Goal: Task Accomplishment & Management: Use online tool/utility

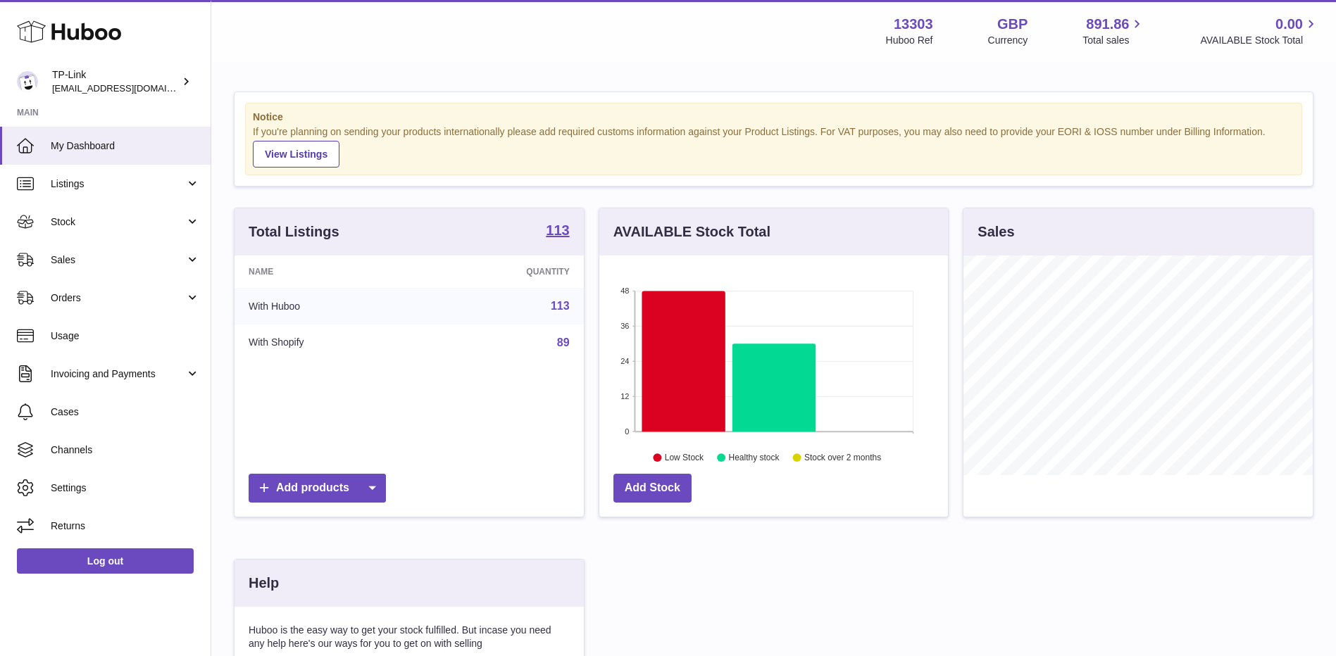
scroll to position [220, 349]
click at [106, 225] on span "Stock" at bounding box center [118, 221] width 134 height 13
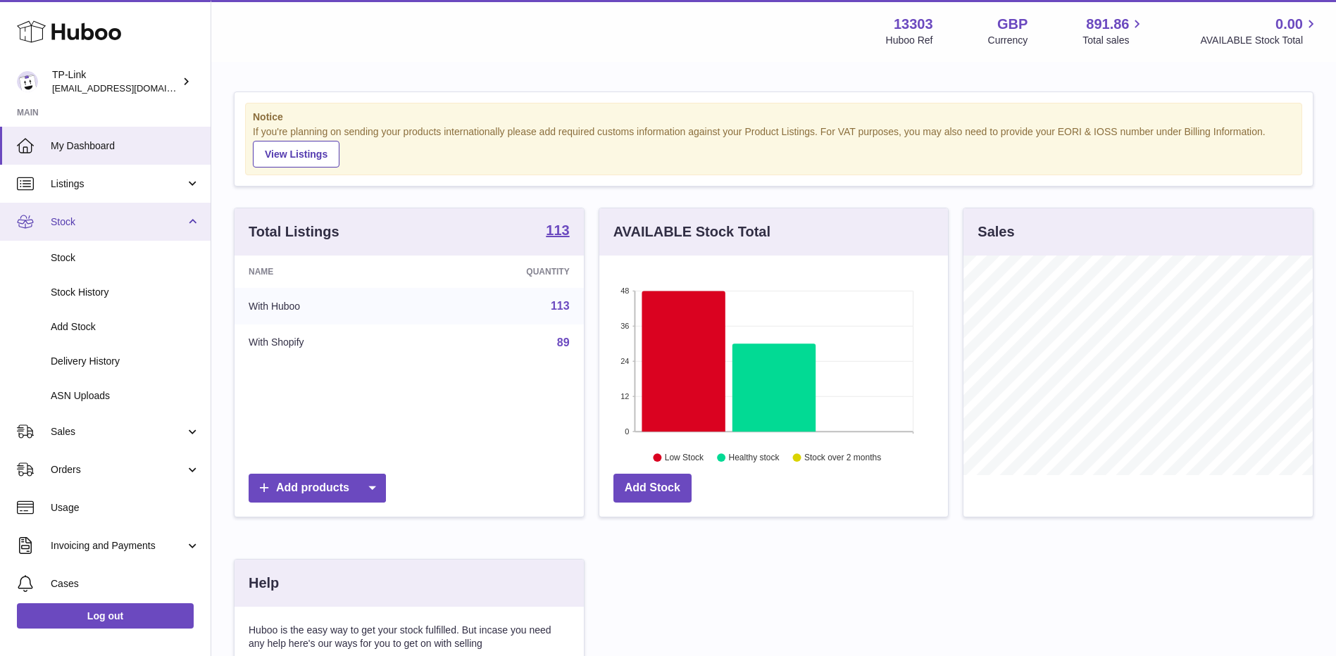
click at [102, 220] on span "Stock" at bounding box center [118, 221] width 134 height 13
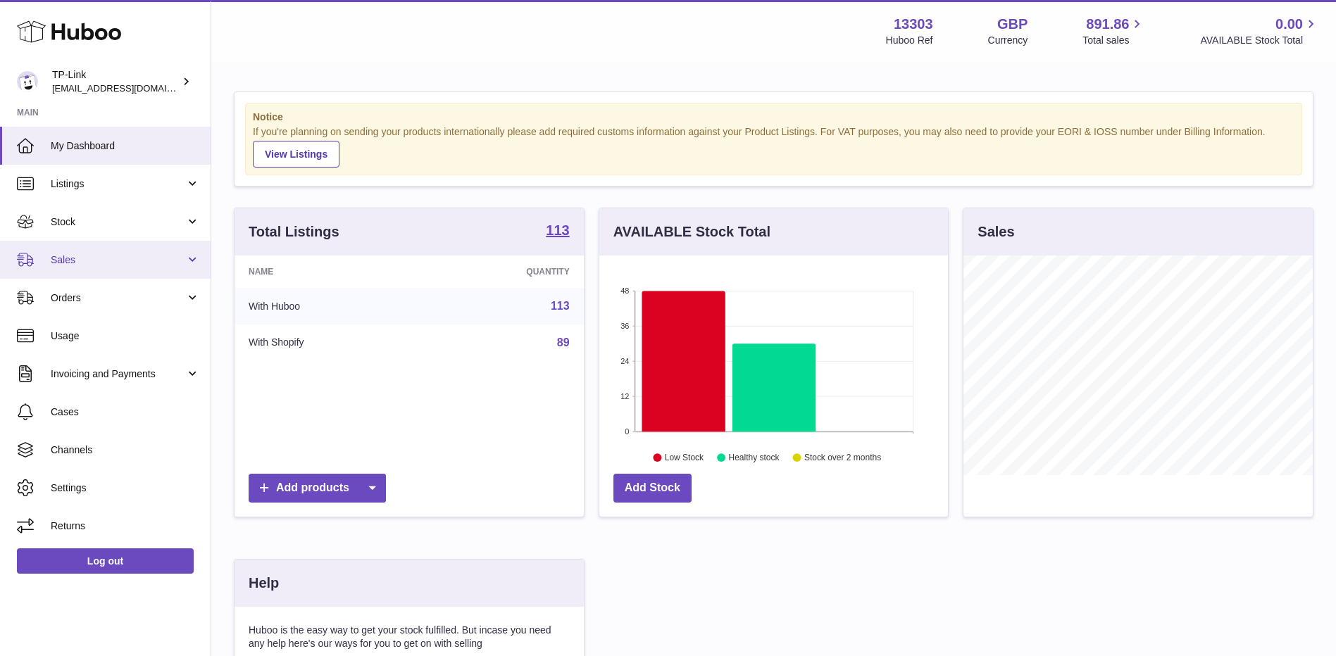
click at [104, 265] on span "Sales" at bounding box center [118, 259] width 134 height 13
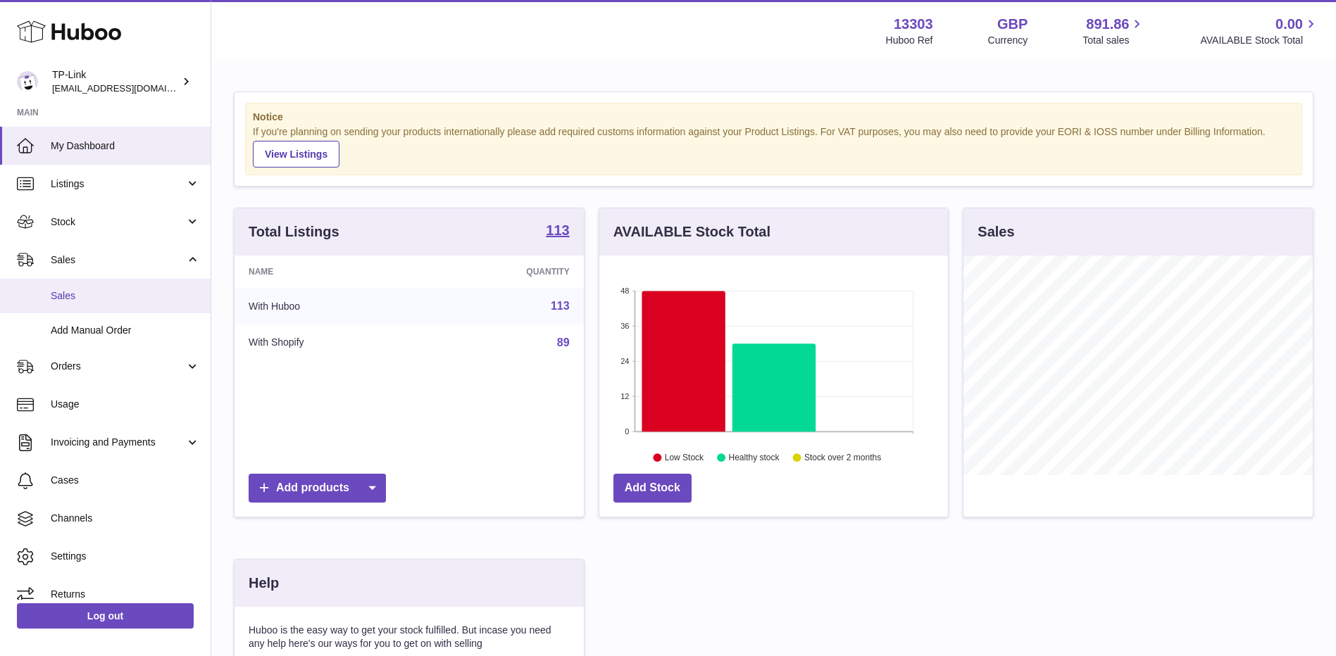
click at [113, 297] on span "Sales" at bounding box center [125, 295] width 149 height 13
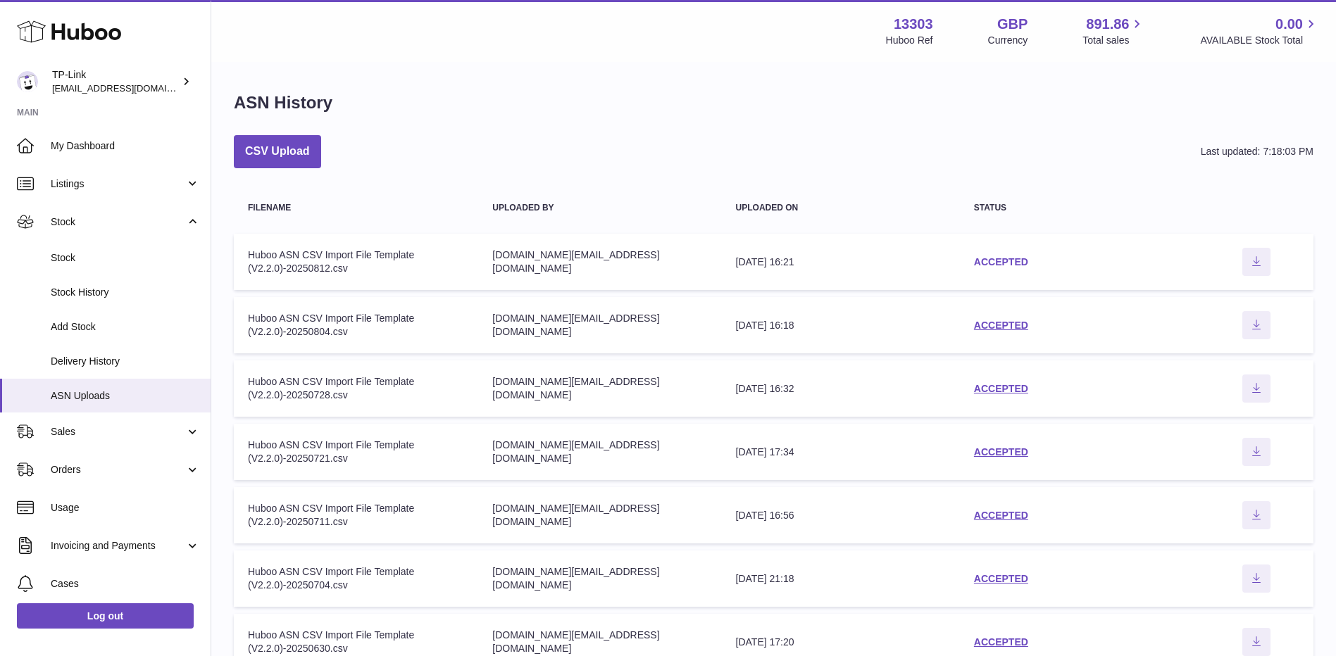
click at [991, 260] on link "ACCEPTED" at bounding box center [1001, 261] width 54 height 11
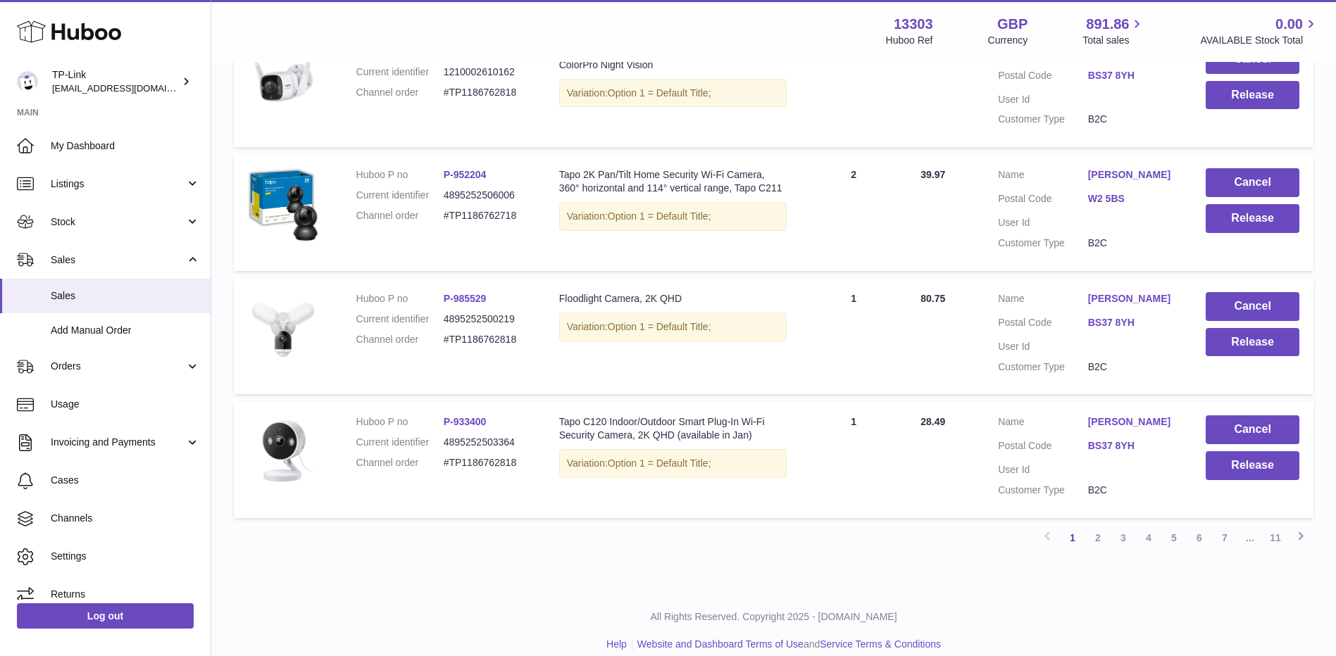
scroll to position [1081, 0]
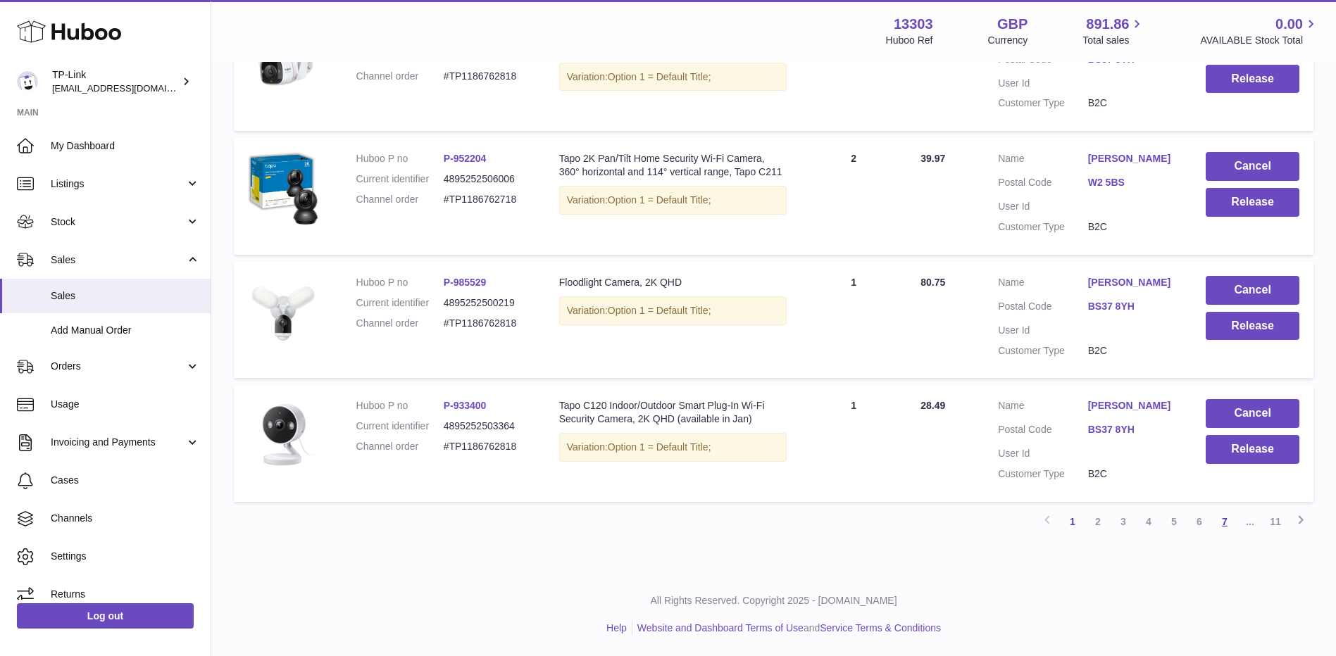
click at [1220, 518] on link "7" at bounding box center [1224, 521] width 25 height 25
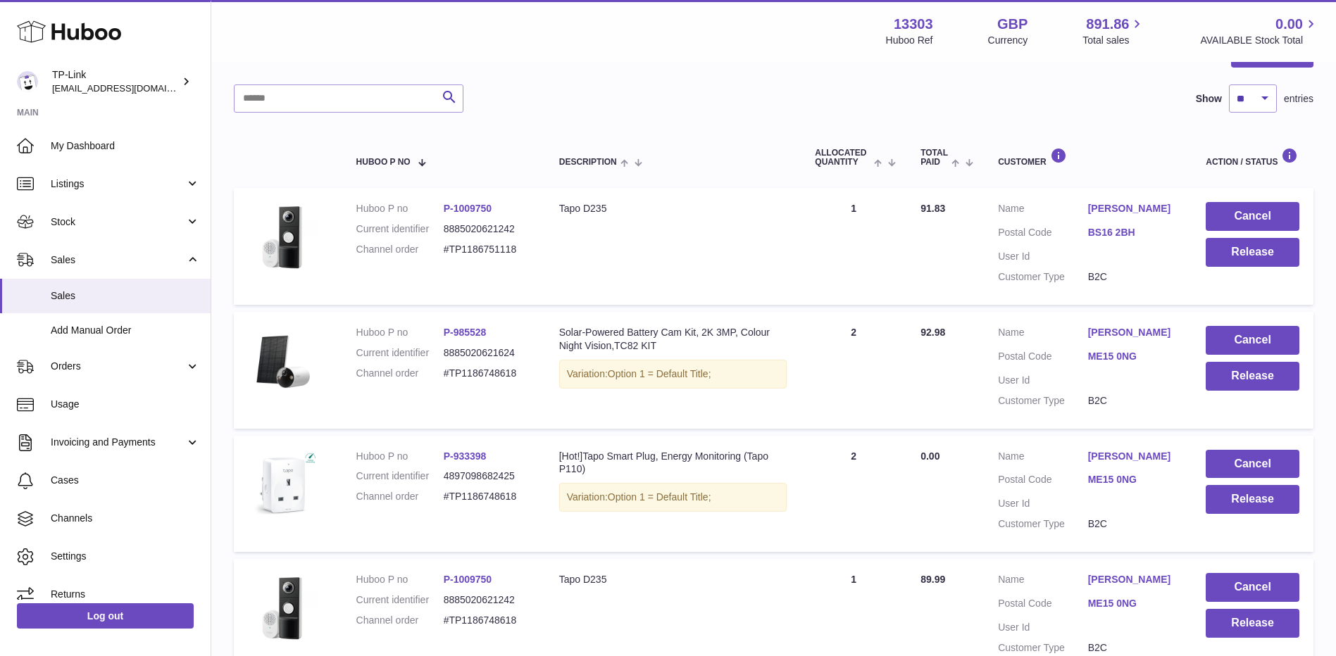
scroll to position [25, 0]
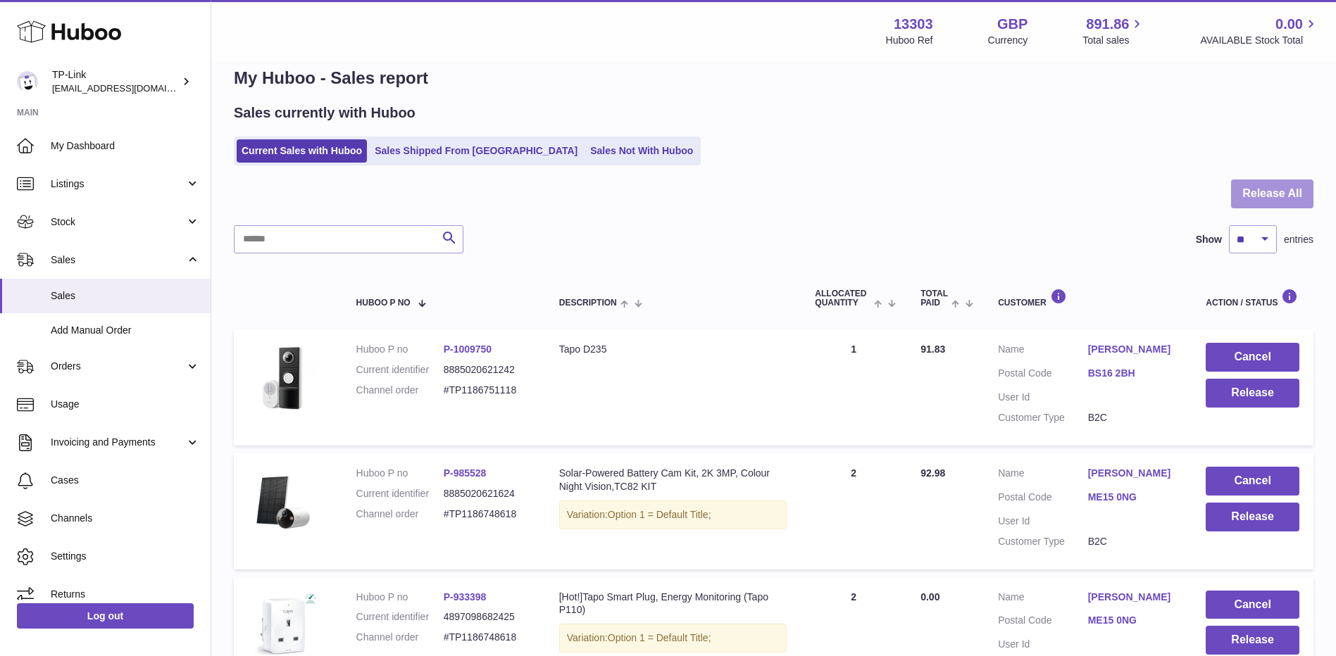
click at [1277, 200] on button "Release All" at bounding box center [1272, 194] width 82 height 29
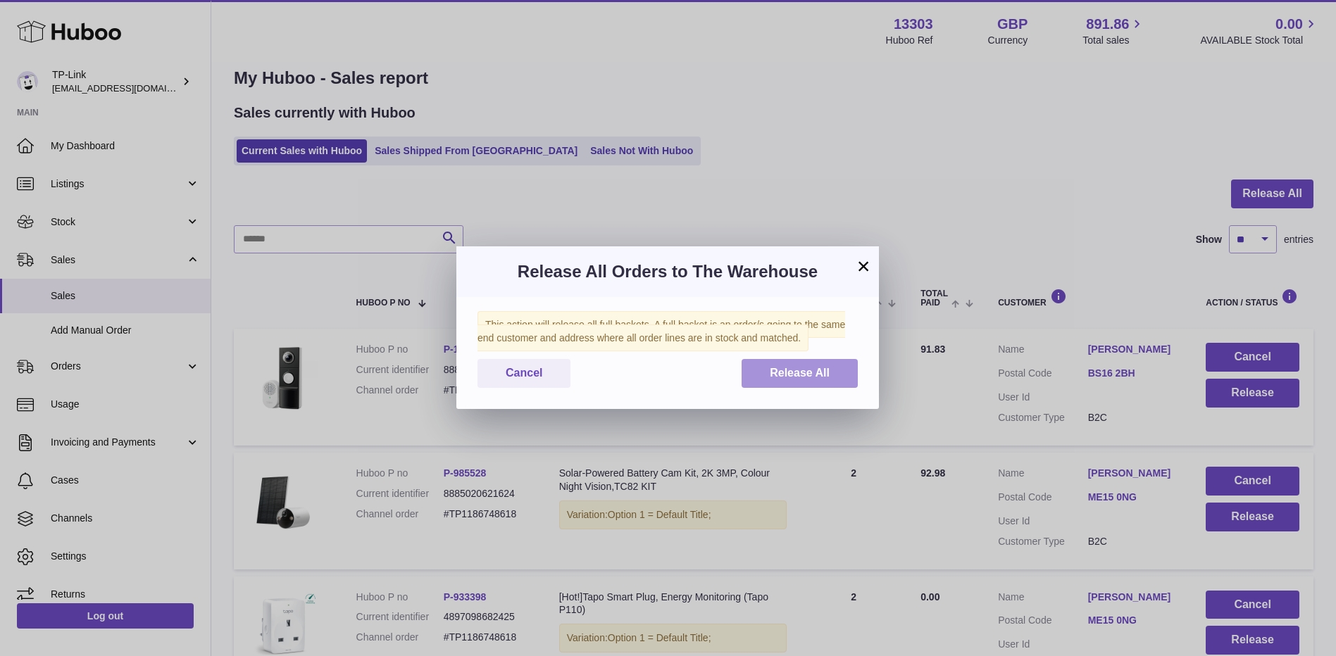
click at [815, 363] on button "Release All" at bounding box center [799, 373] width 116 height 29
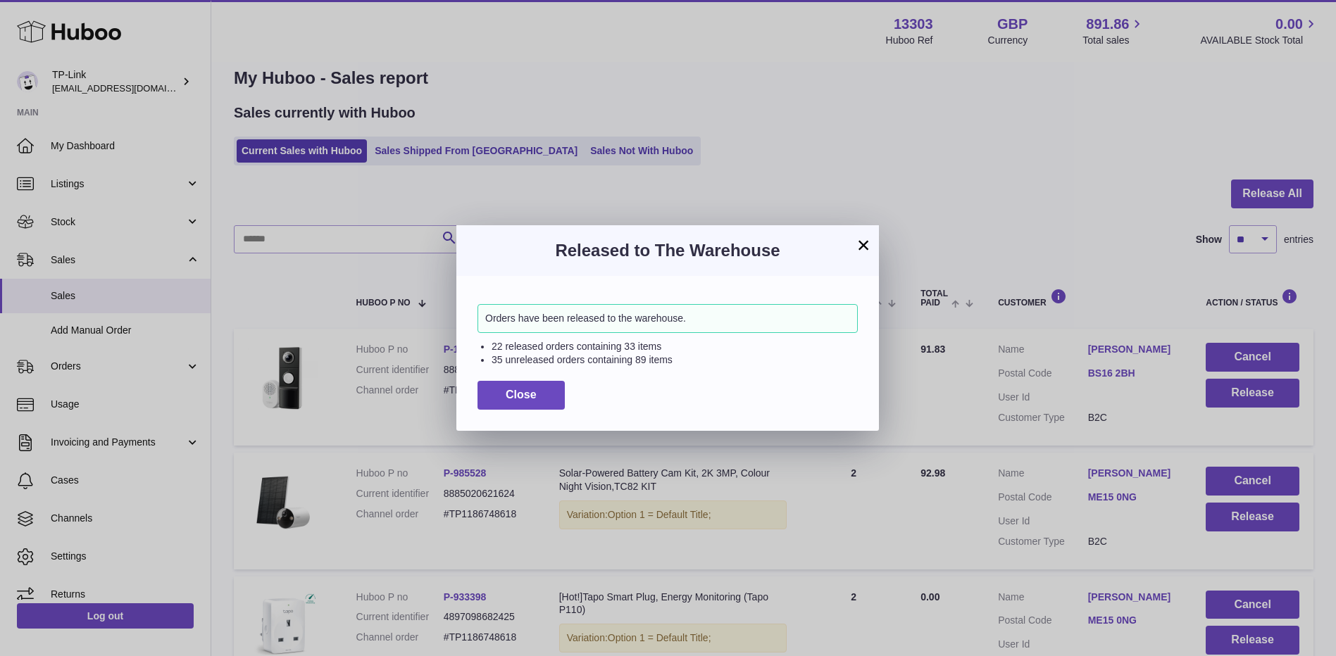
click at [863, 238] on button "×" at bounding box center [863, 245] width 17 height 17
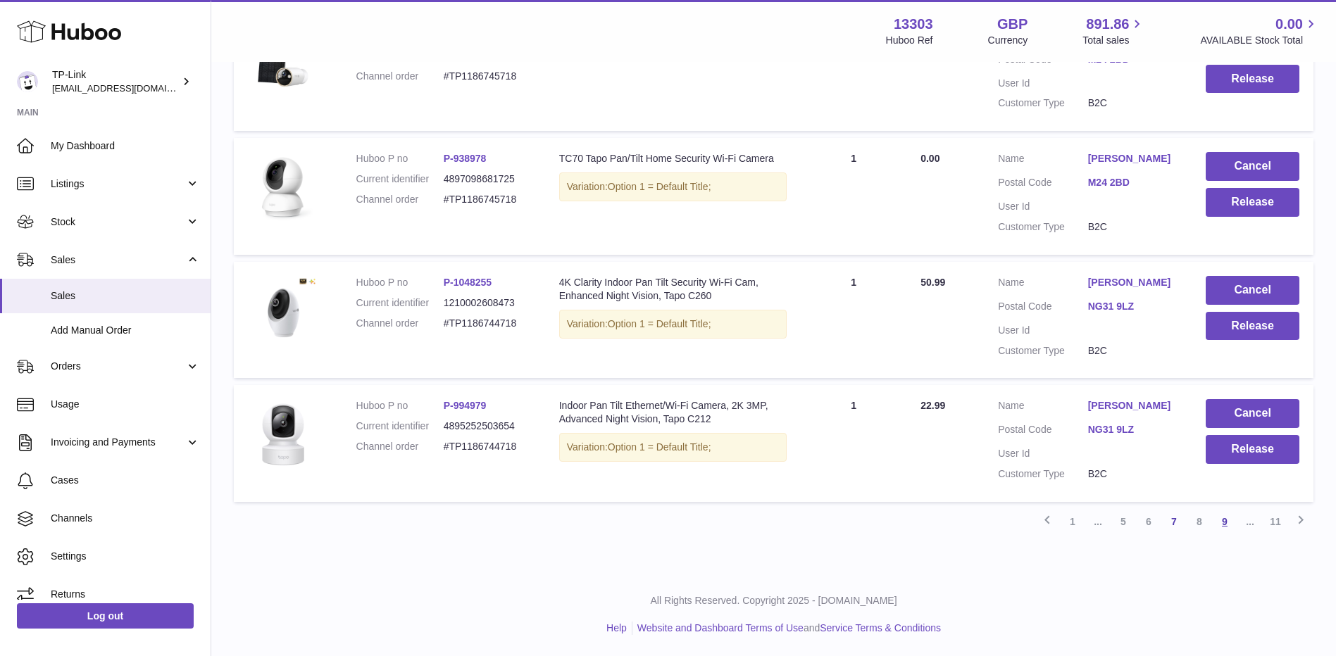
click at [1217, 522] on link "9" at bounding box center [1224, 521] width 25 height 25
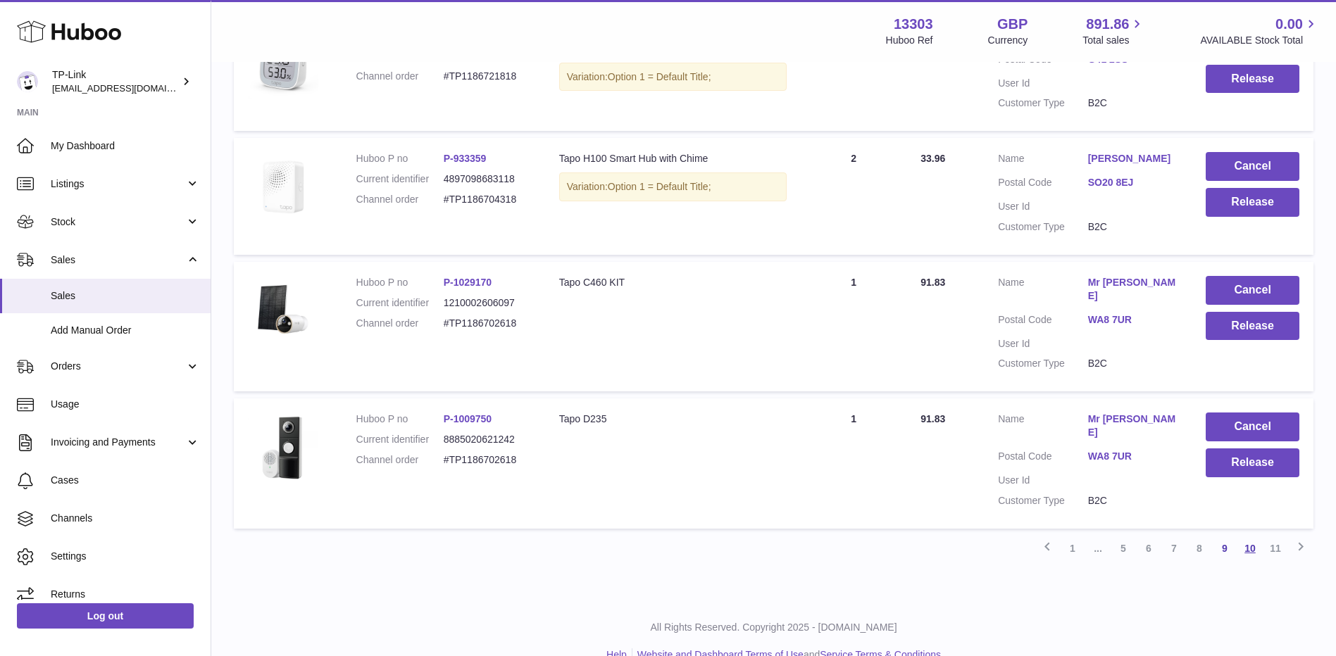
click at [1258, 536] on link "10" at bounding box center [1249, 548] width 25 height 25
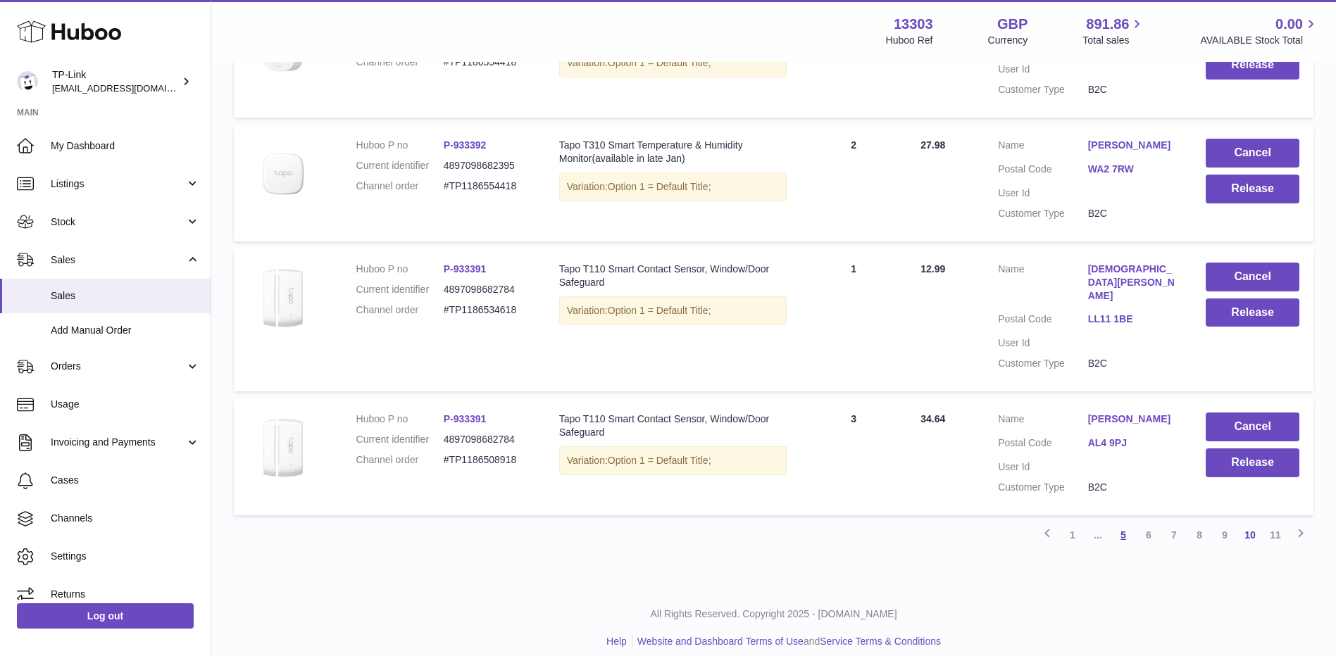
click at [1125, 524] on link "5" at bounding box center [1122, 534] width 25 height 25
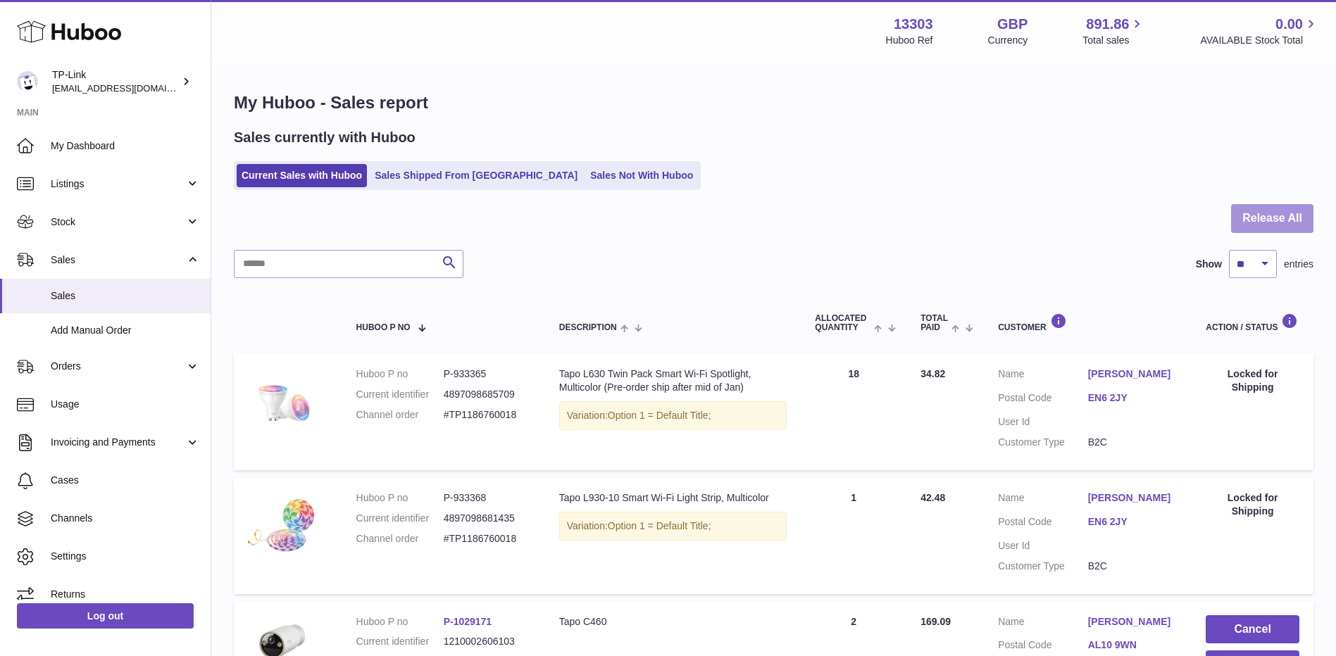
click at [1287, 224] on button "Release All" at bounding box center [1272, 218] width 82 height 29
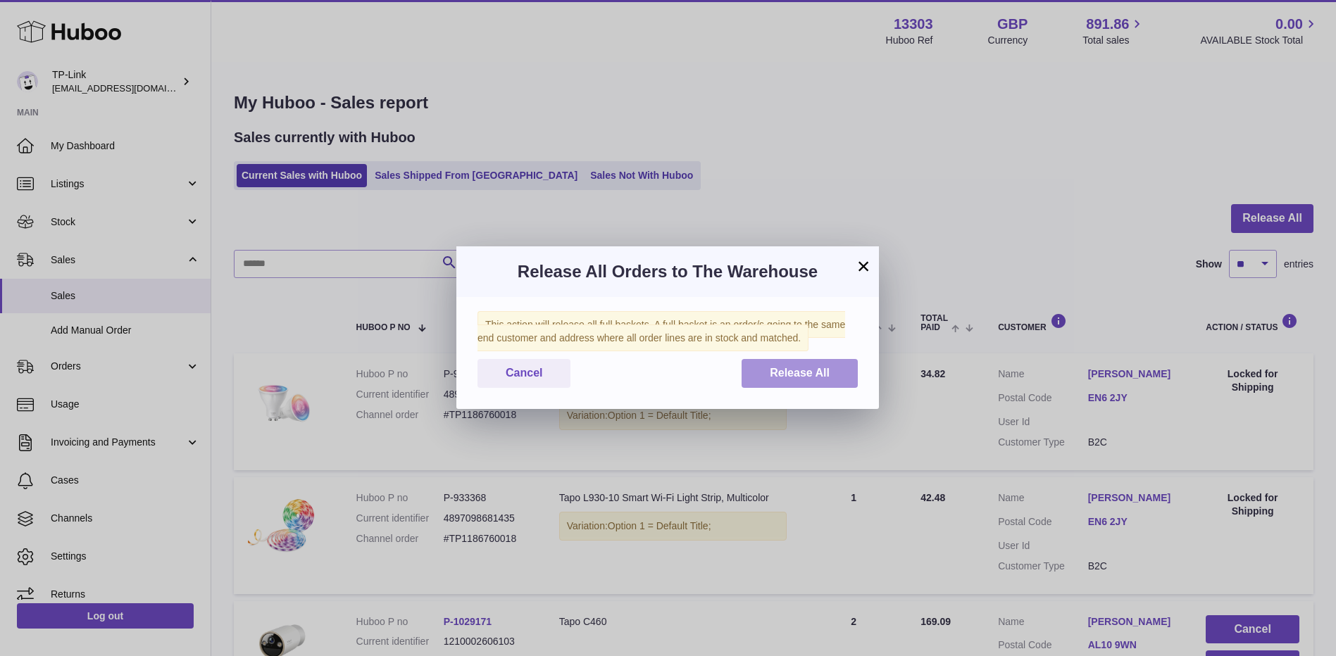
click at [782, 365] on button "Release All" at bounding box center [799, 373] width 116 height 29
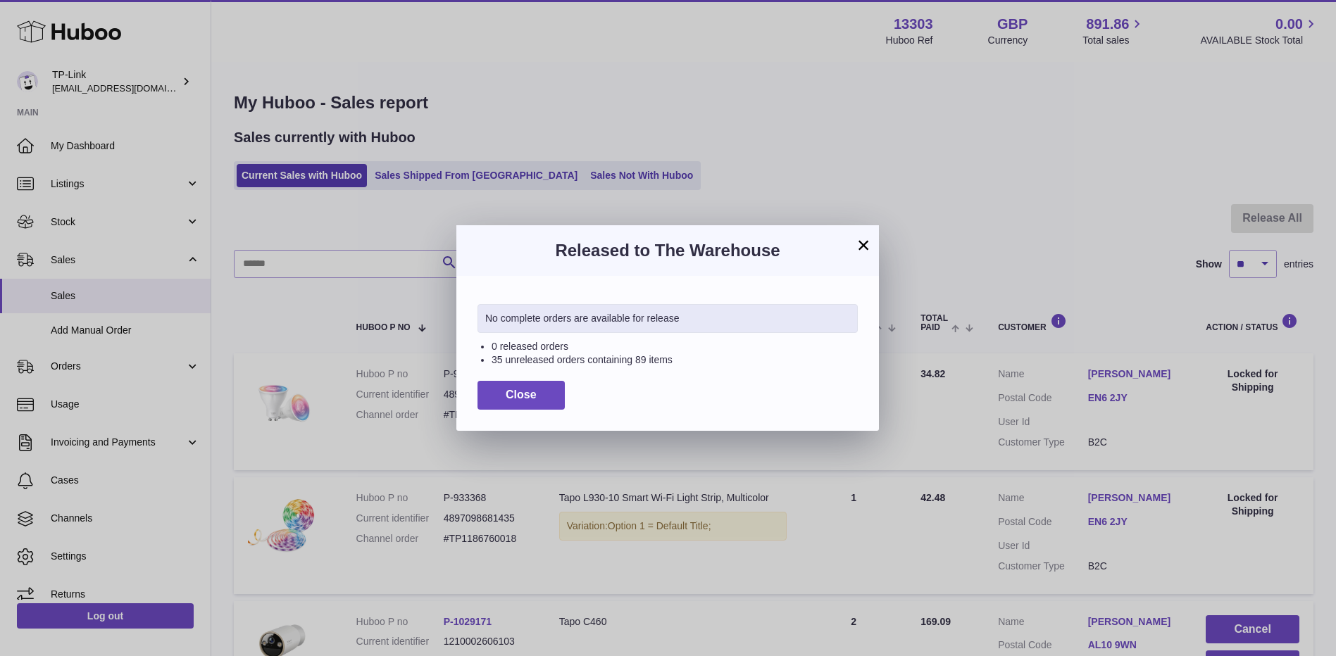
click at [871, 240] on button "×" at bounding box center [863, 245] width 17 height 17
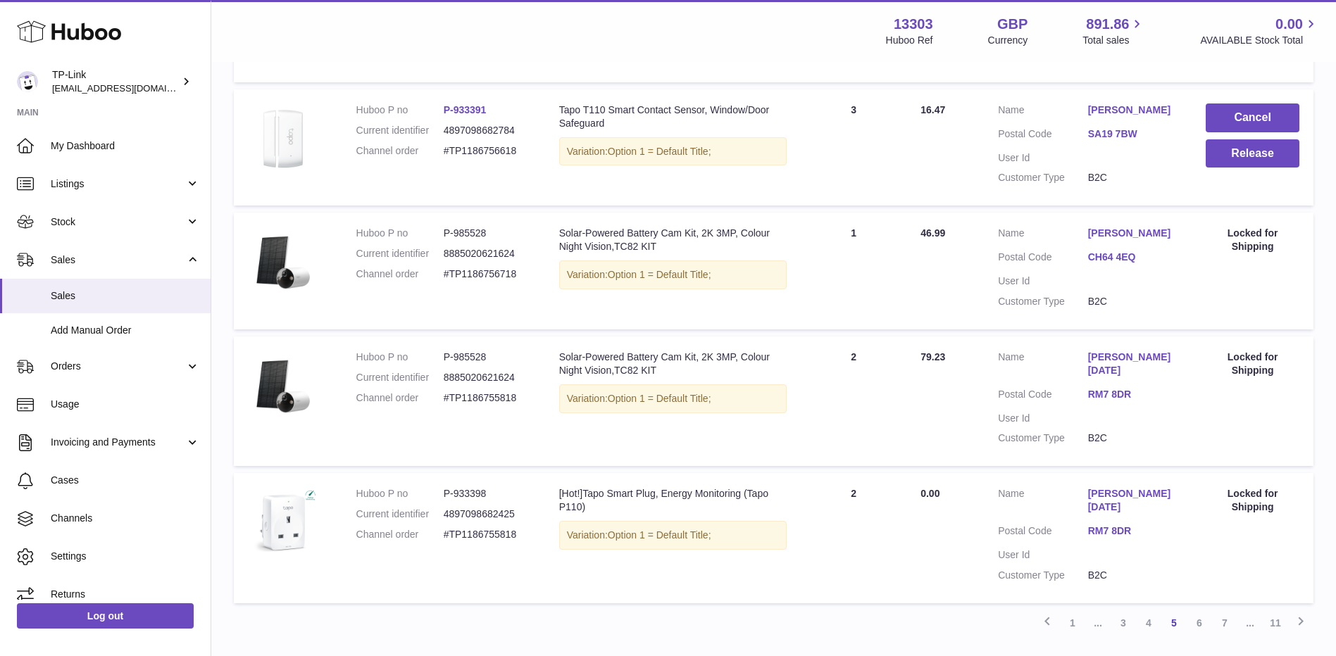
scroll to position [1108, 0]
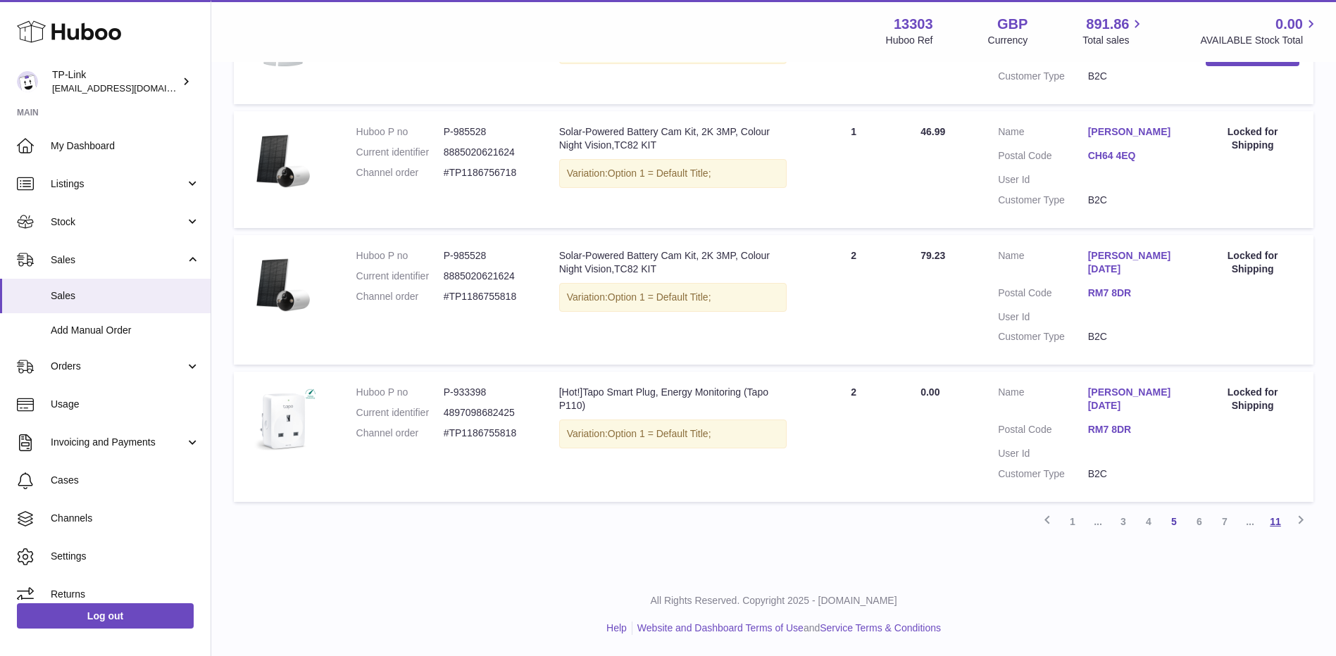
click at [1277, 527] on link "11" at bounding box center [1274, 521] width 25 height 25
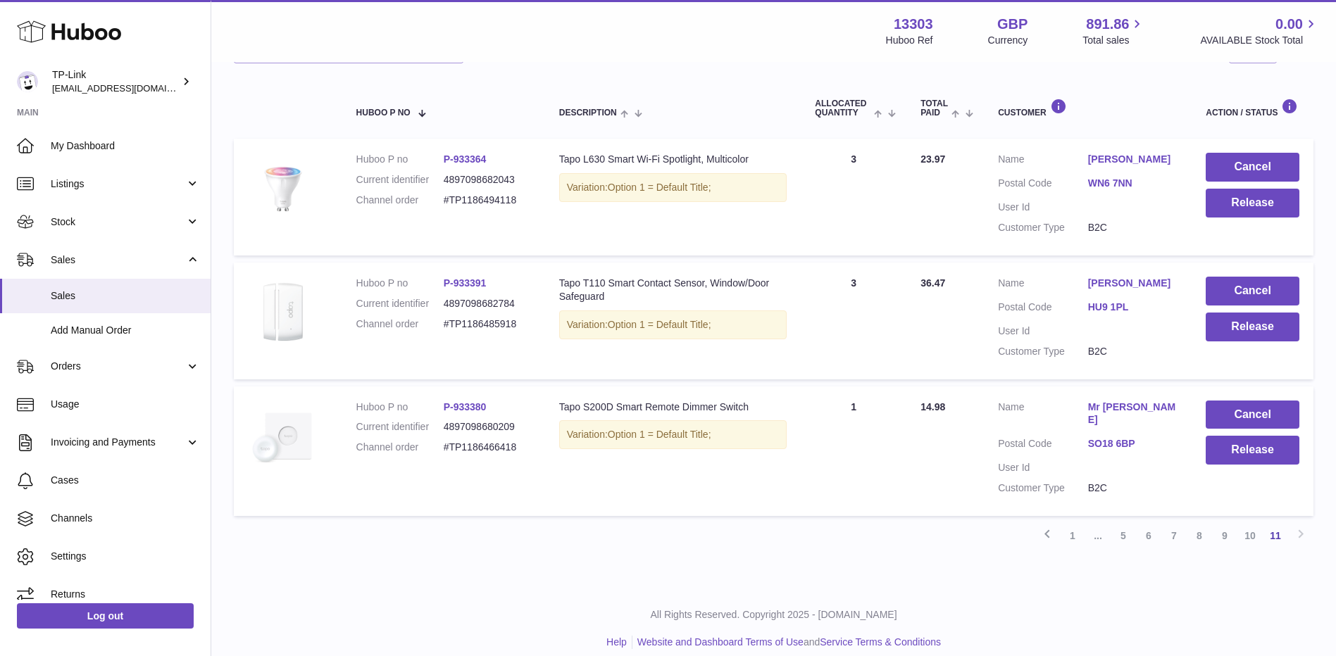
scroll to position [215, 0]
click at [1230, 522] on link "9" at bounding box center [1224, 534] width 25 height 25
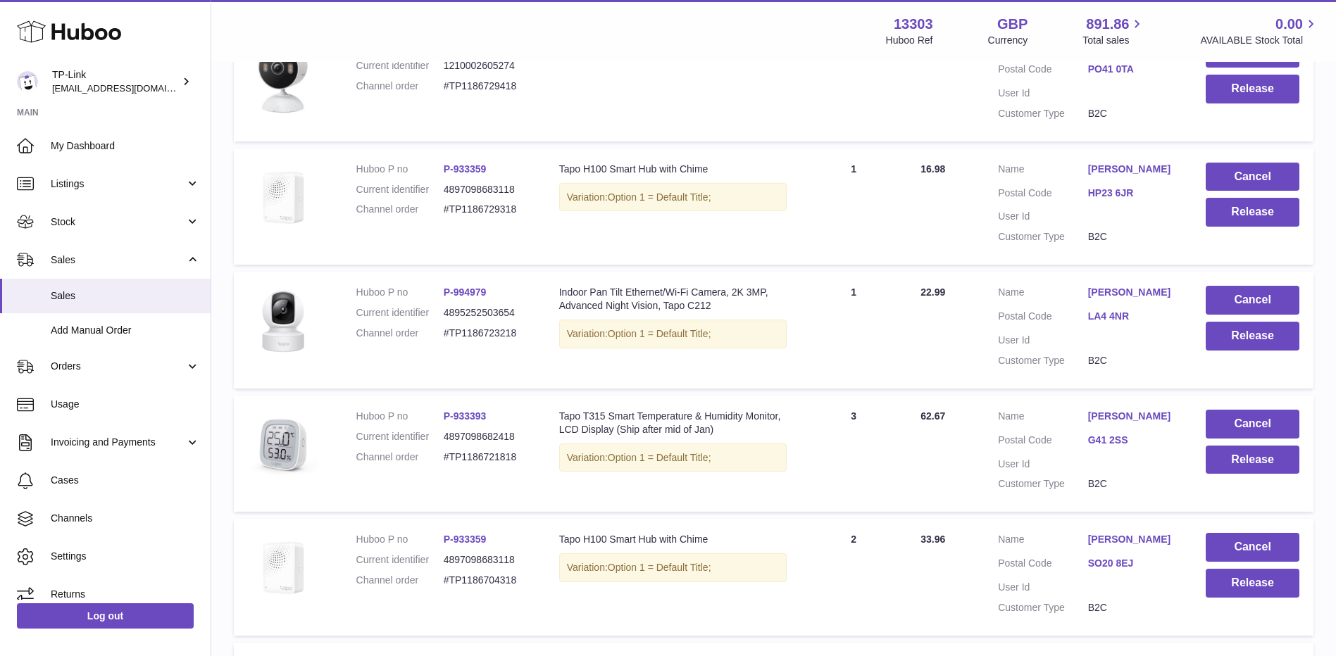
scroll to position [838, 0]
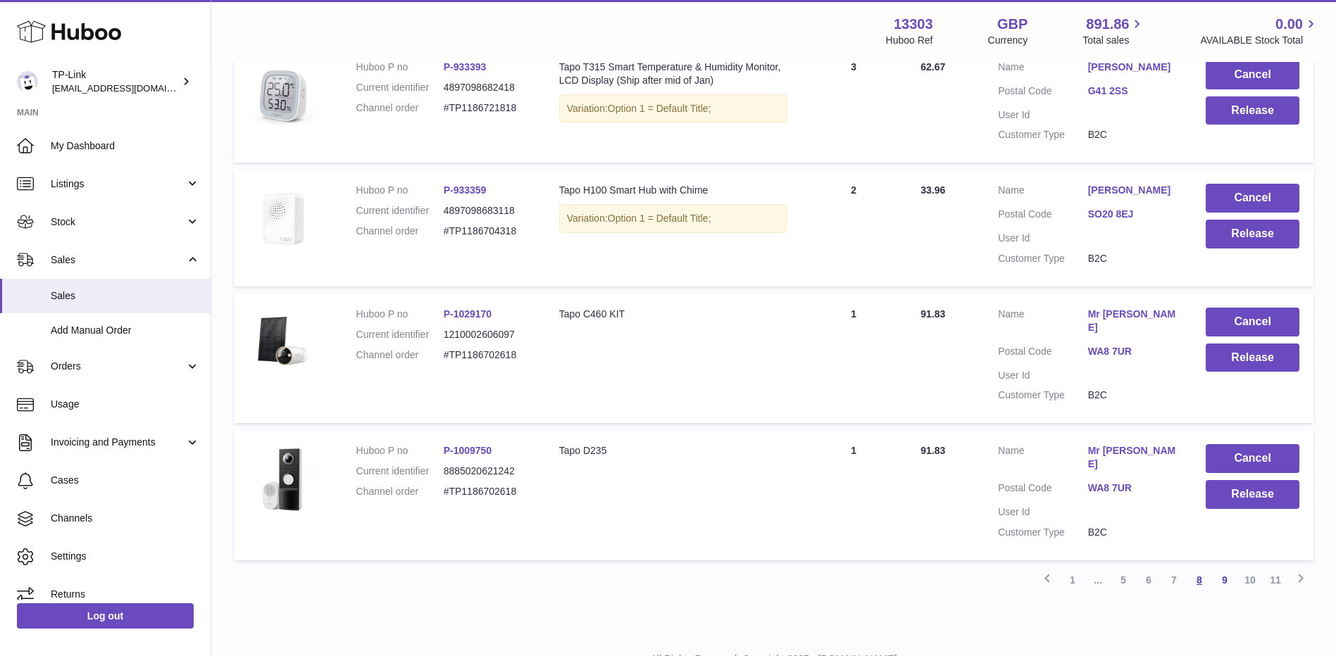
click at [1197, 568] on link "8" at bounding box center [1198, 580] width 25 height 25
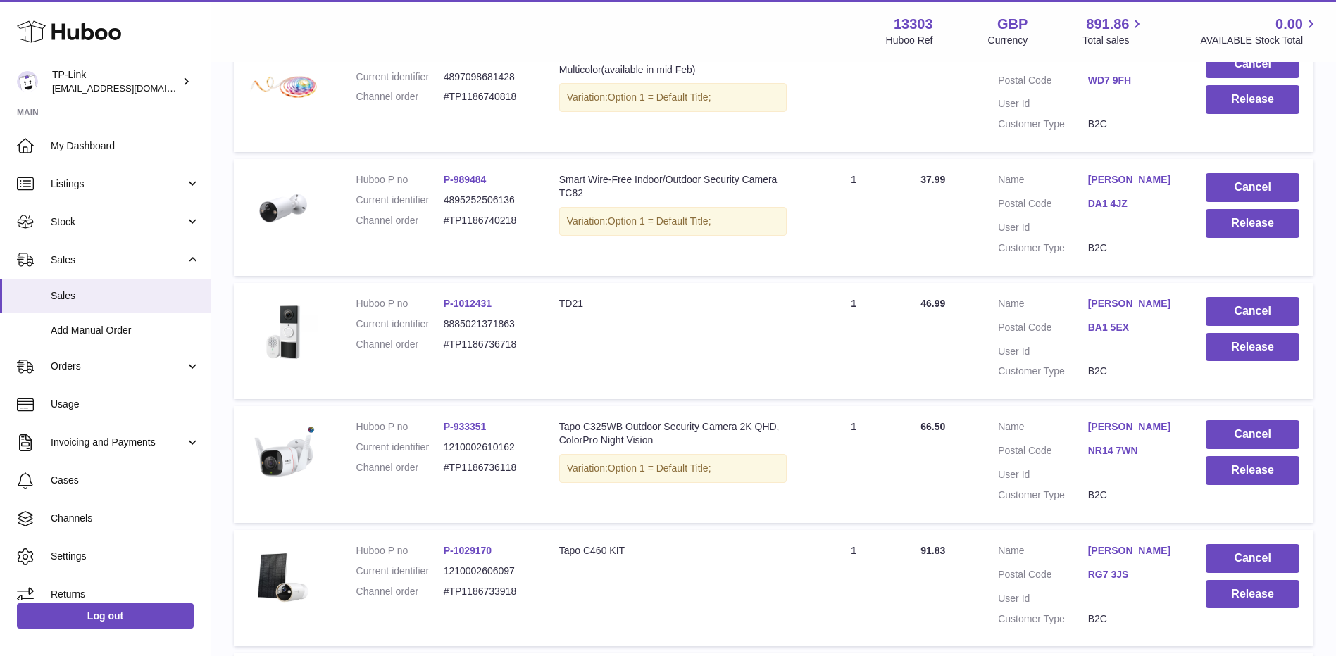
scroll to position [838, 0]
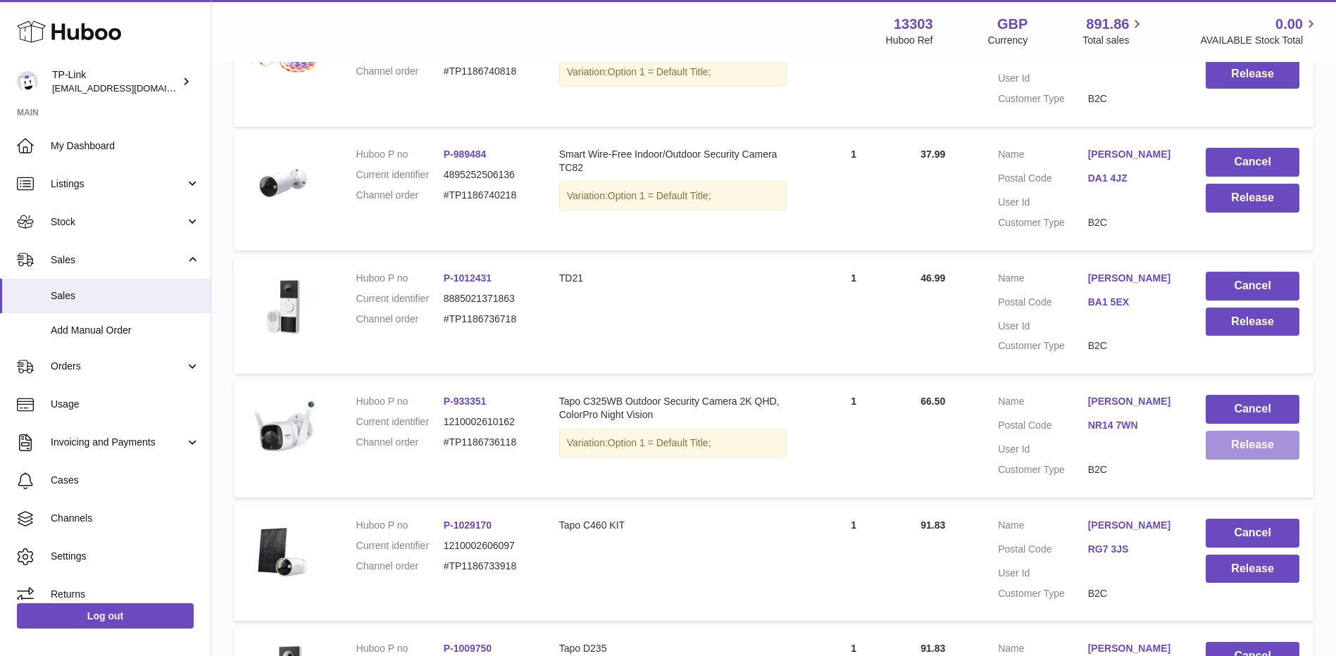
click at [1243, 446] on button "Release" at bounding box center [1252, 445] width 94 height 29
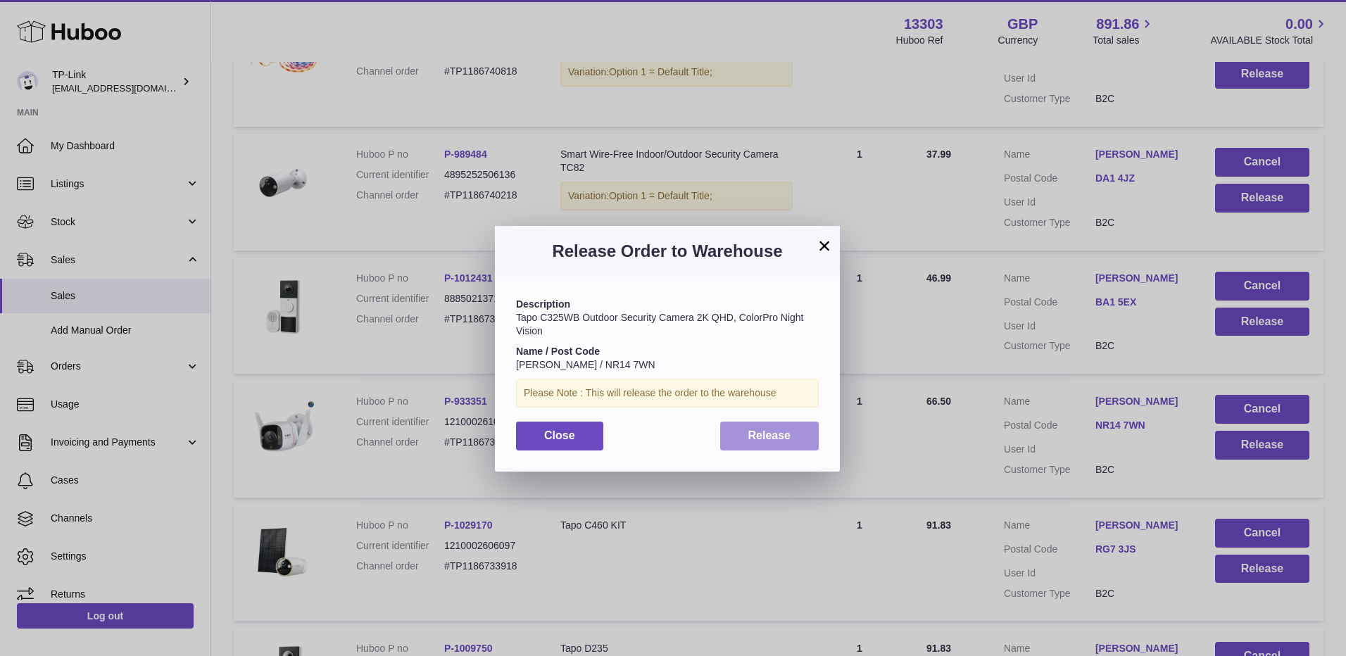
click at [774, 434] on span "Release" at bounding box center [769, 436] width 43 height 12
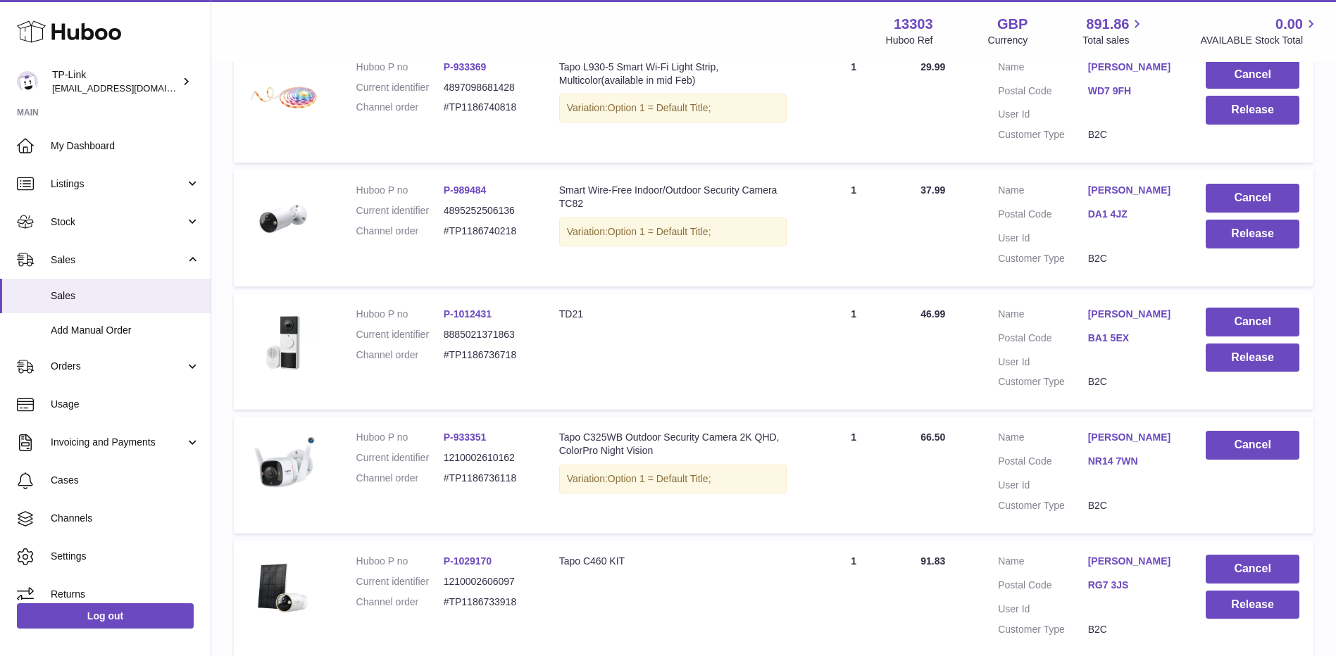
scroll to position [767, 0]
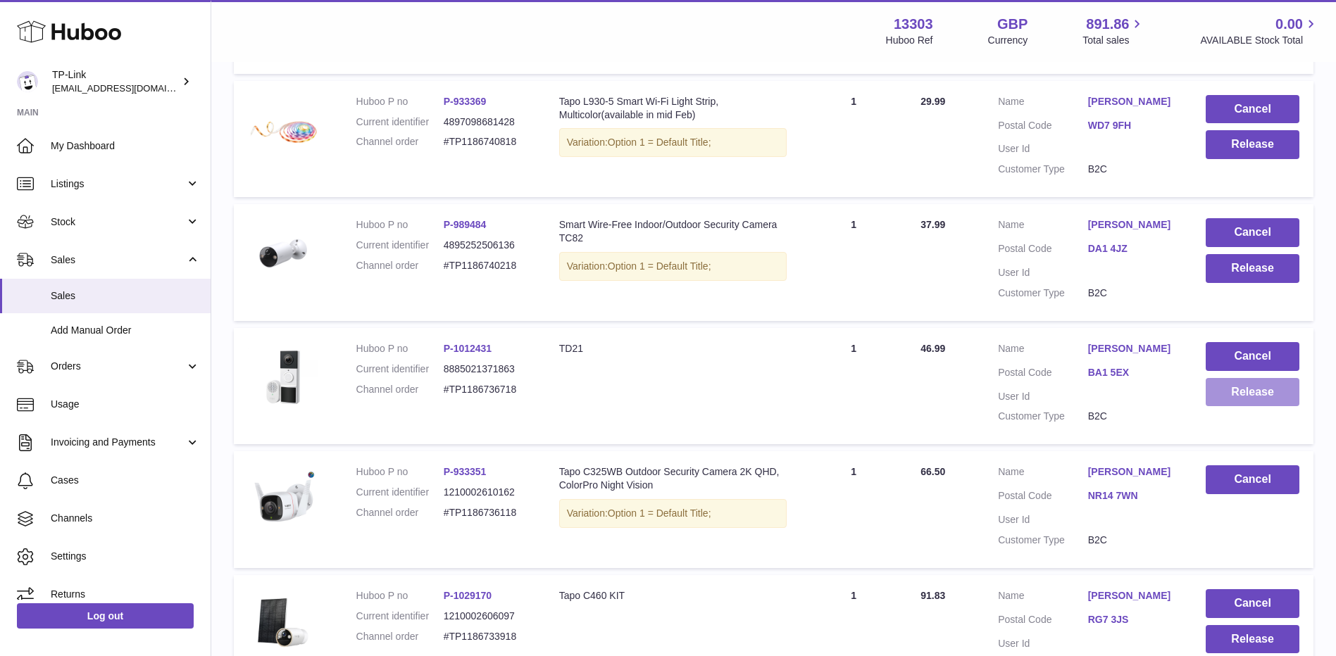
click at [1267, 394] on button "Release" at bounding box center [1252, 392] width 94 height 29
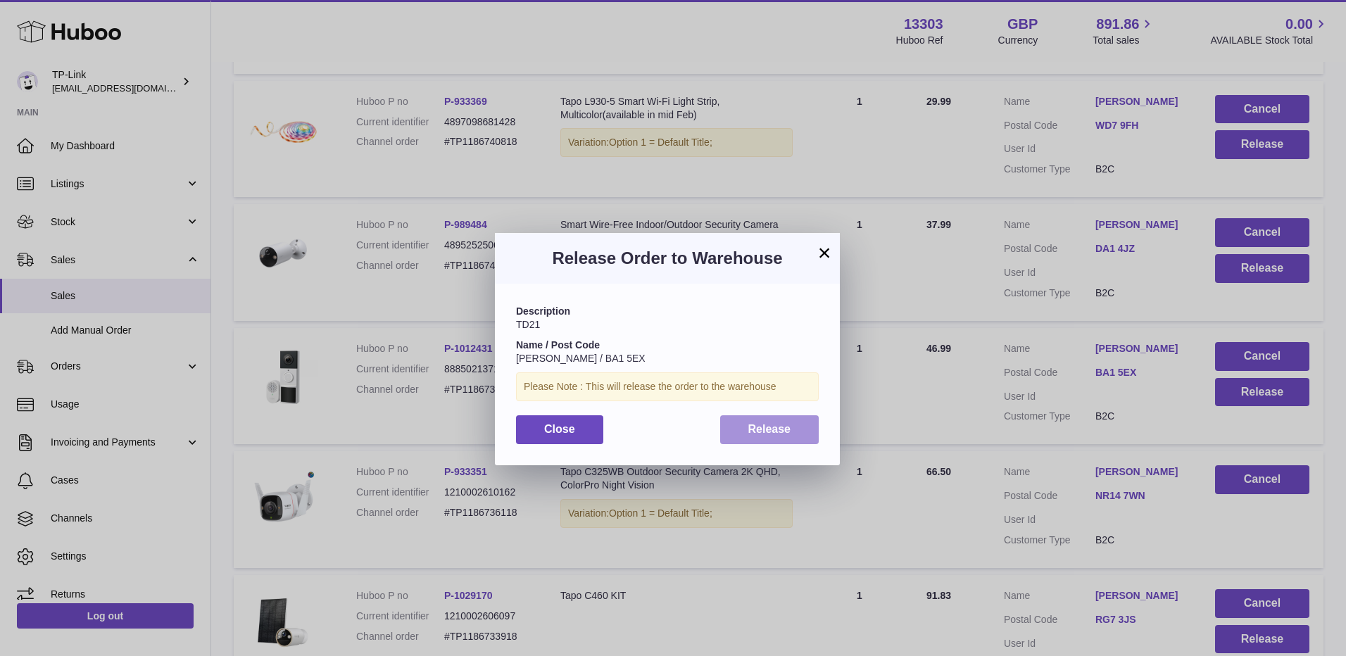
click at [750, 431] on span "Release" at bounding box center [769, 429] width 43 height 12
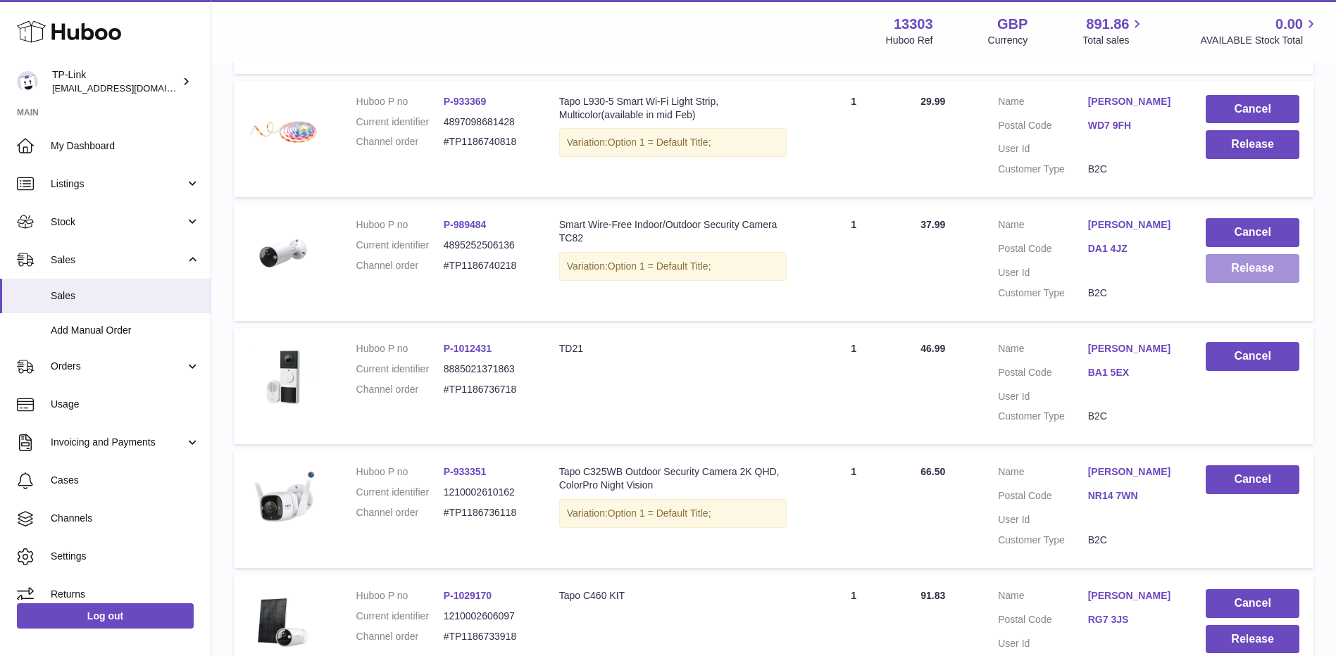
click at [1254, 273] on button "Release" at bounding box center [1252, 268] width 94 height 29
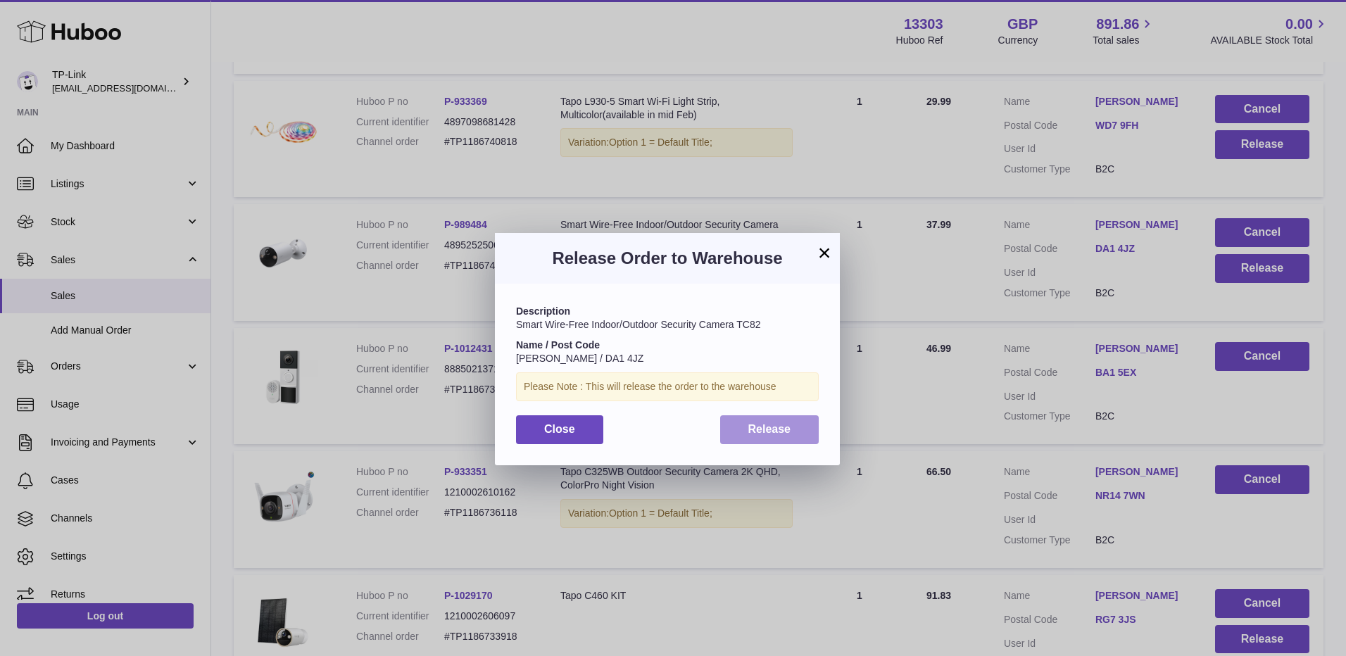
click at [723, 425] on button "Release" at bounding box center [769, 429] width 99 height 29
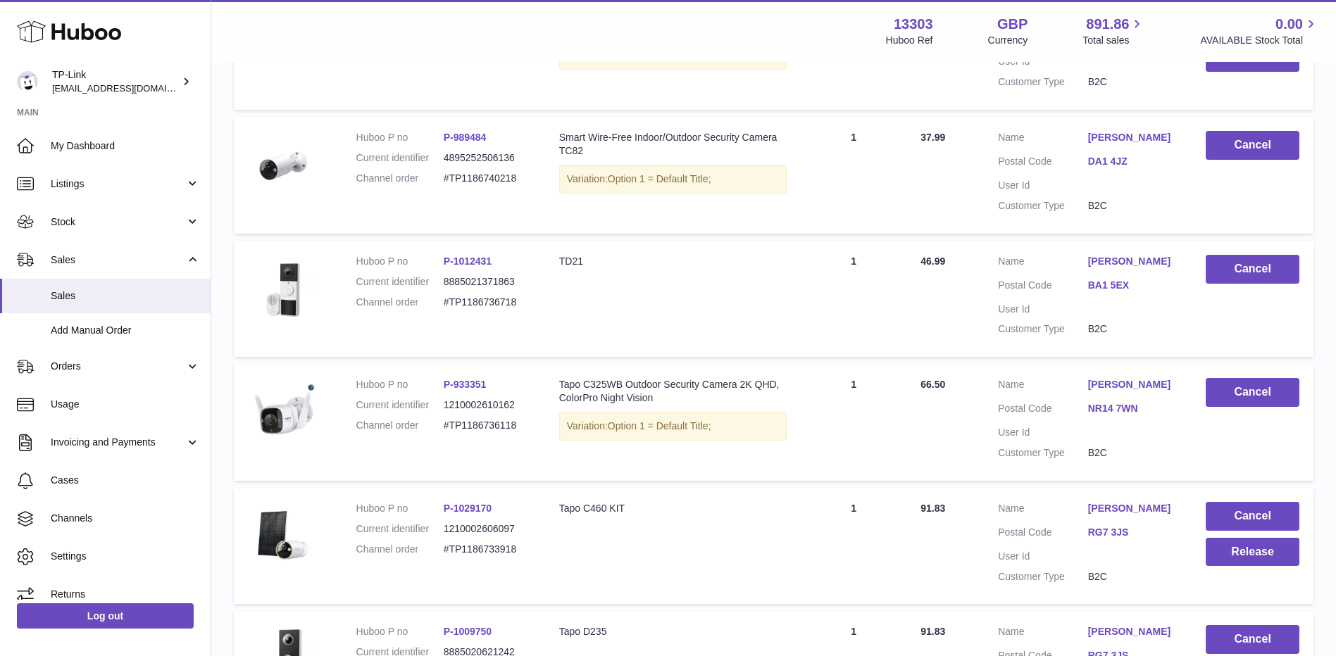
scroll to position [556, 0]
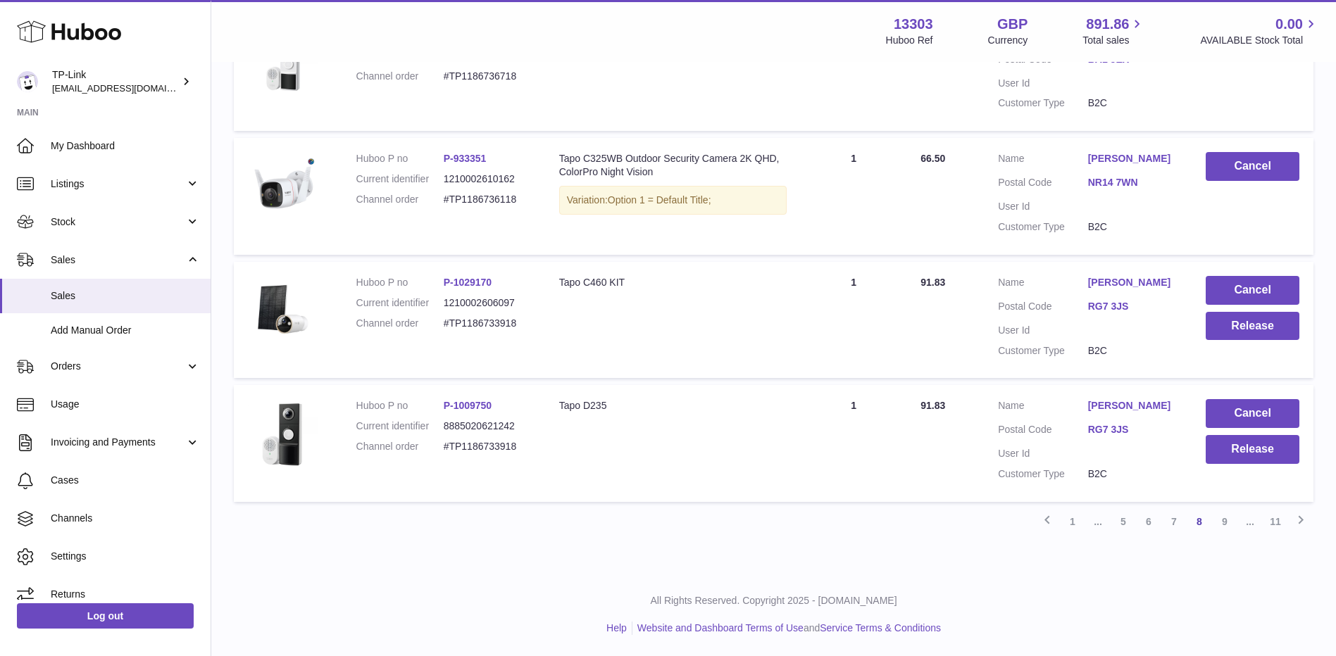
drag, startPoint x: 1169, startPoint y: 525, endPoint x: 1018, endPoint y: 539, distance: 151.4
click at [1169, 525] on link "7" at bounding box center [1173, 521] width 25 height 25
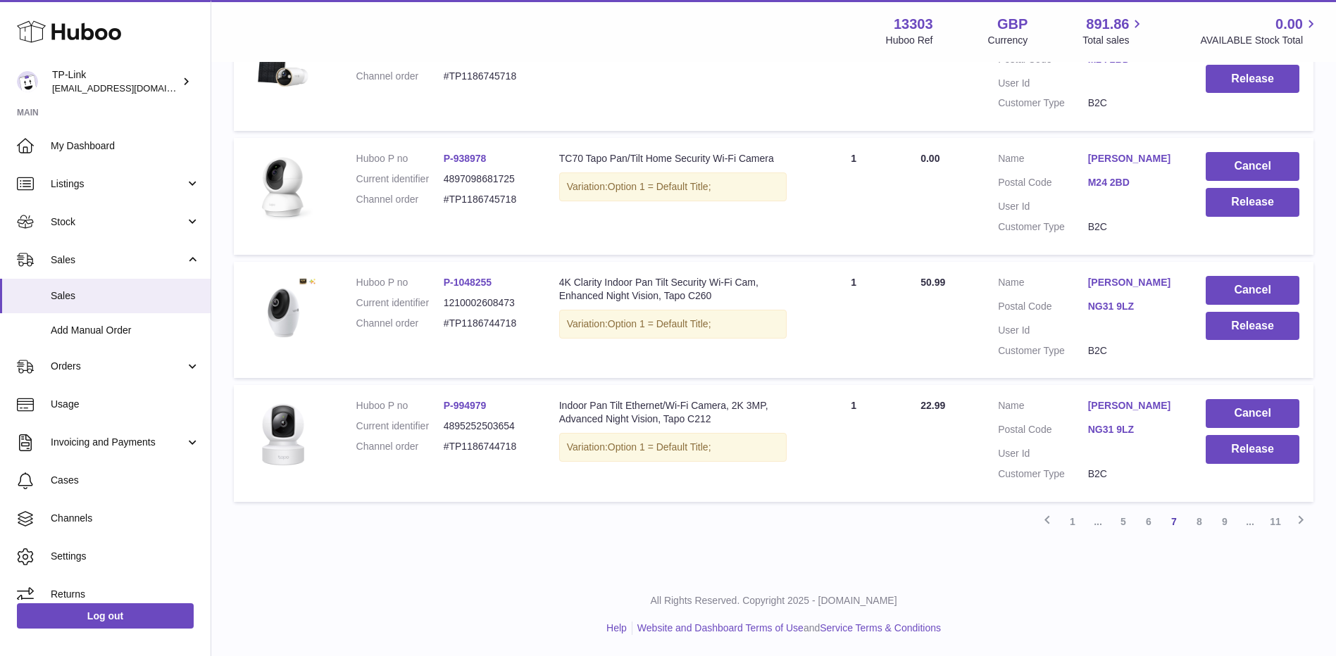
scroll to position [1010, 0]
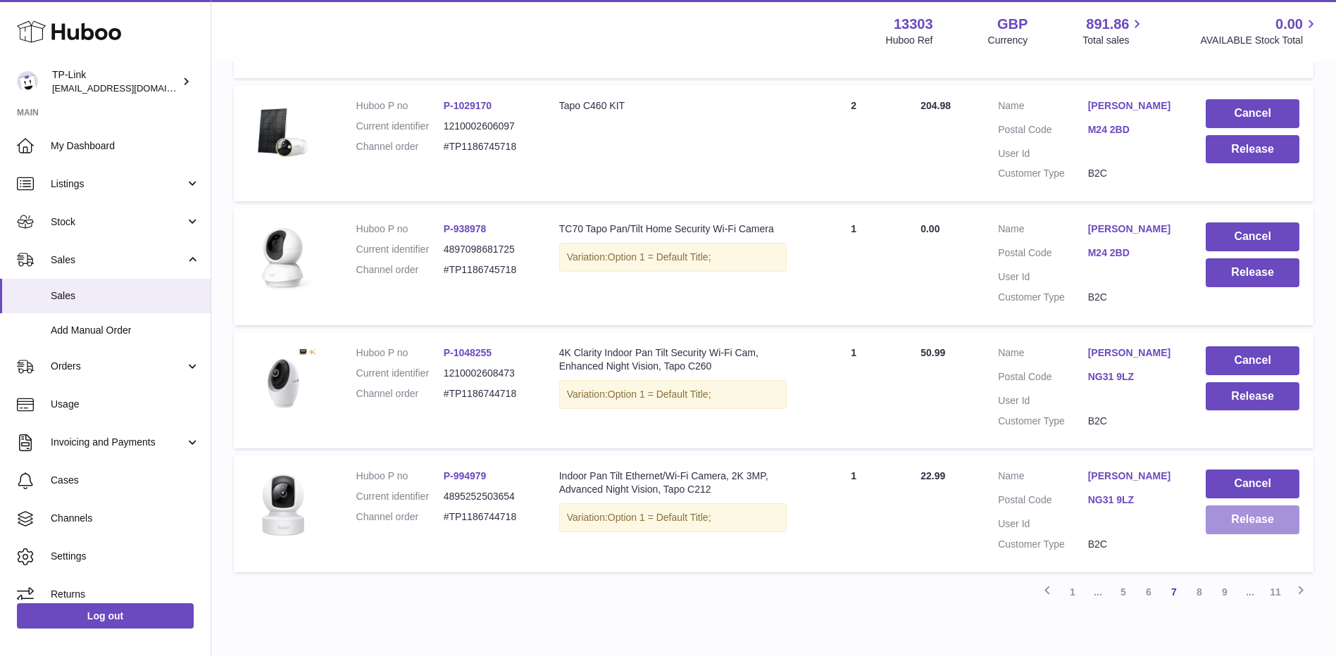
click at [1239, 520] on button "Release" at bounding box center [1252, 520] width 94 height 29
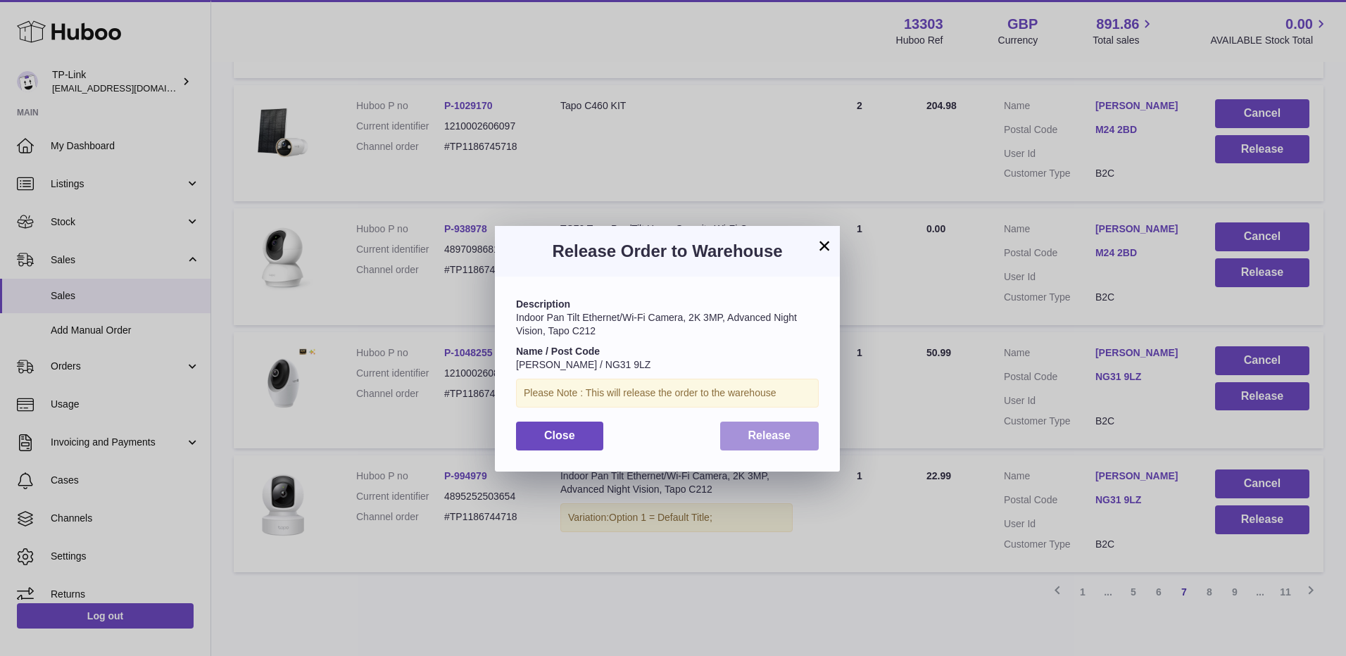
click at [765, 437] on span "Release" at bounding box center [769, 436] width 43 height 12
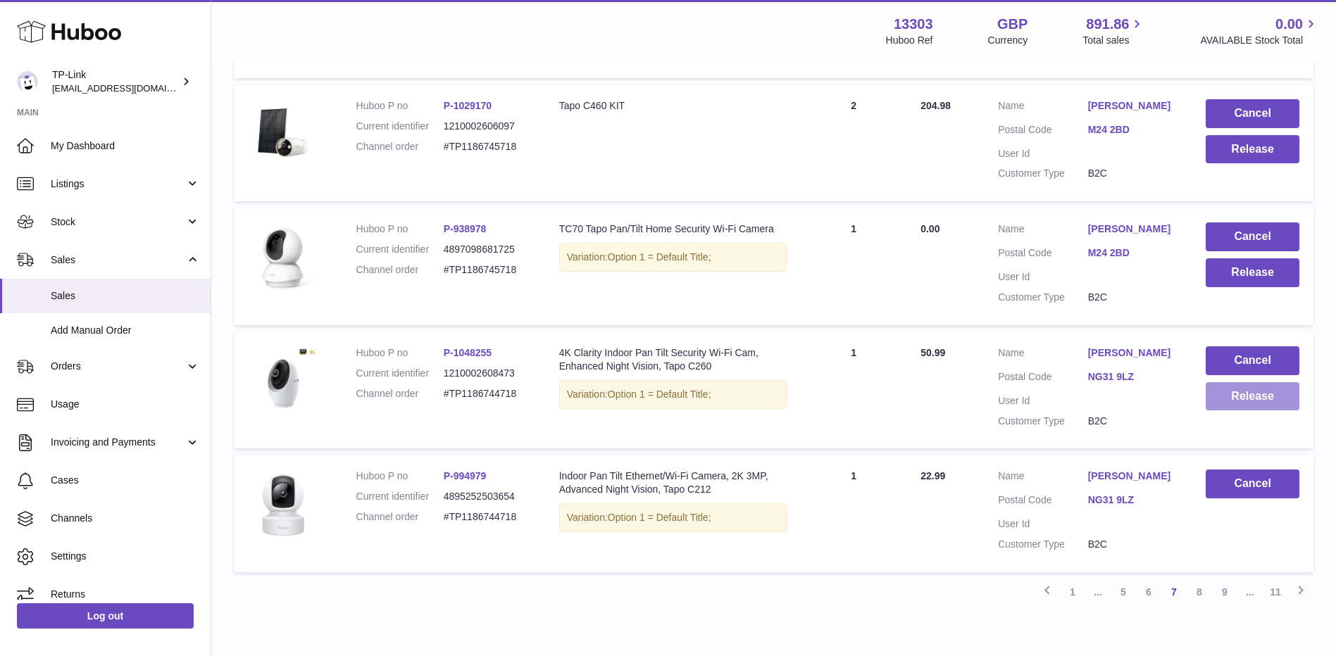
click at [1238, 406] on button "Release" at bounding box center [1252, 396] width 94 height 29
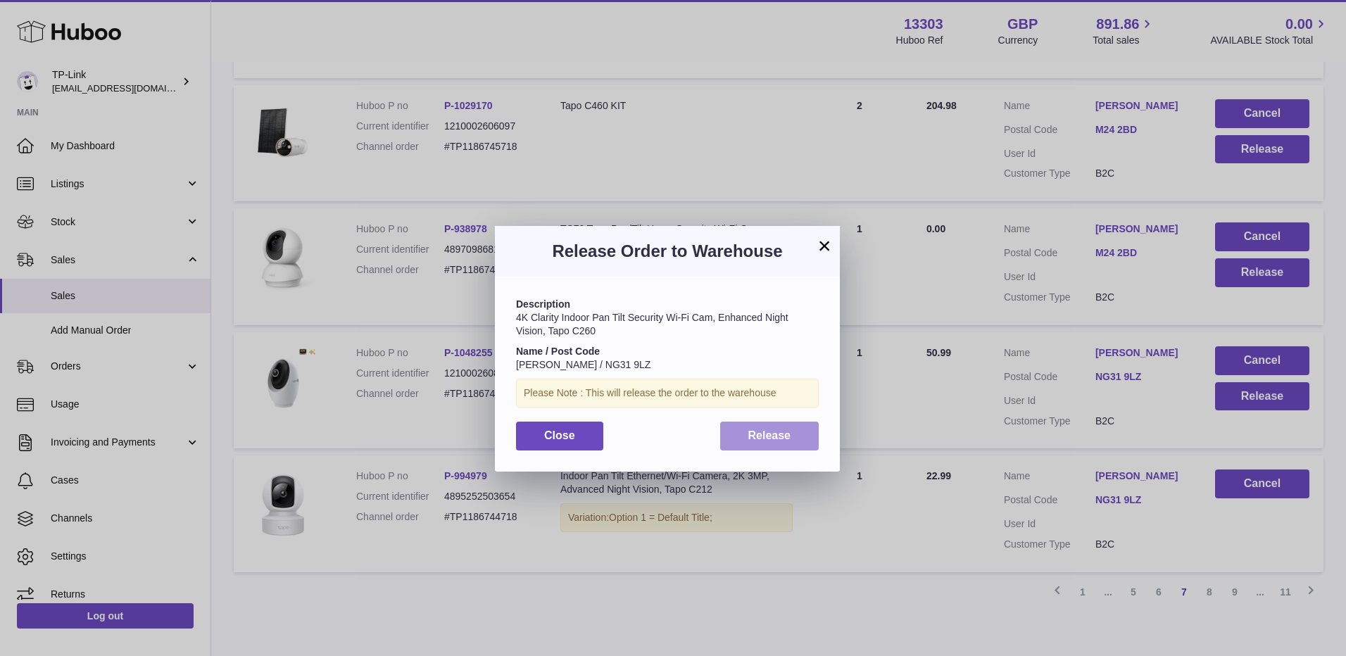
click at [766, 448] on button "Release" at bounding box center [769, 436] width 99 height 29
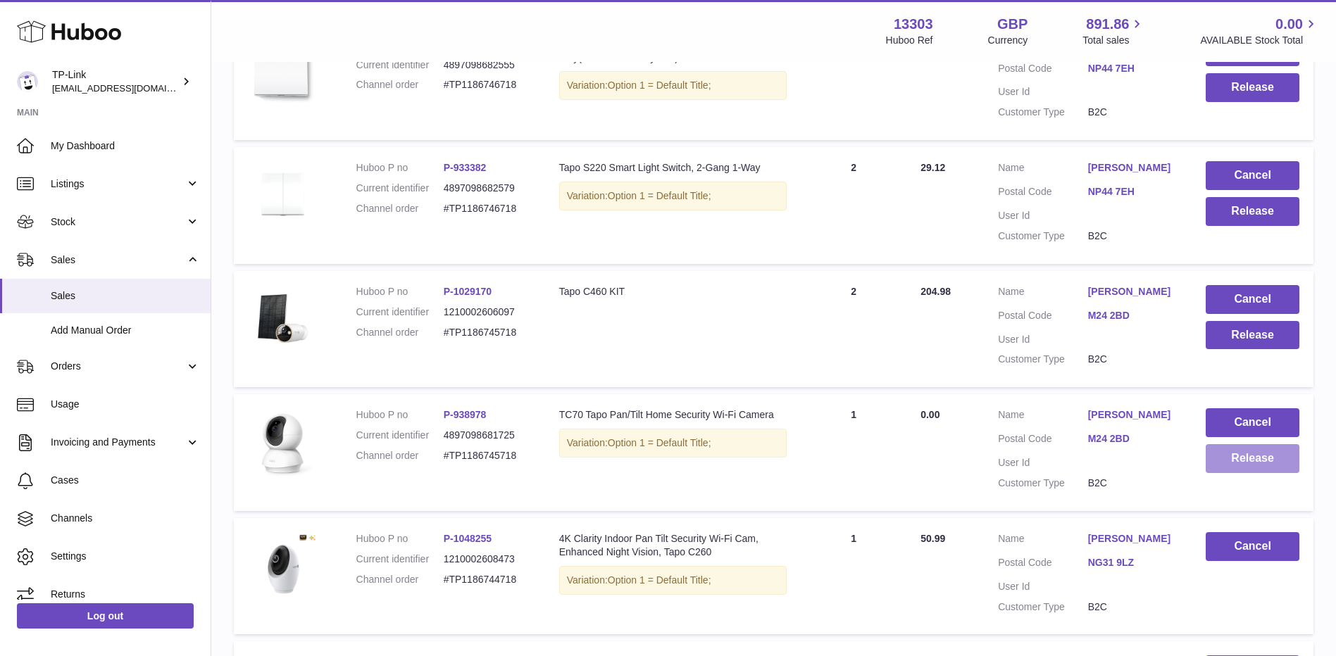
scroll to position [799, 0]
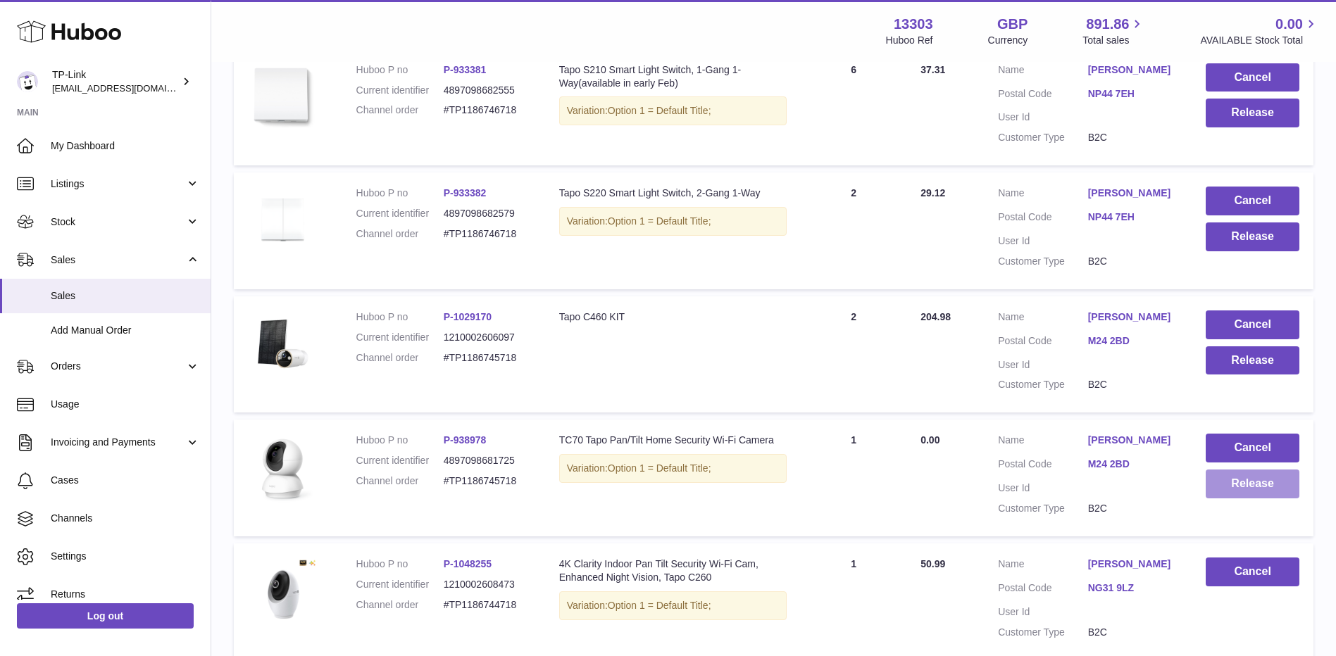
click at [1236, 478] on button "Release" at bounding box center [1252, 484] width 94 height 29
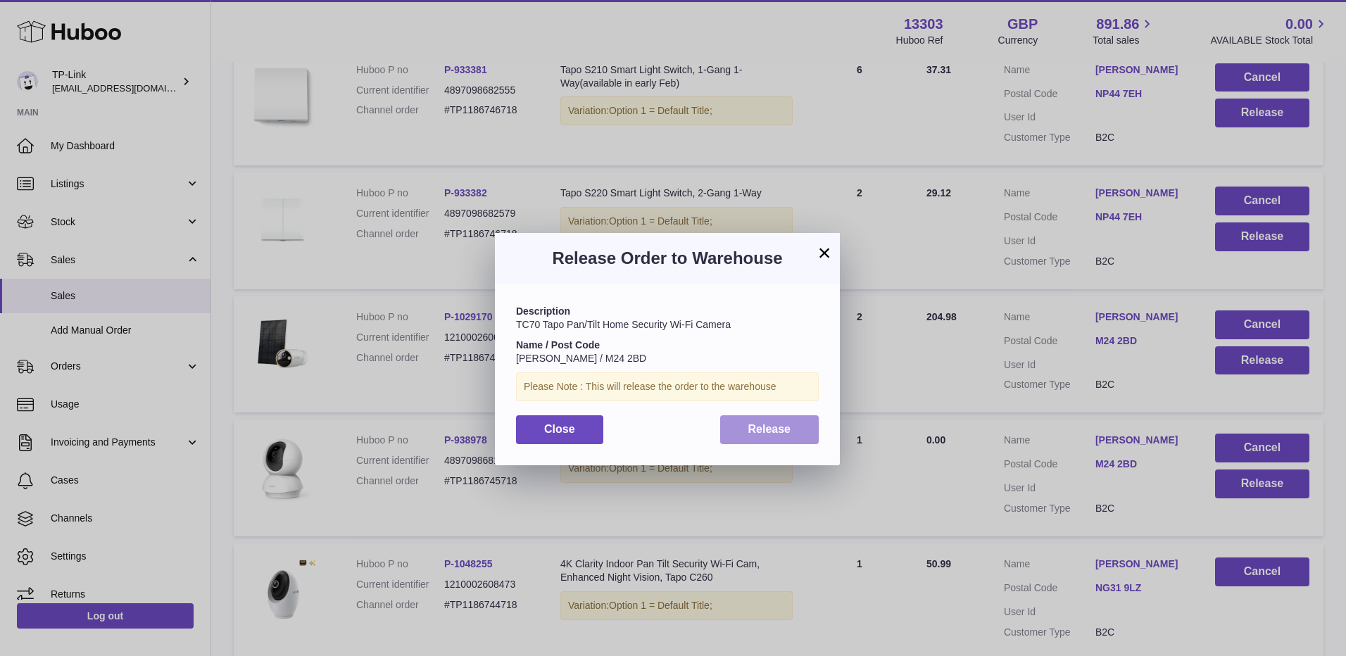
click at [755, 427] on span "Release" at bounding box center [769, 429] width 43 height 12
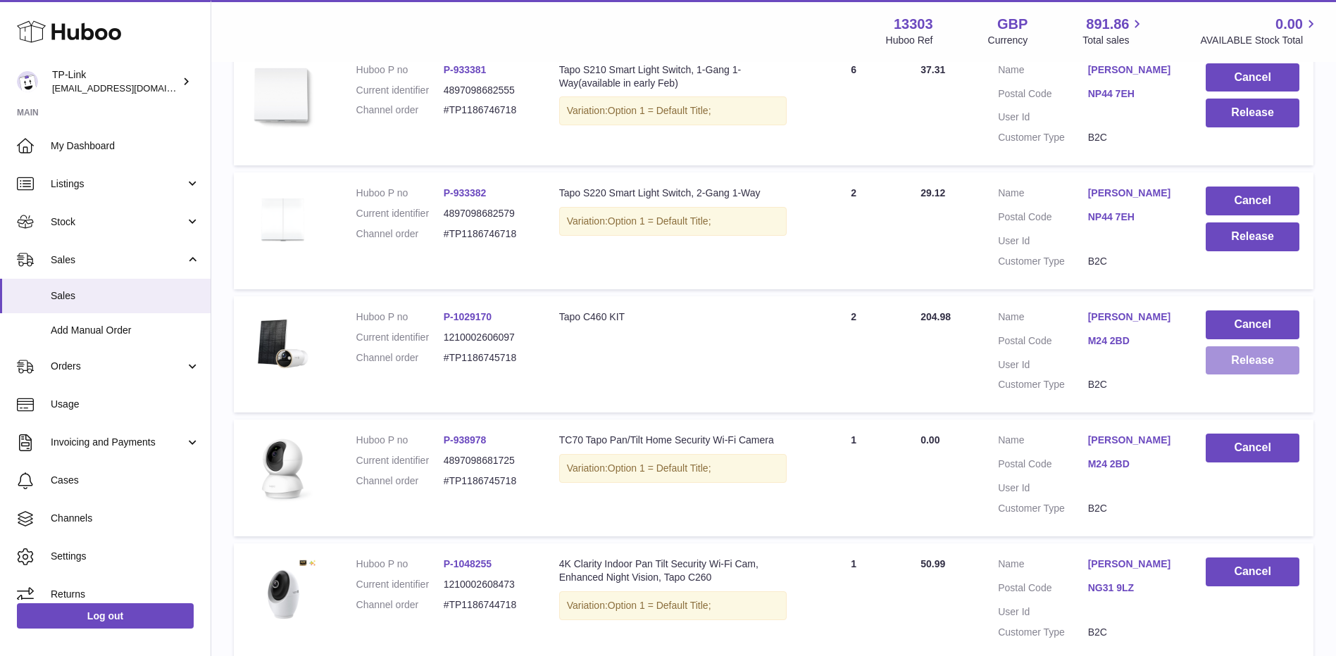
click at [1230, 360] on button "Release" at bounding box center [1252, 360] width 94 height 29
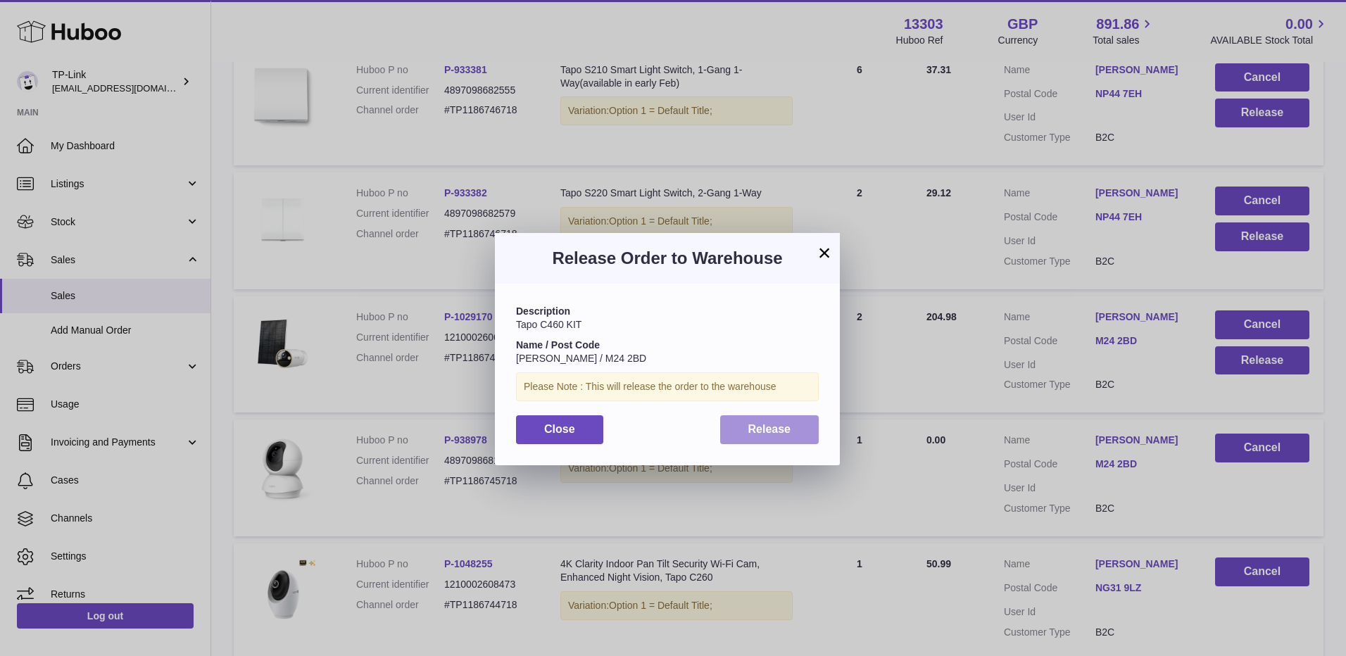
click at [765, 432] on span "Release" at bounding box center [769, 429] width 43 height 12
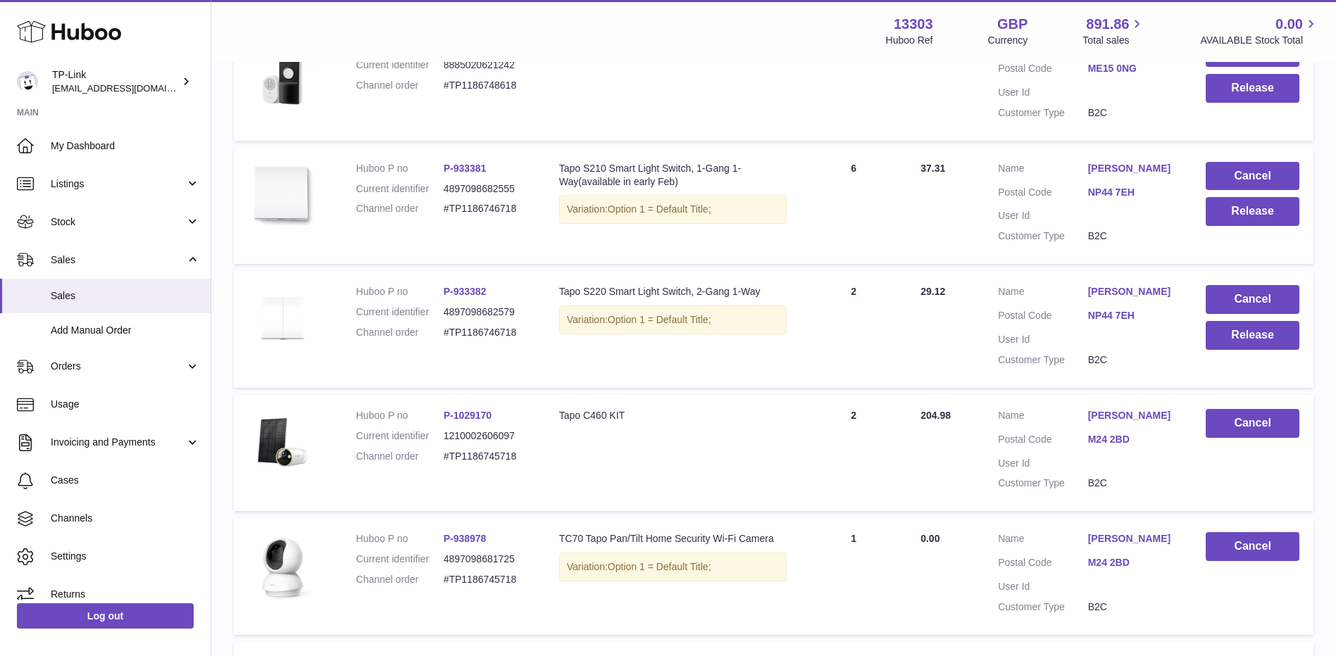
scroll to position [658, 0]
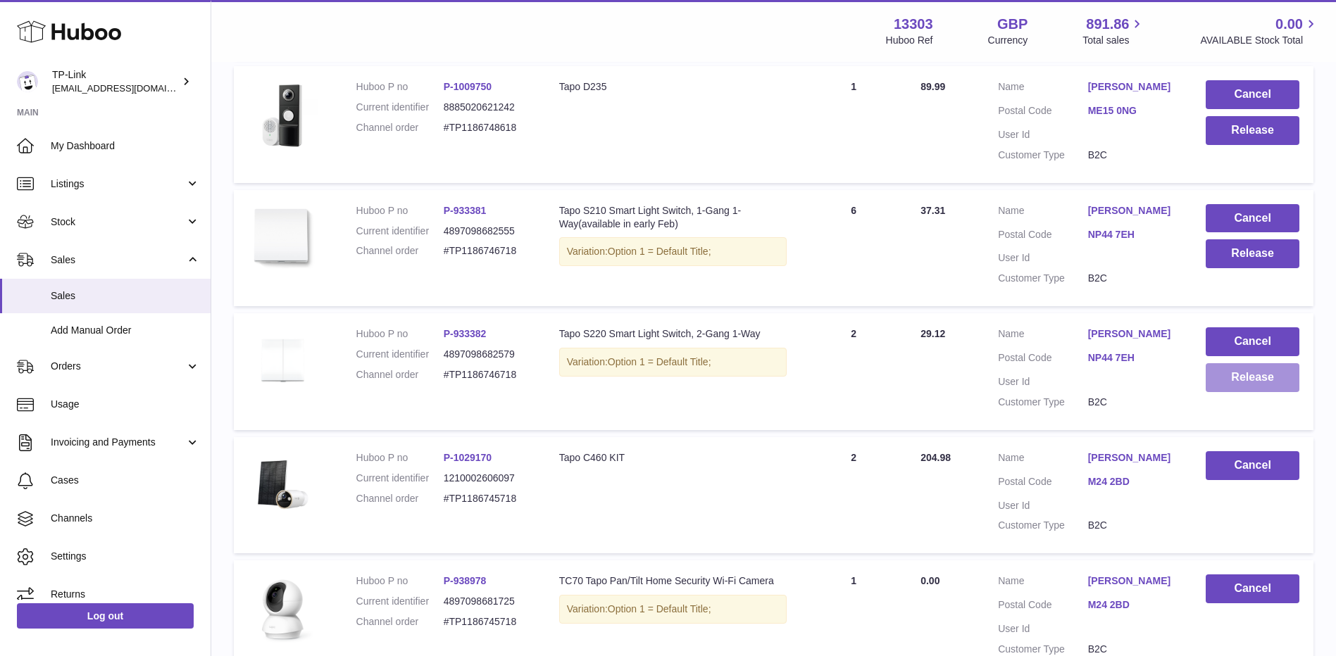
click at [1229, 375] on button "Release" at bounding box center [1252, 377] width 94 height 29
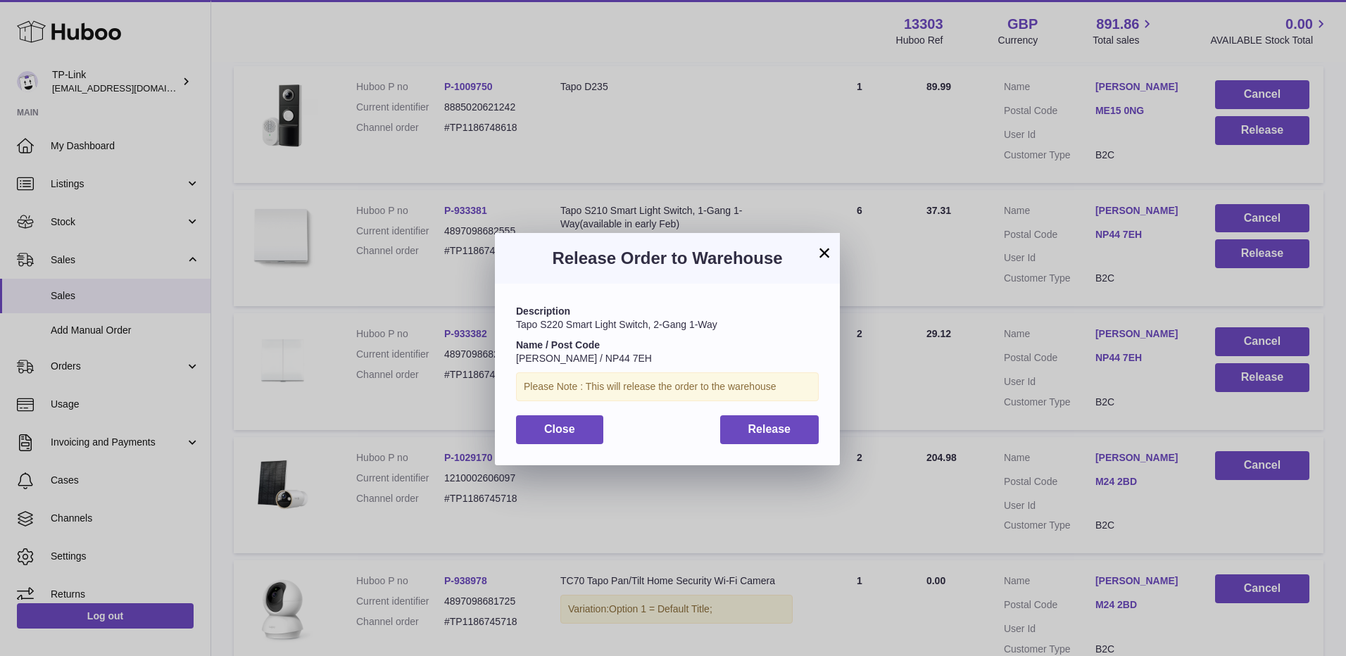
click at [822, 250] on button "×" at bounding box center [824, 252] width 17 height 17
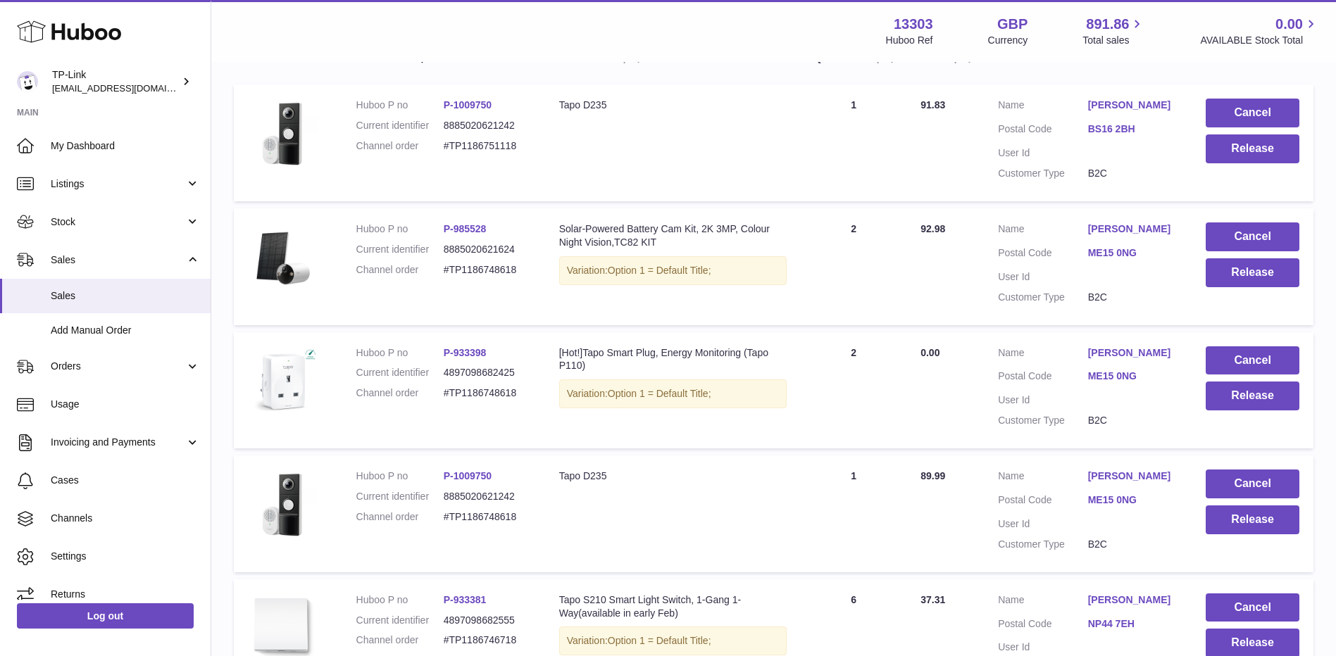
scroll to position [236, 0]
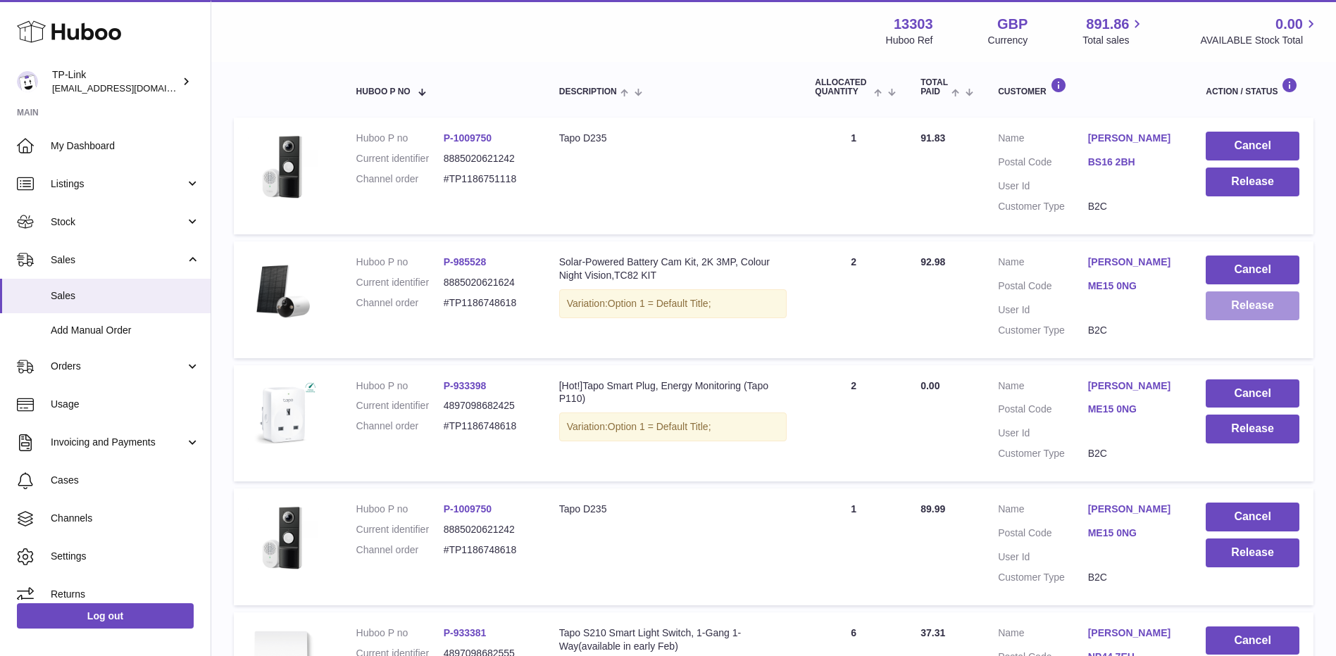
click at [1246, 306] on button "Release" at bounding box center [1252, 306] width 94 height 29
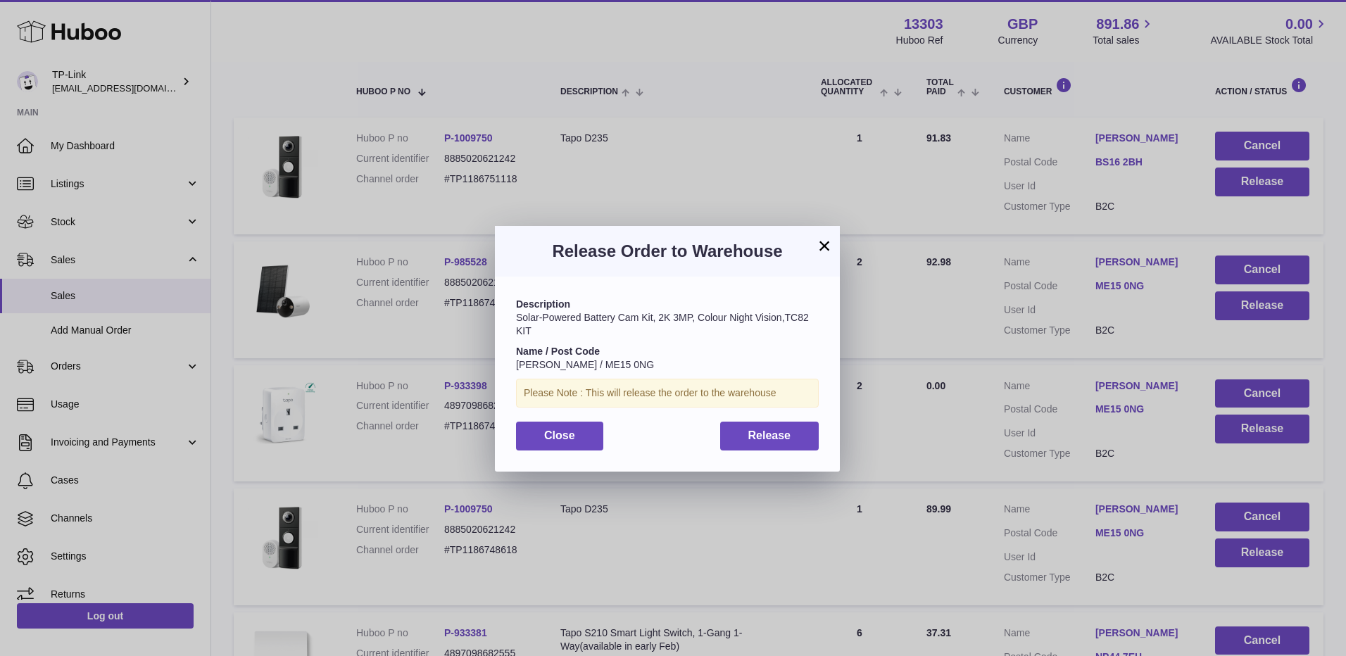
click at [796, 416] on div "Description Solar-Powered Battery Cam Kit, 2K 3MP, Colour Night Vision,TC82 KIT…" at bounding box center [667, 374] width 345 height 194
click at [783, 438] on span "Release" at bounding box center [769, 436] width 43 height 12
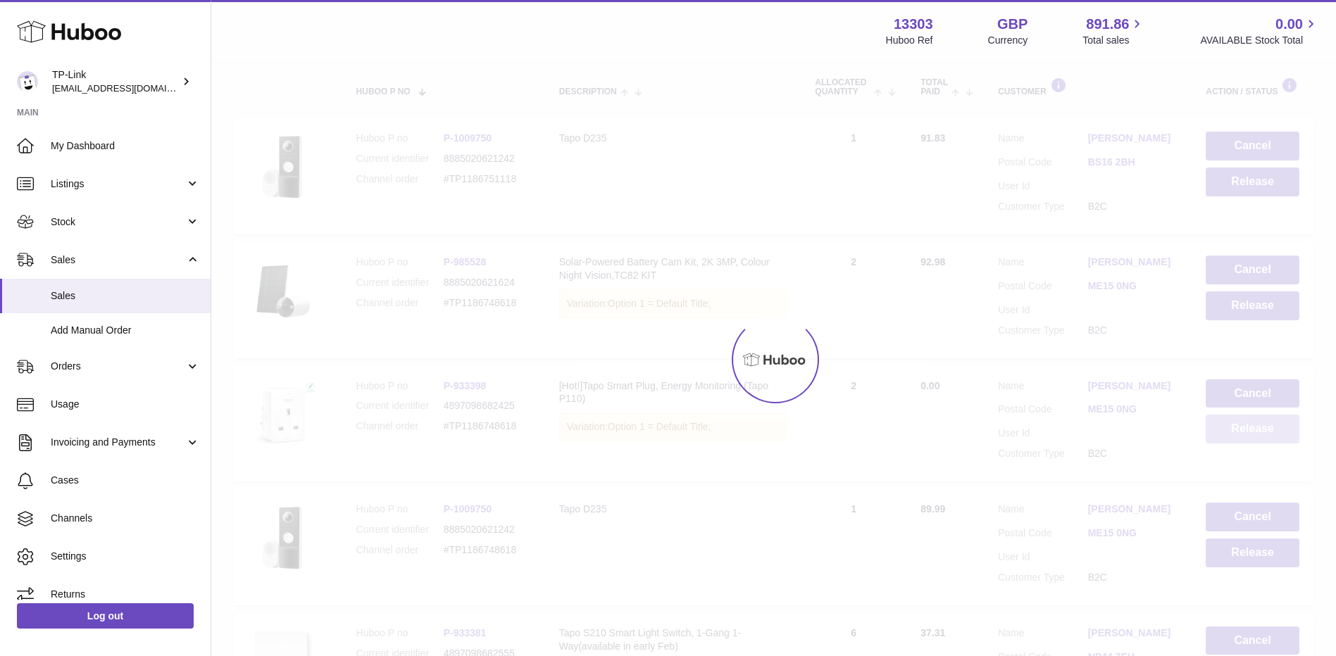
click at [1231, 427] on button "Release" at bounding box center [1252, 429] width 94 height 29
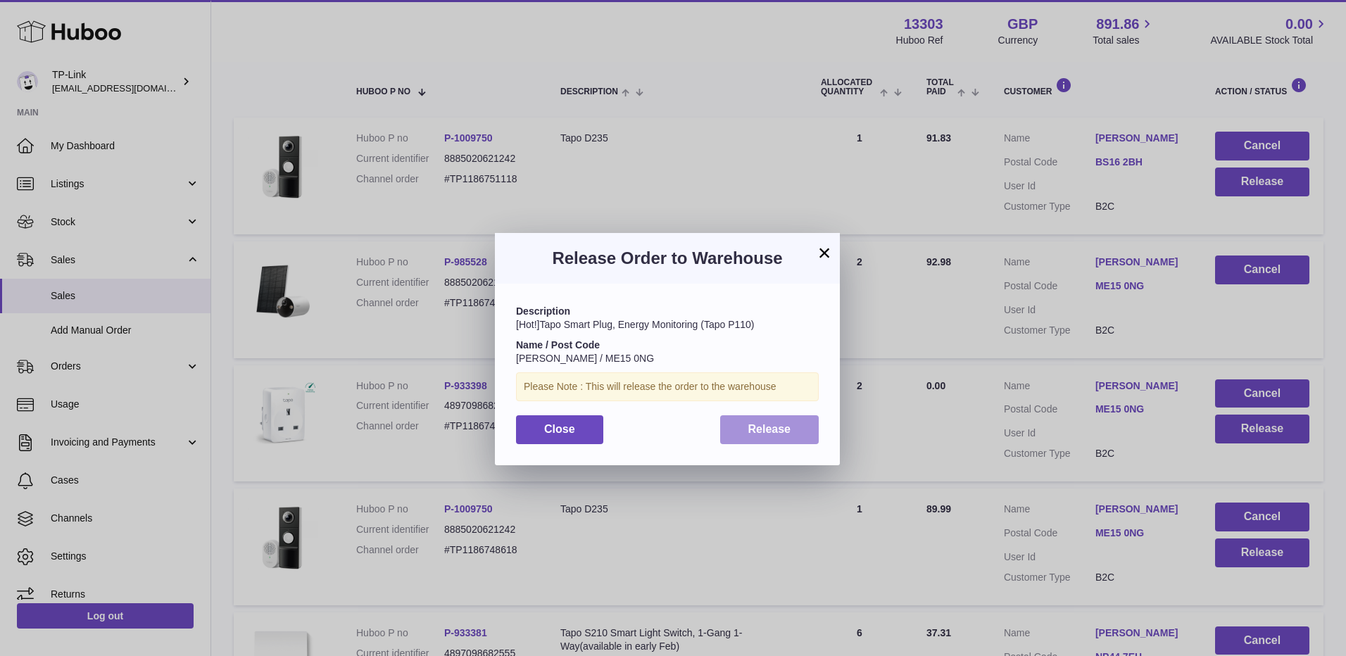
click at [787, 430] on span "Release" at bounding box center [769, 429] width 43 height 12
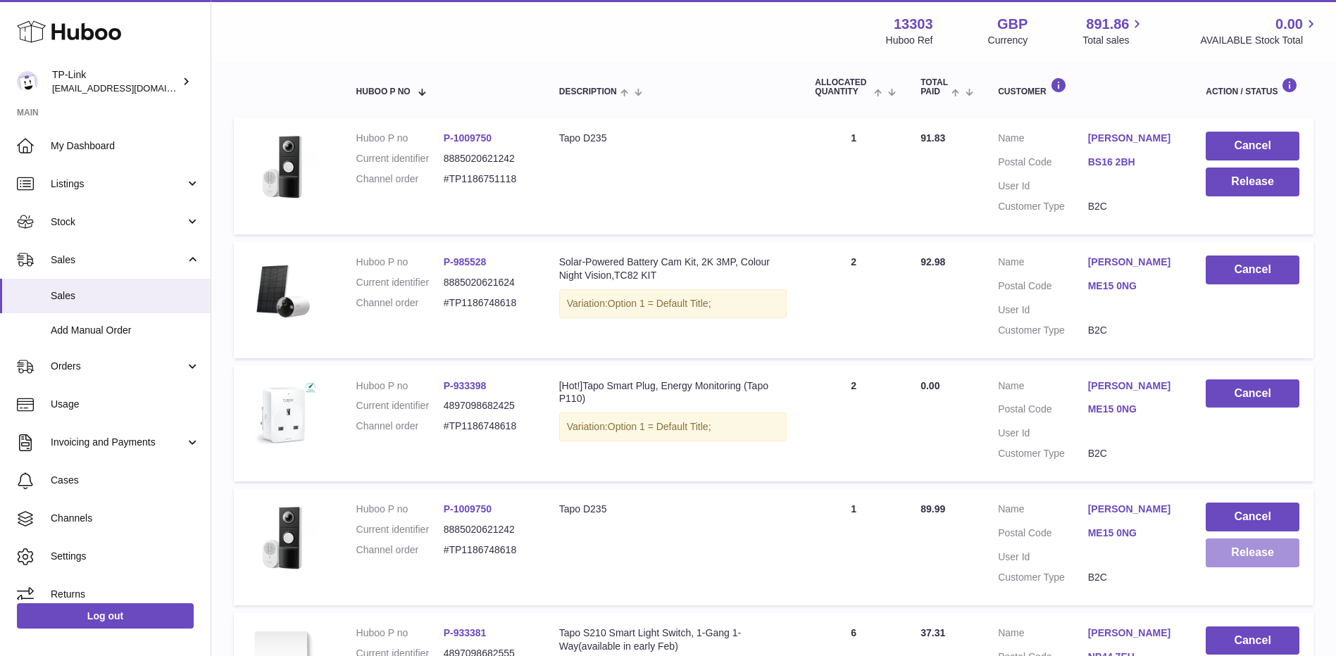
click at [1233, 553] on button "Release" at bounding box center [1252, 553] width 94 height 29
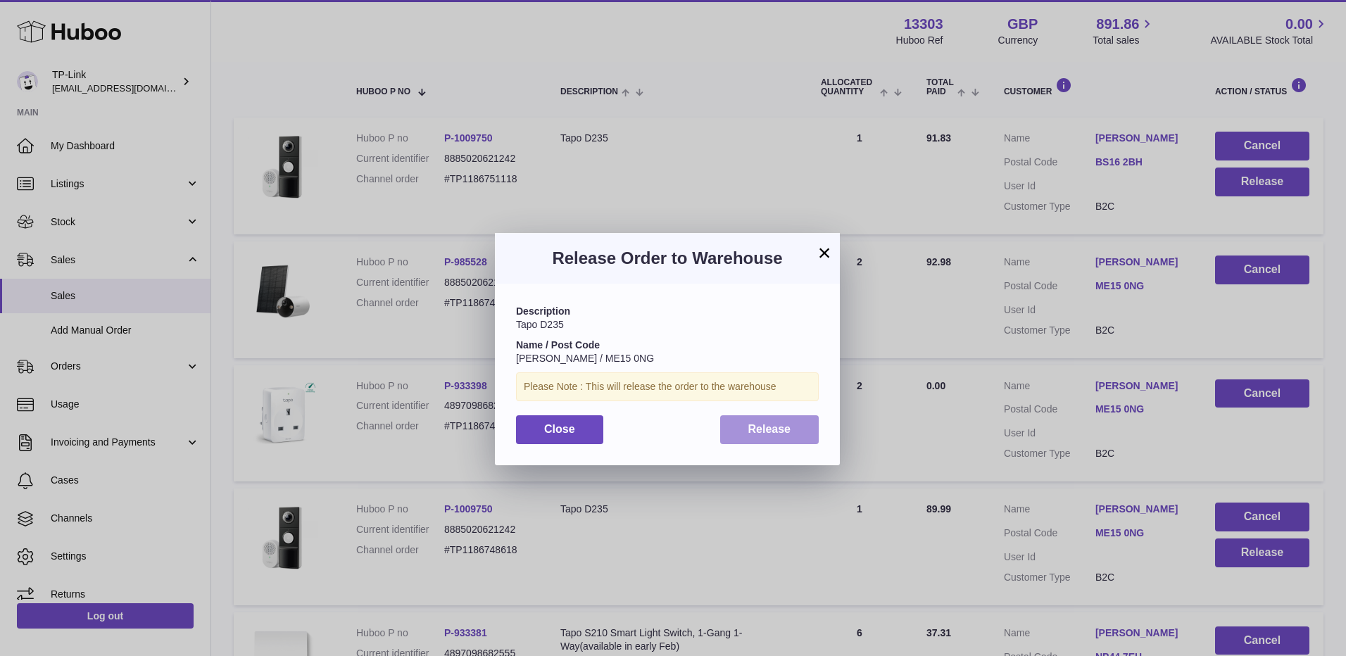
click at [792, 428] on button "Release" at bounding box center [769, 429] width 99 height 29
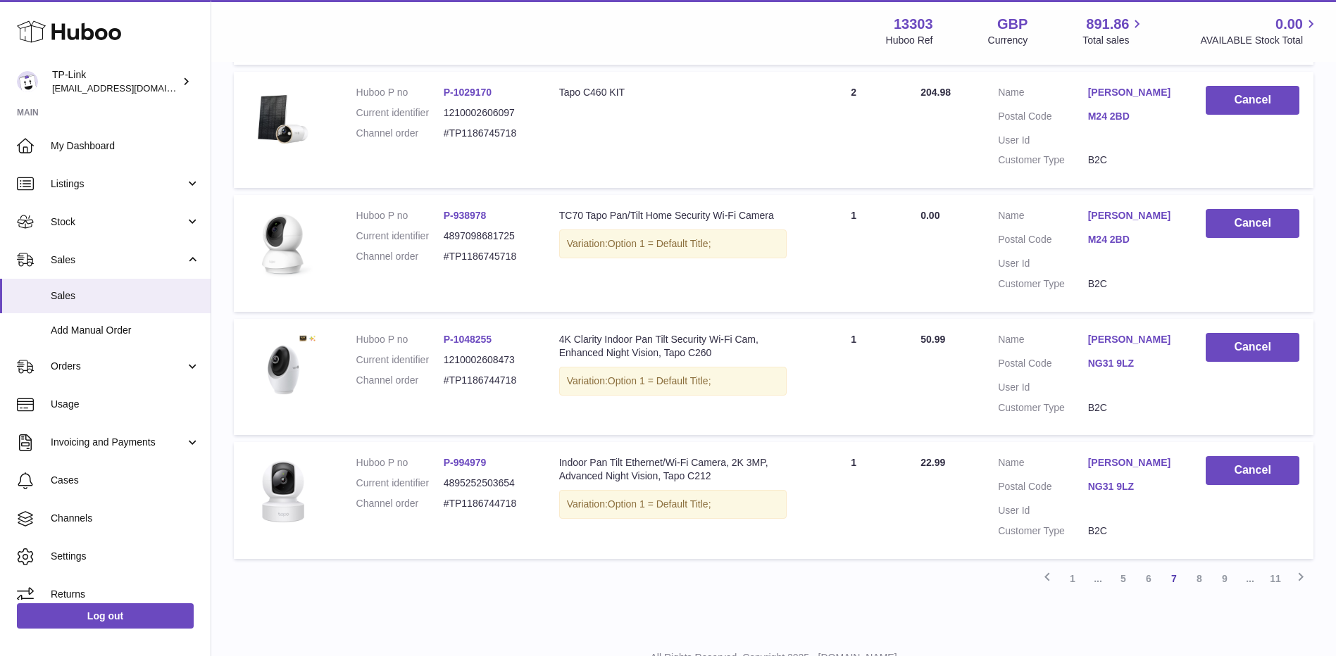
scroll to position [1081, 0]
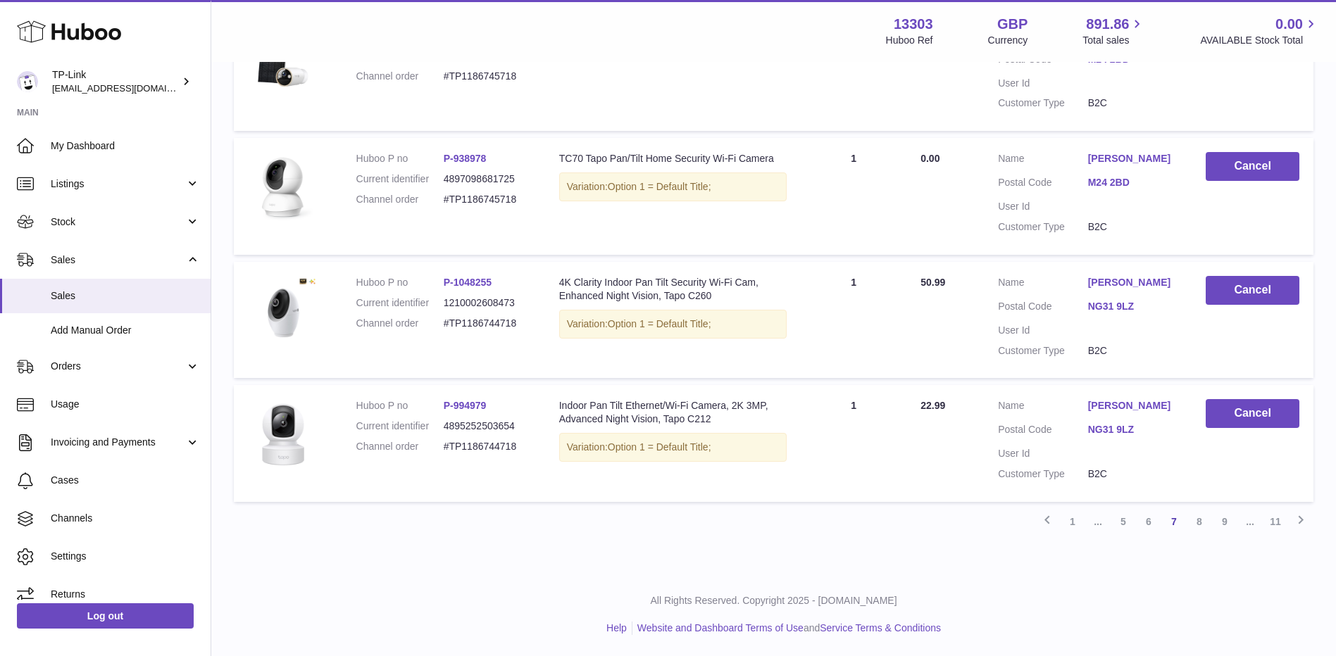
click at [1143, 522] on link "6" at bounding box center [1148, 521] width 25 height 25
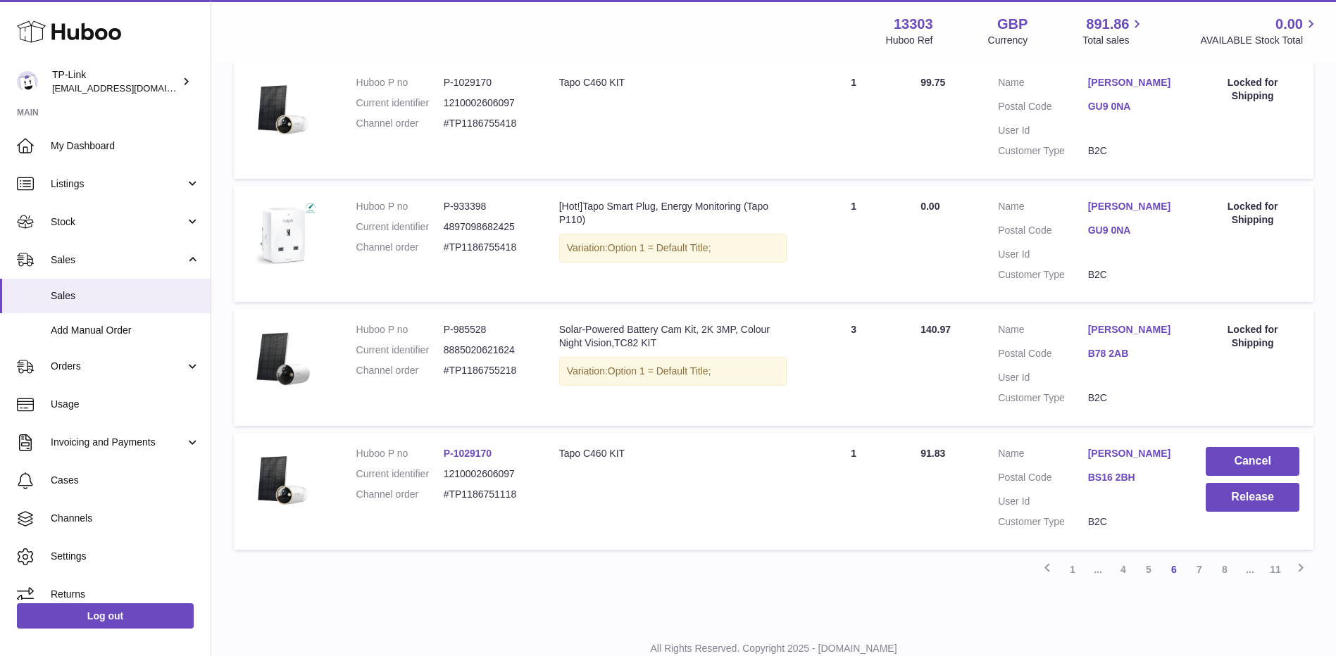
scroll to position [1108, 0]
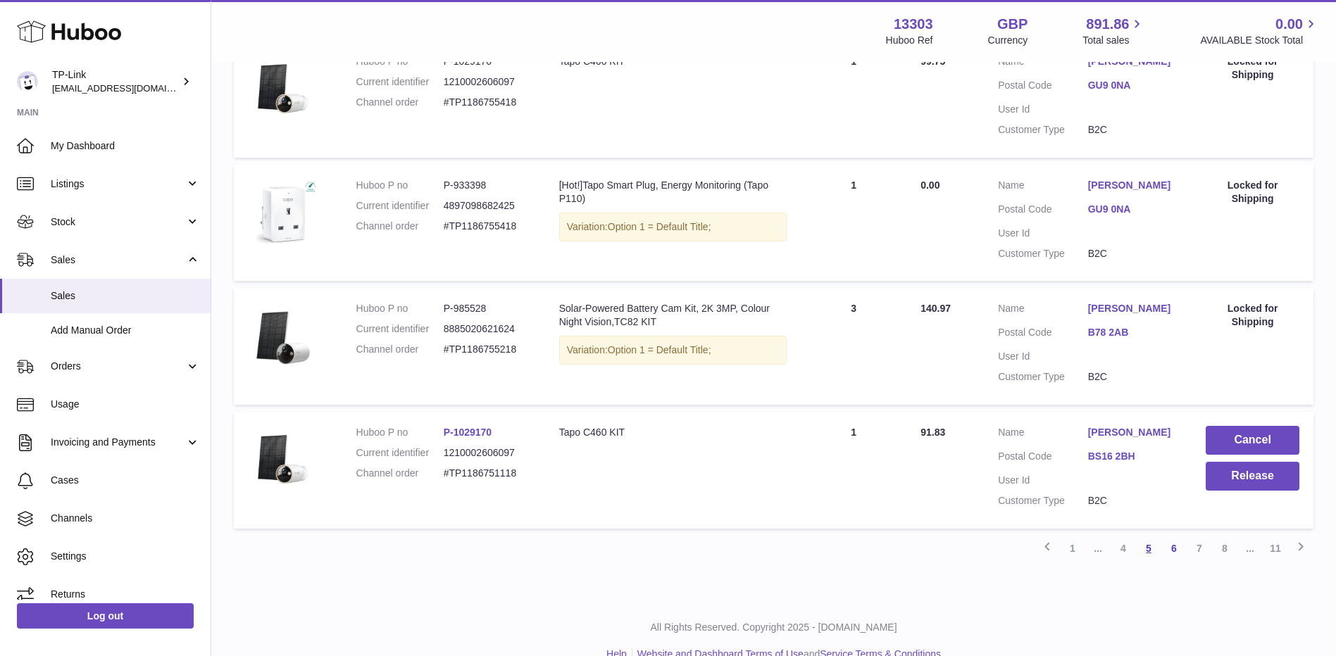
click at [1139, 536] on link "5" at bounding box center [1148, 548] width 25 height 25
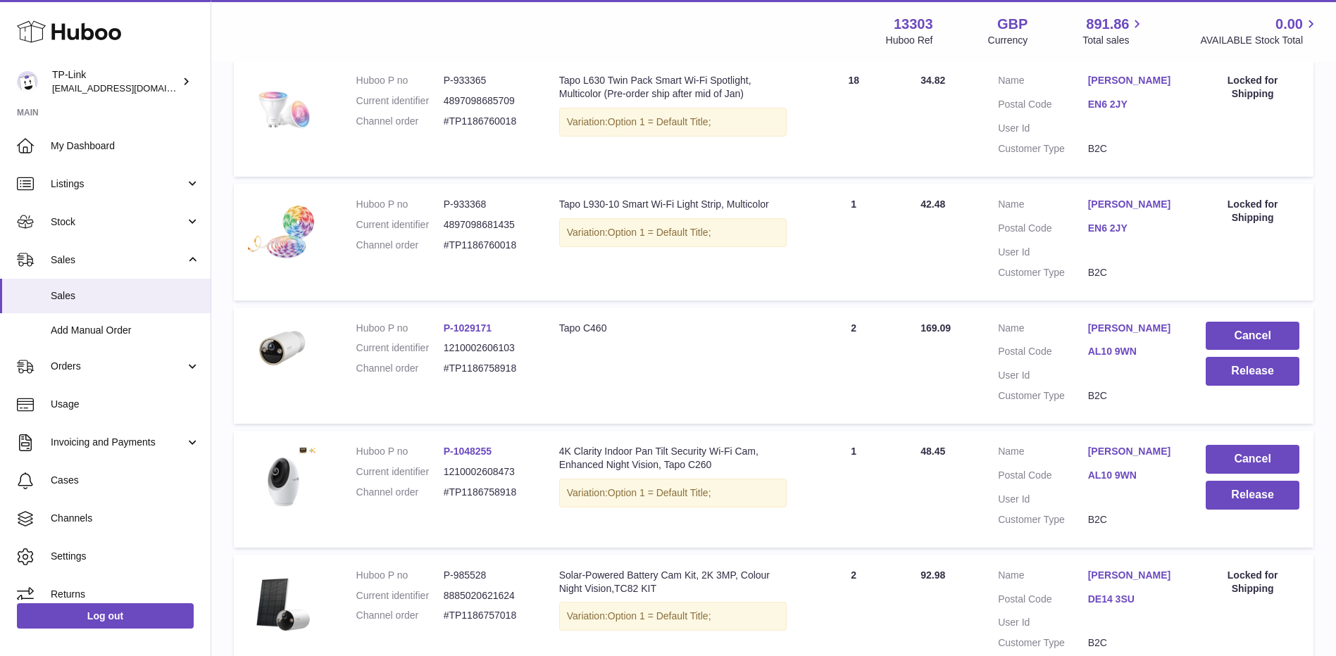
scroll to position [275, 0]
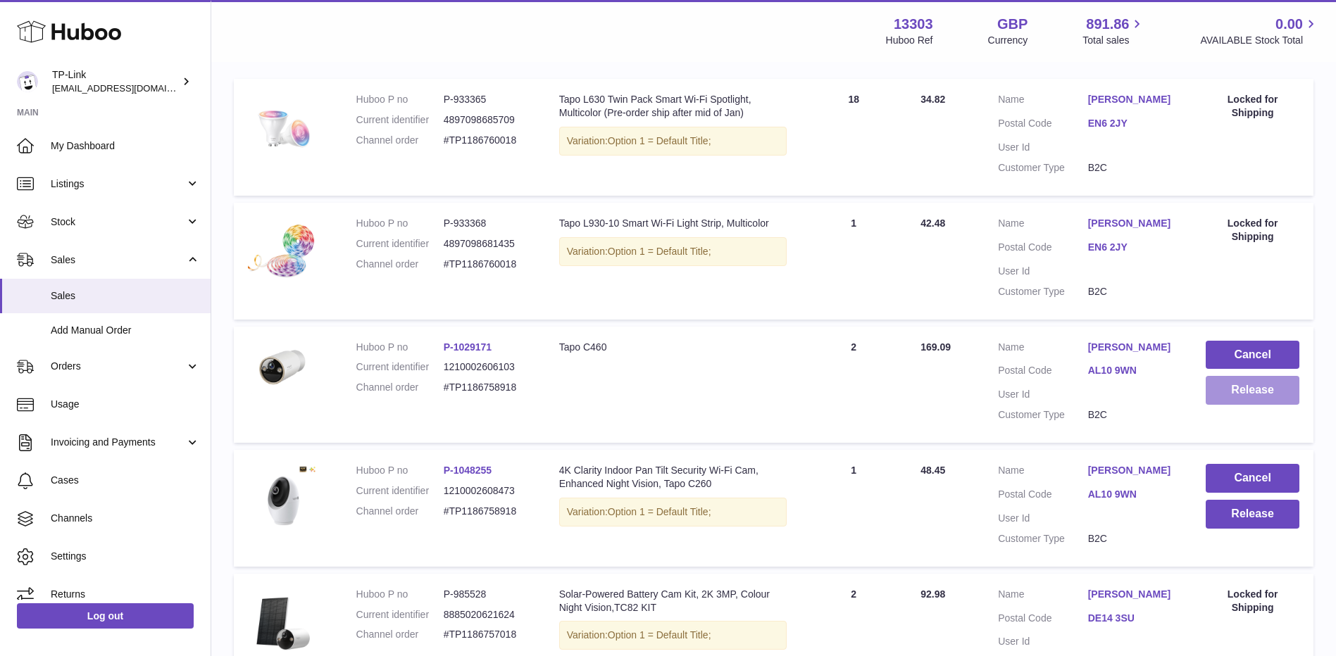
click at [1258, 394] on button "Release" at bounding box center [1252, 390] width 94 height 29
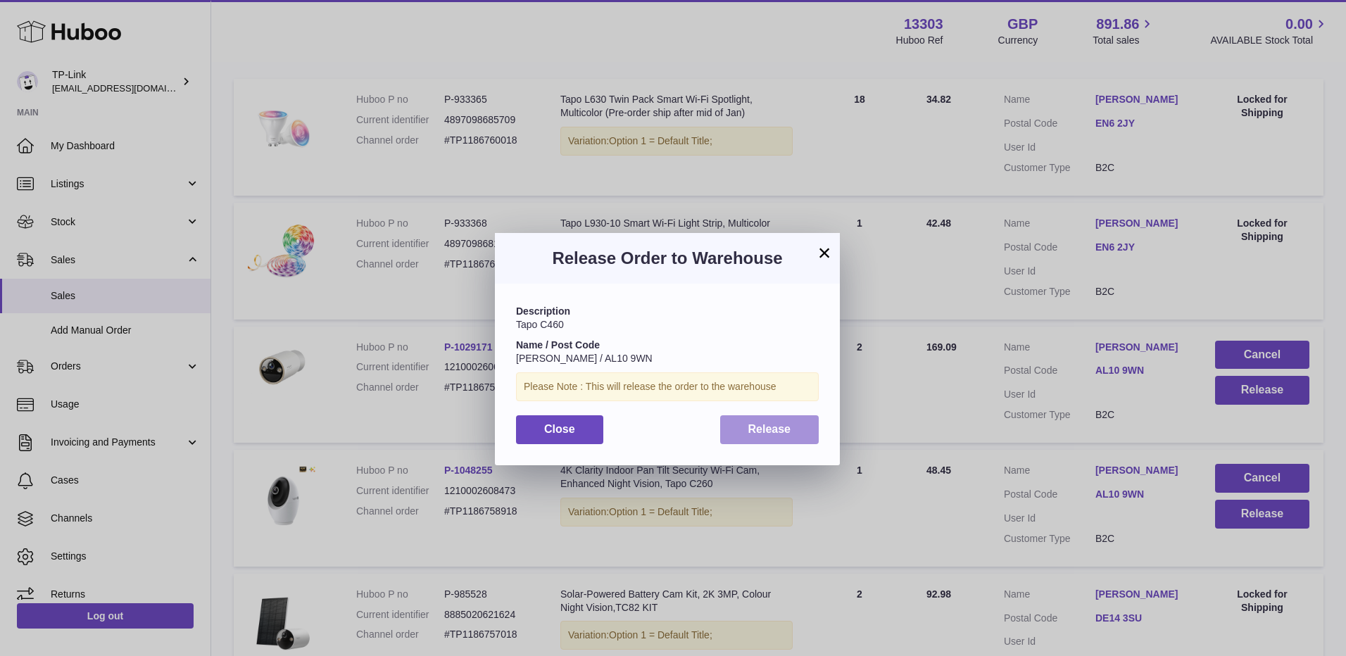
click at [791, 429] on button "Release" at bounding box center [769, 429] width 99 height 29
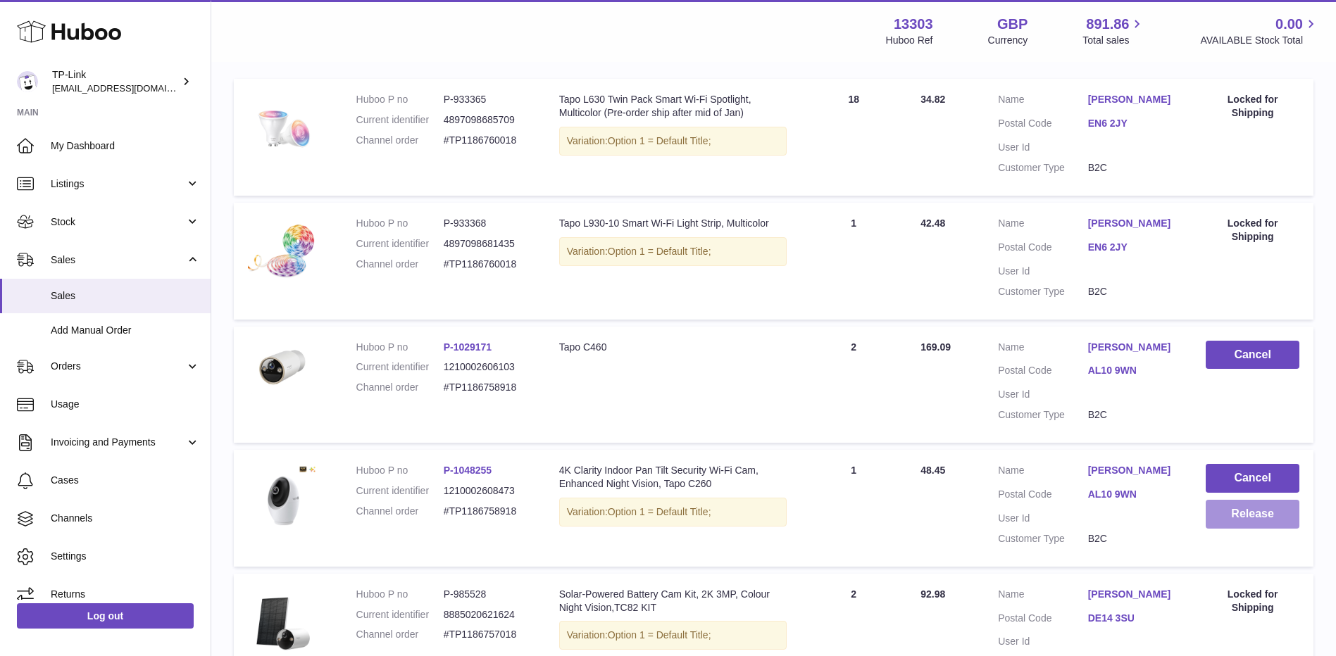
click at [1270, 518] on button "Release" at bounding box center [1252, 514] width 94 height 29
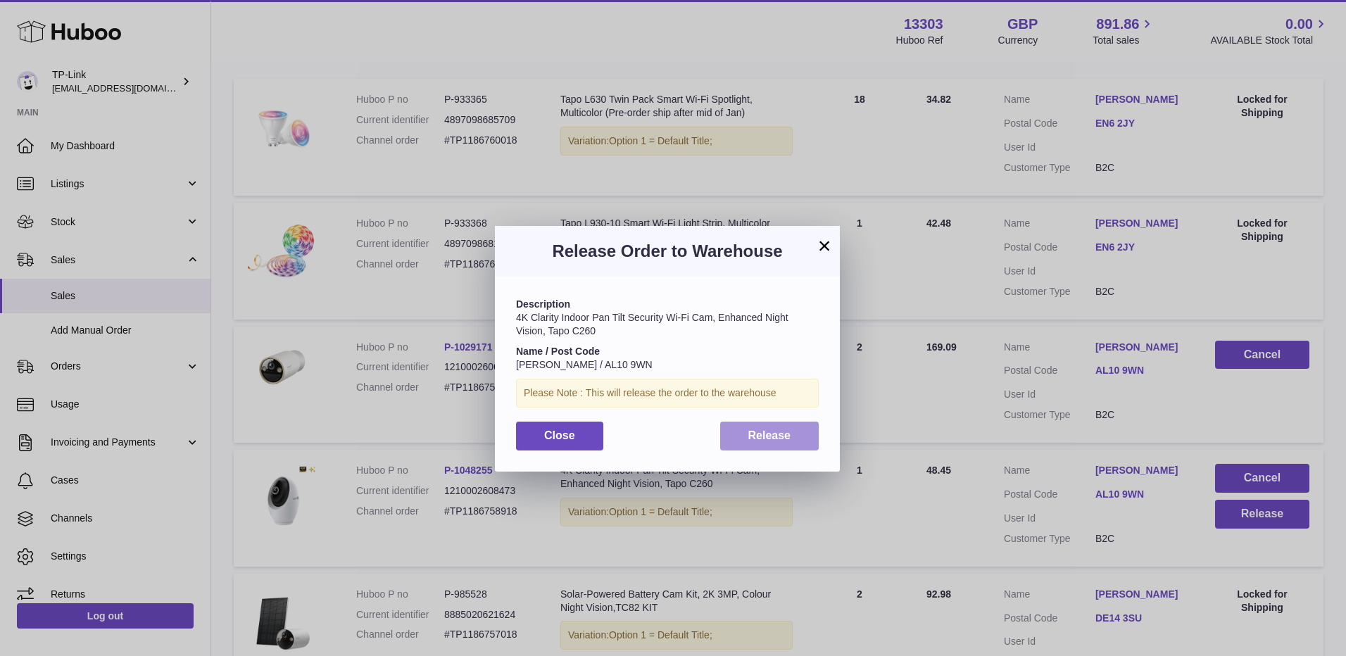
click at [739, 430] on button "Release" at bounding box center [769, 436] width 99 height 29
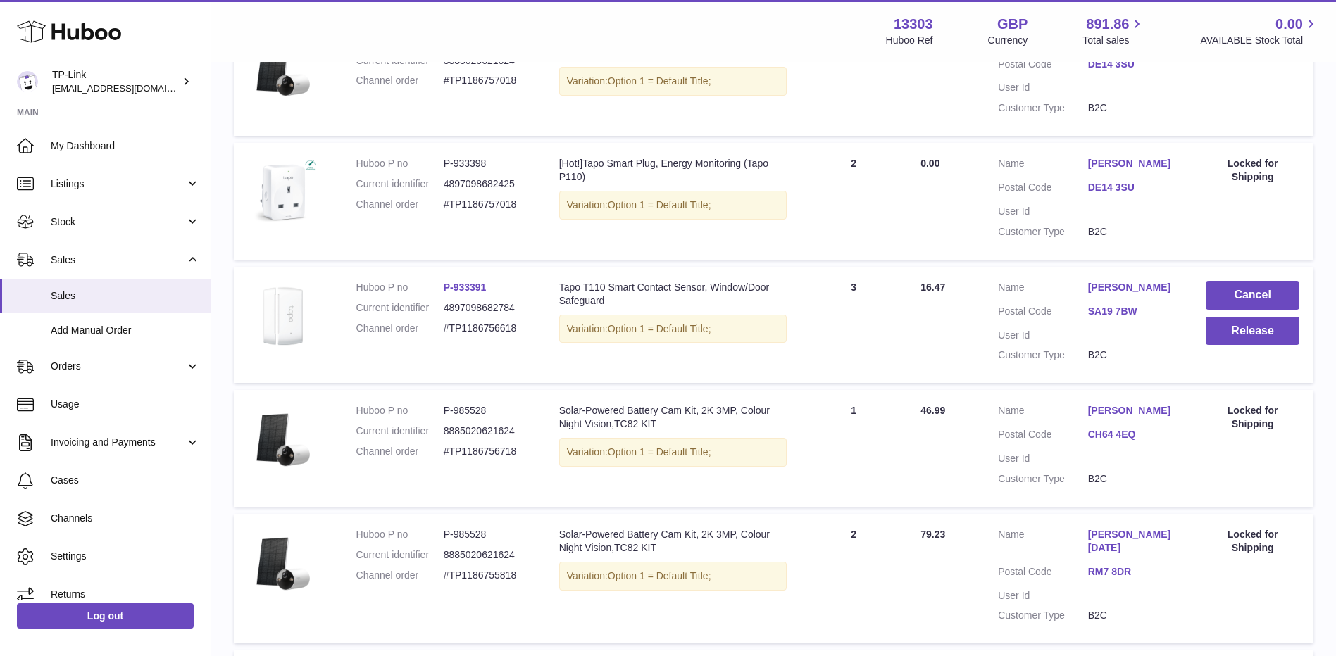
scroll to position [908, 0]
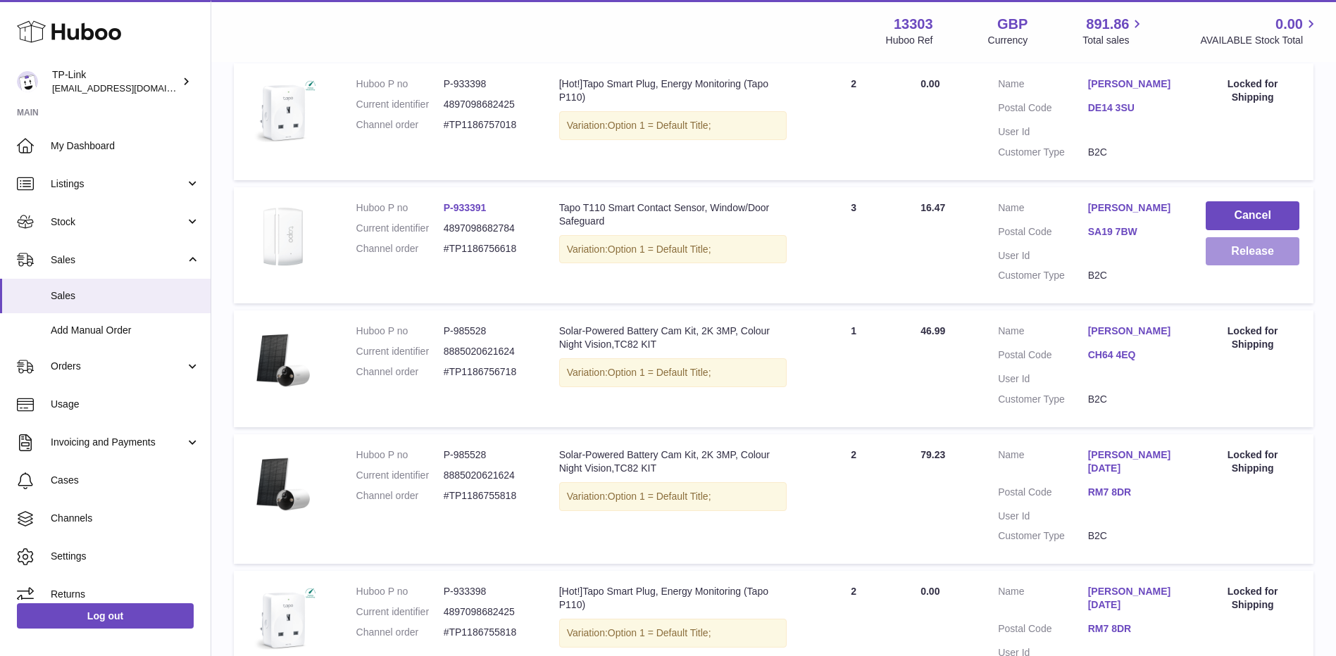
click at [1234, 258] on button "Release" at bounding box center [1252, 251] width 94 height 29
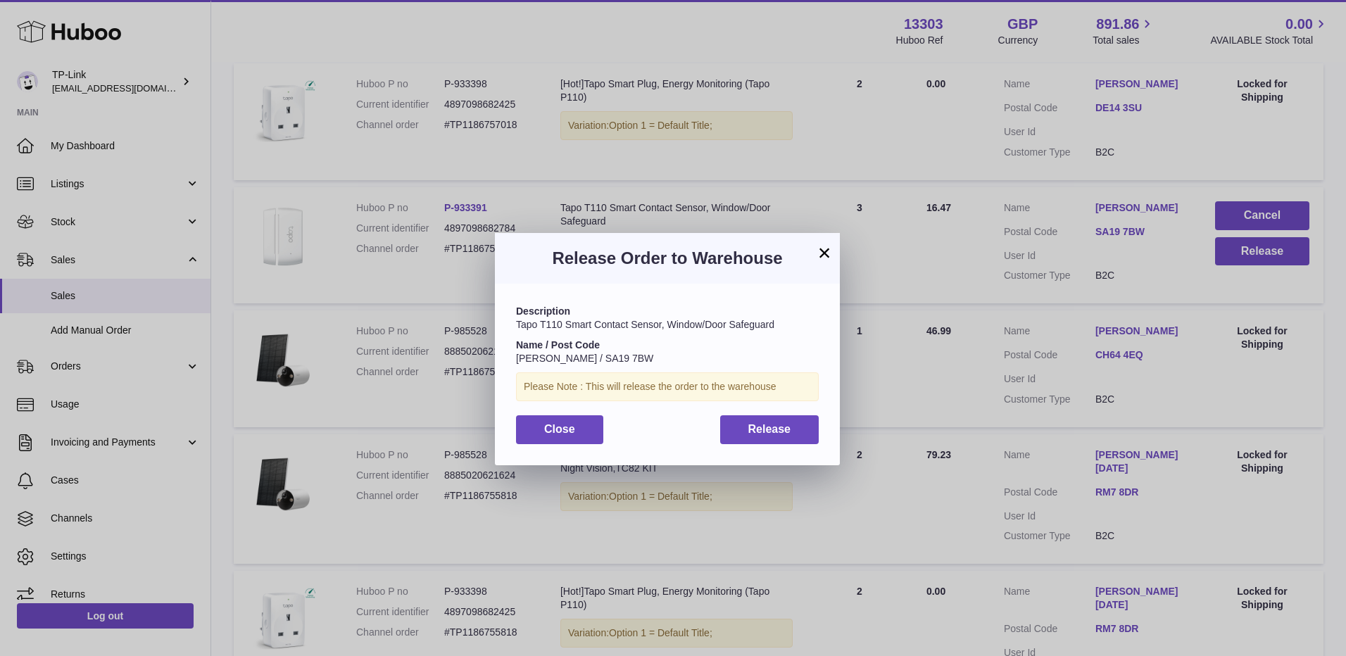
drag, startPoint x: 828, startPoint y: 247, endPoint x: 934, endPoint y: 347, distance: 145.4
click at [827, 247] on button "×" at bounding box center [824, 252] width 17 height 17
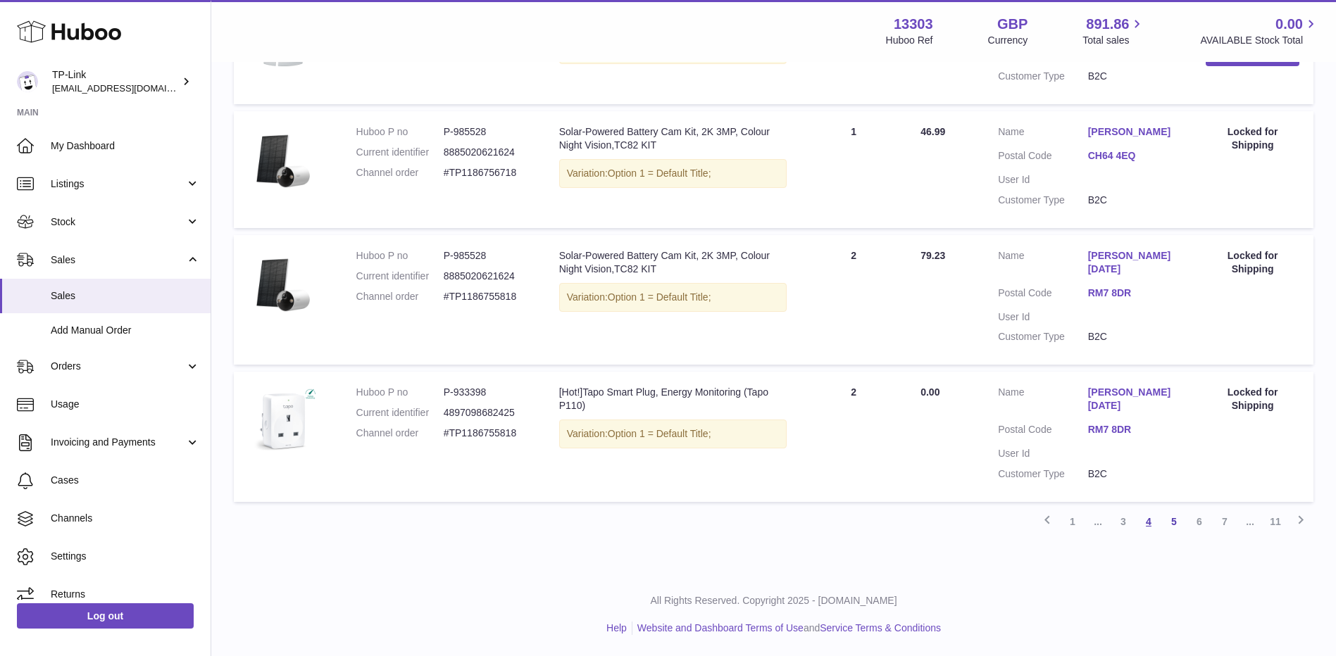
click at [1145, 529] on link "4" at bounding box center [1148, 521] width 25 height 25
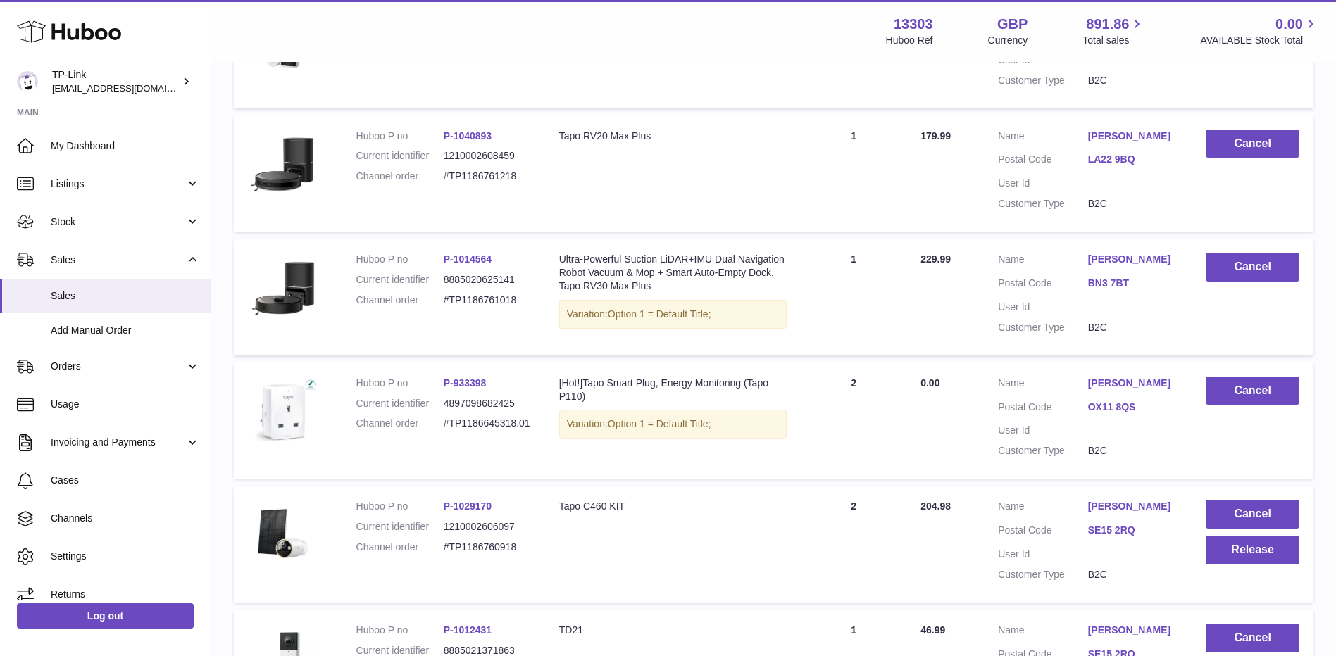
scroll to position [556, 0]
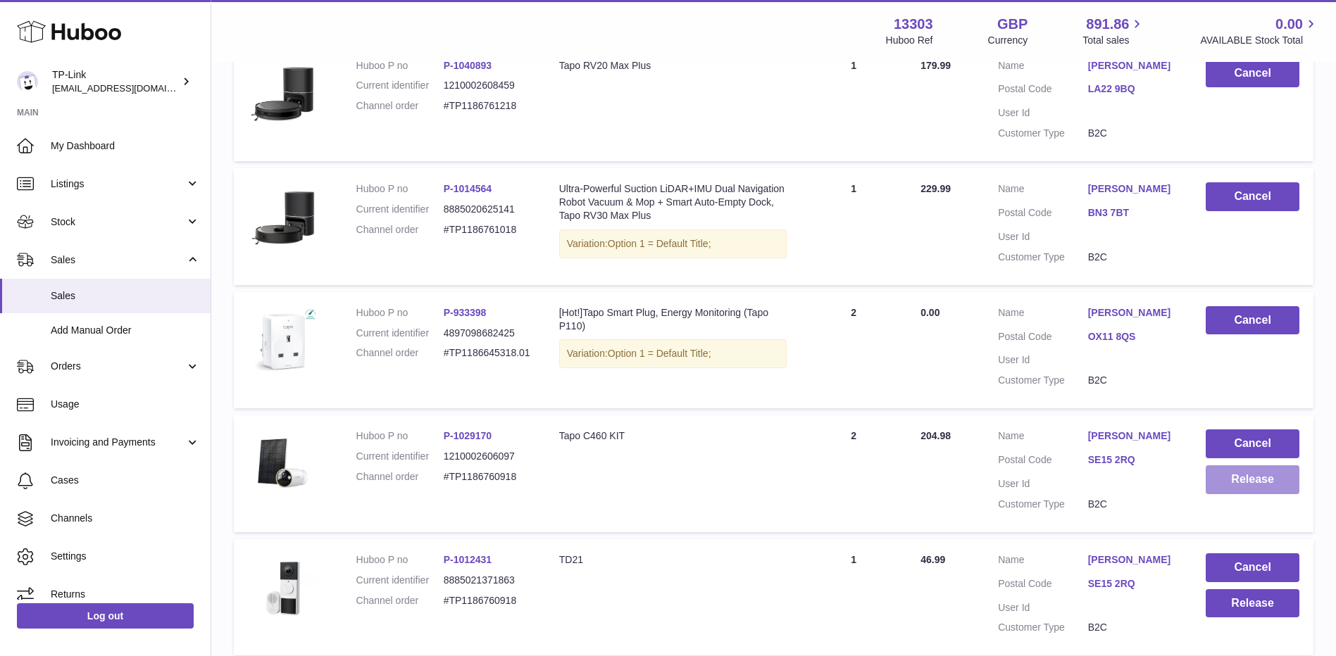
click at [1237, 484] on button "Release" at bounding box center [1252, 479] width 94 height 29
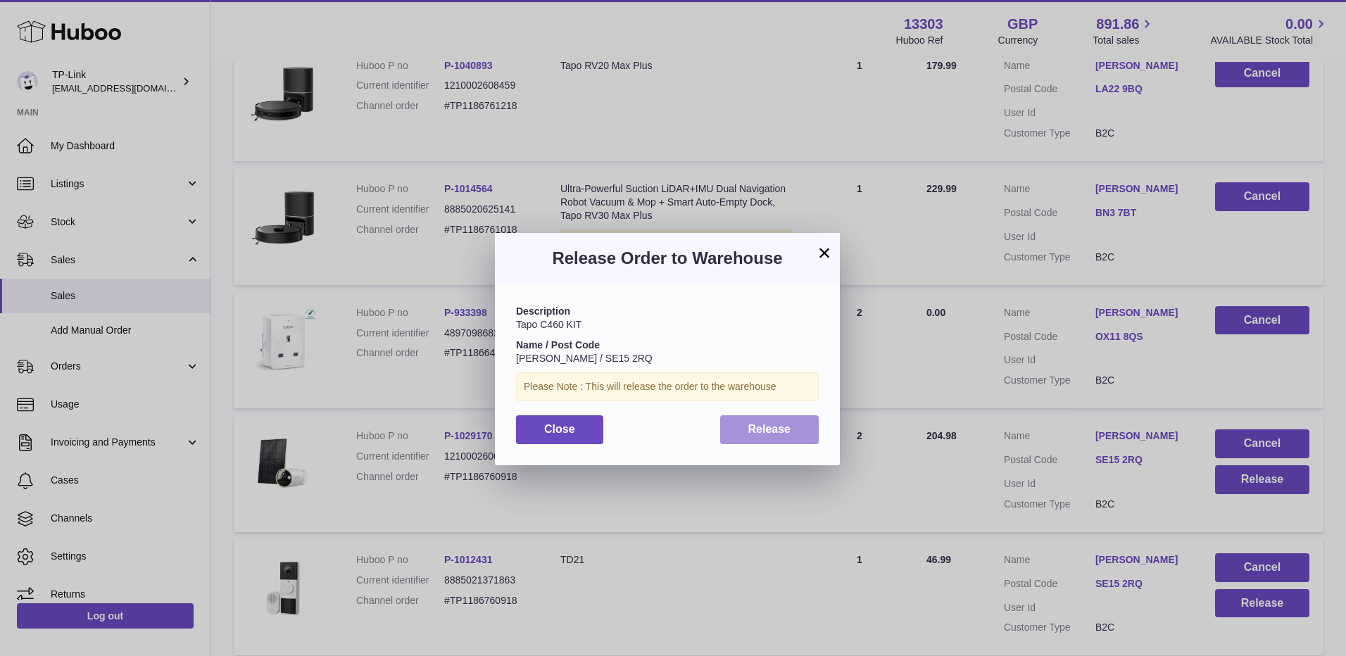
click at [781, 431] on span "Release" at bounding box center [769, 429] width 43 height 12
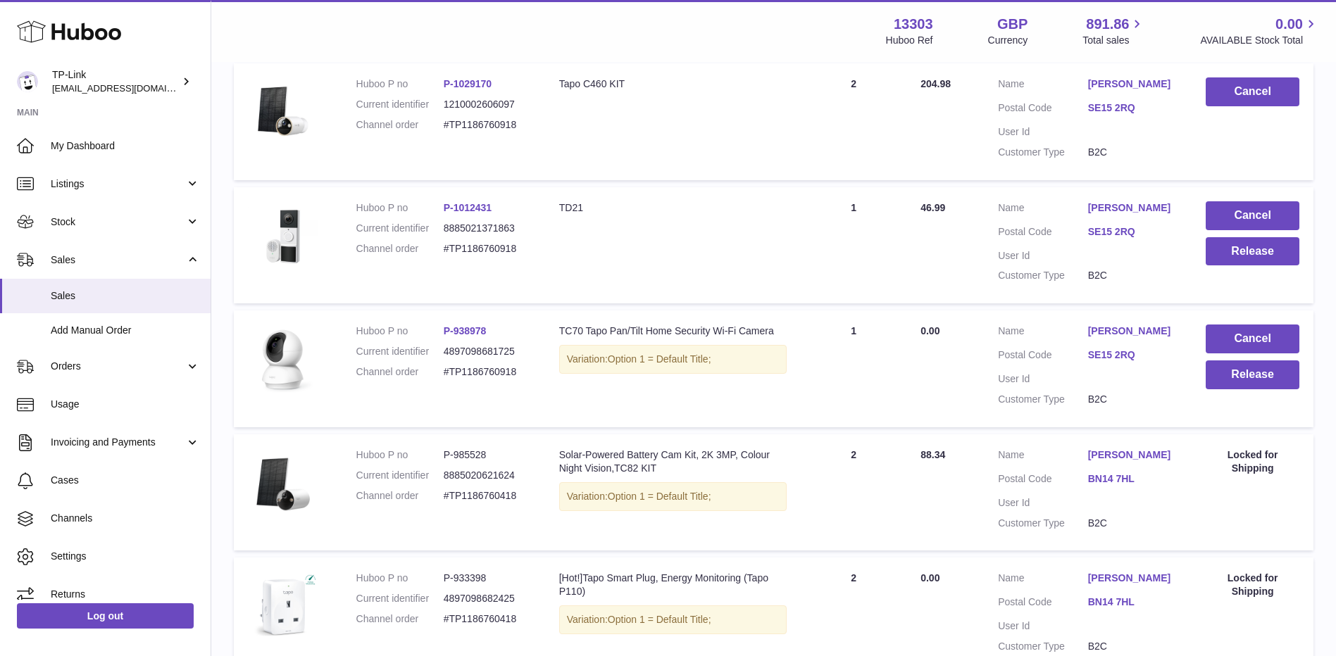
scroll to position [838, 0]
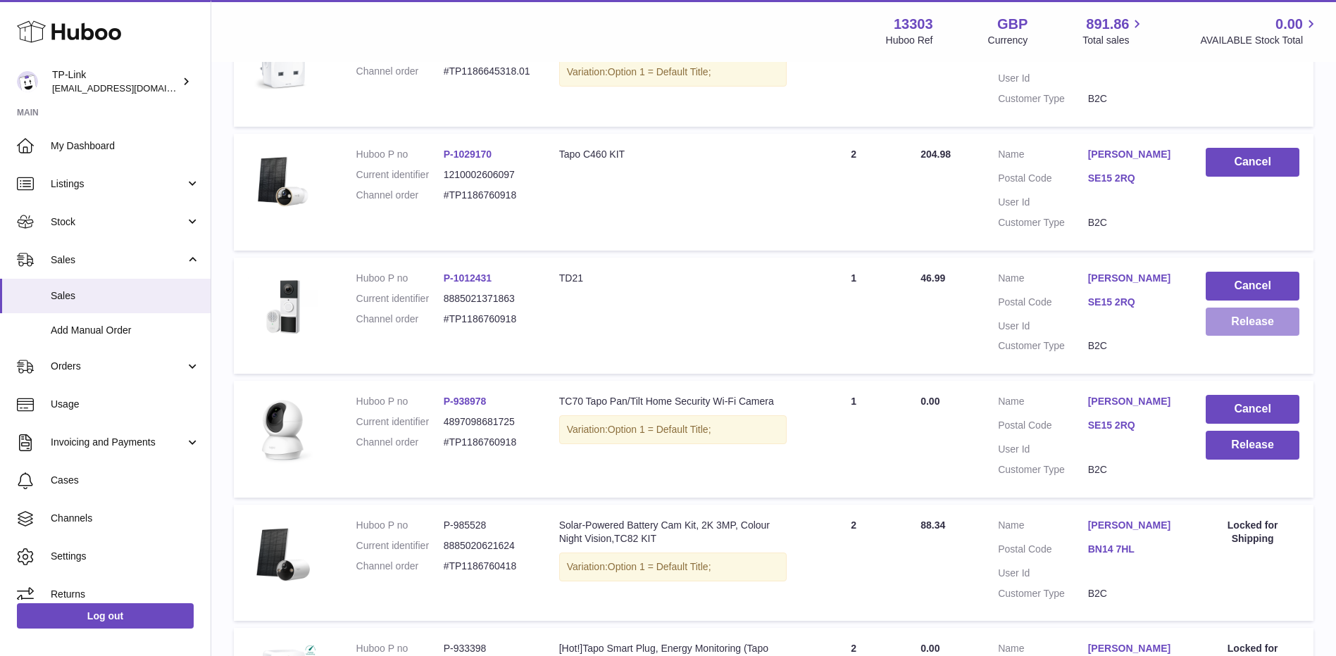
click at [1237, 313] on button "Release" at bounding box center [1252, 322] width 94 height 29
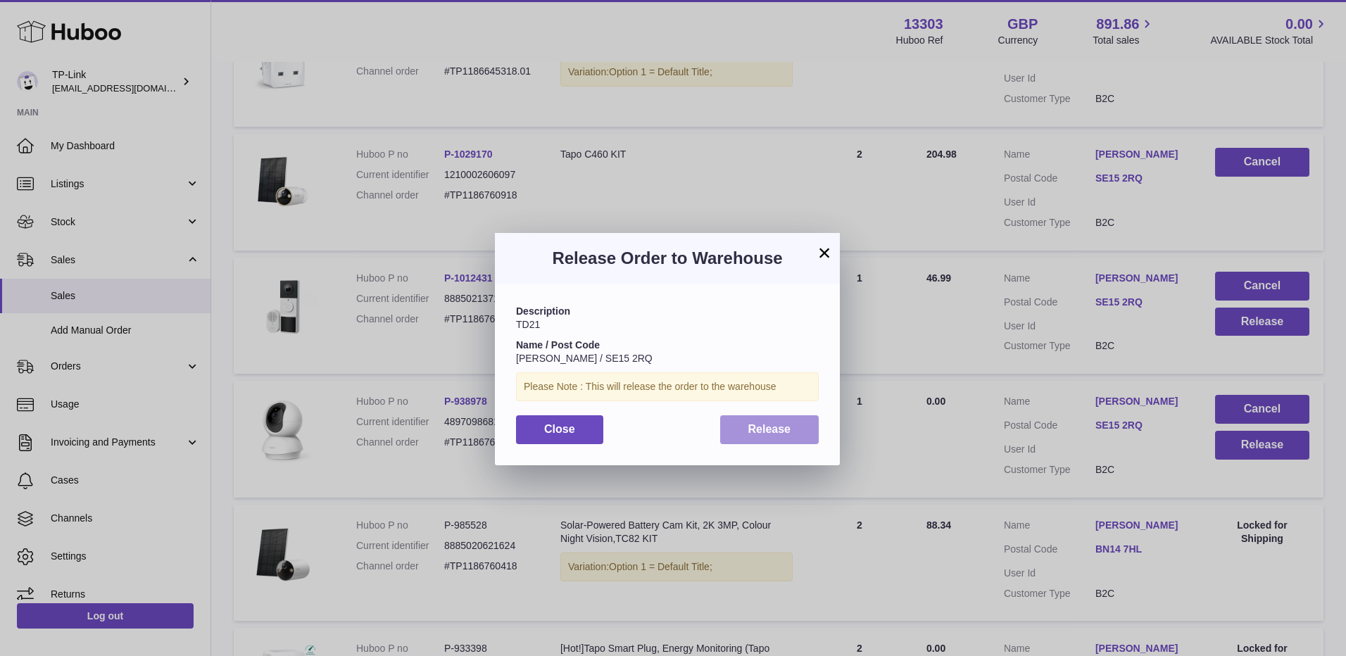
click at [788, 431] on span "Release" at bounding box center [769, 429] width 43 height 12
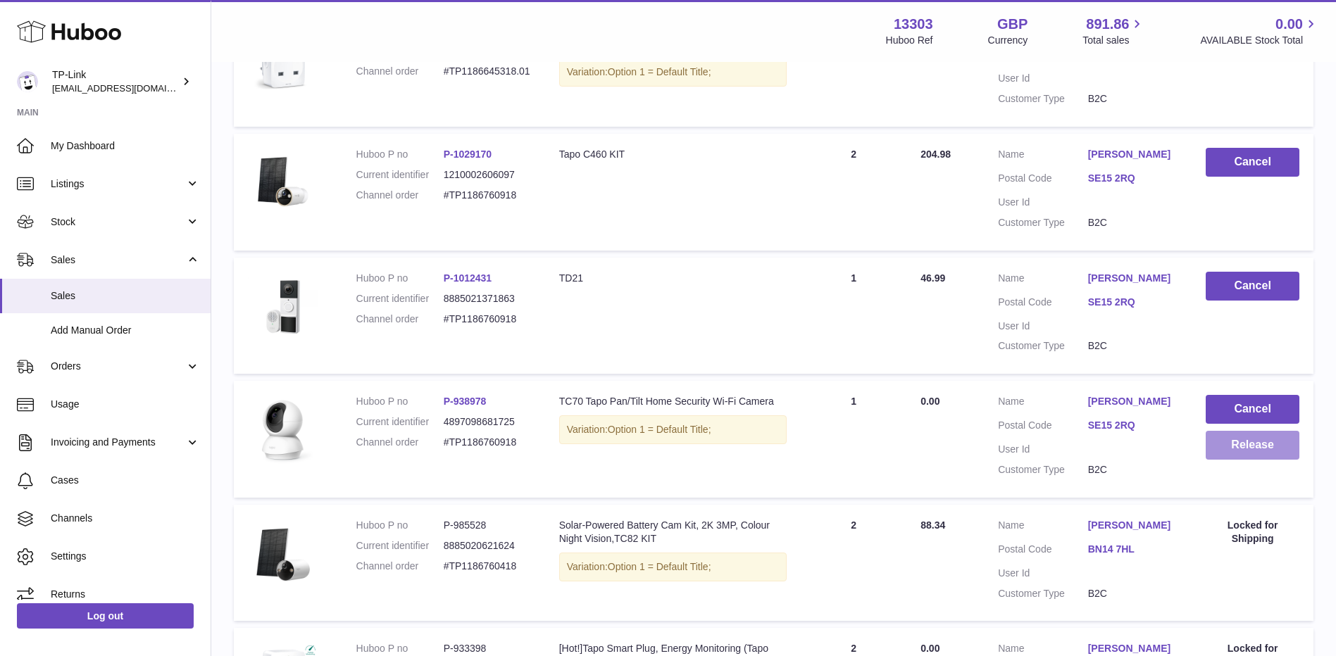
click at [1227, 447] on button "Release" at bounding box center [1252, 445] width 94 height 29
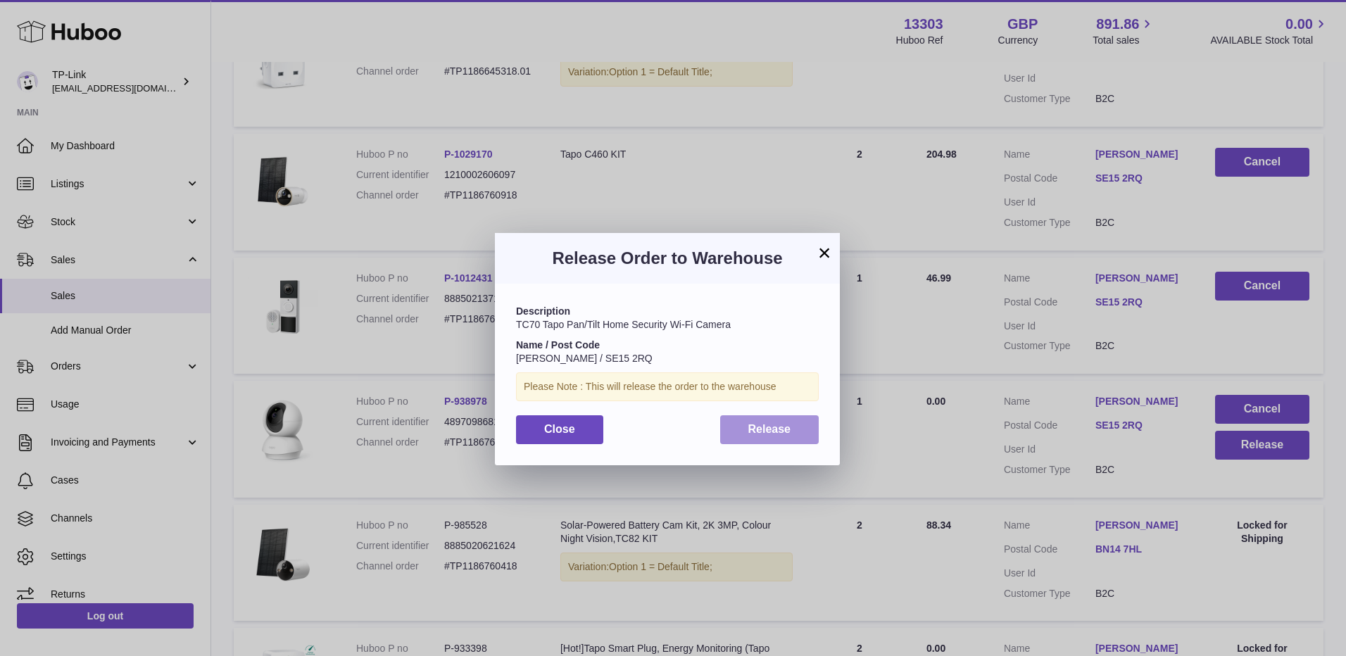
click at [734, 429] on button "Release" at bounding box center [769, 429] width 99 height 29
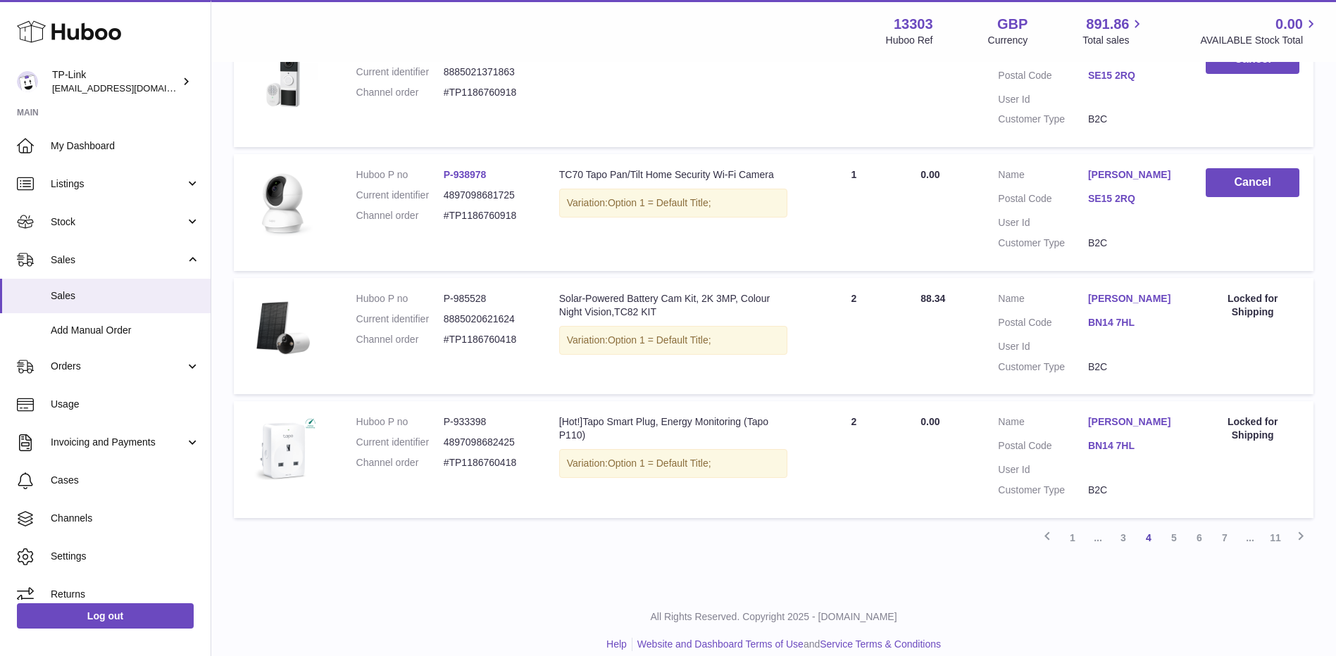
scroll to position [1081, 0]
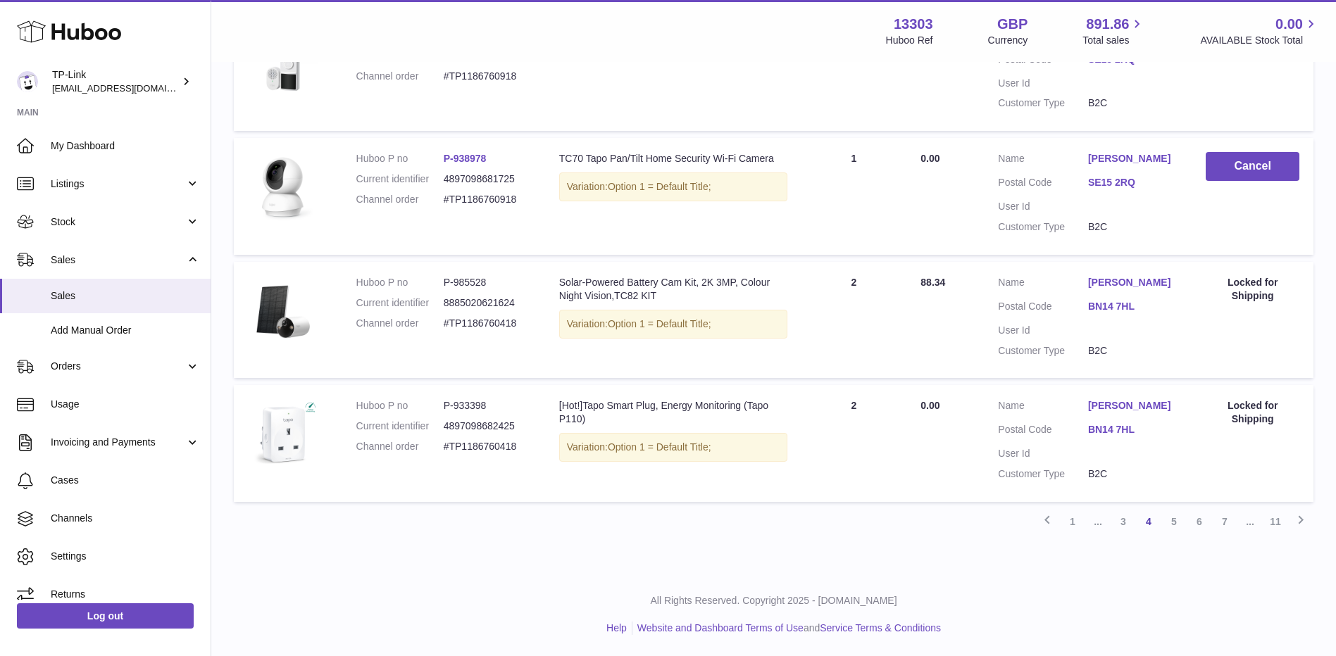
drag, startPoint x: 1124, startPoint y: 522, endPoint x: 1101, endPoint y: 441, distance: 84.2
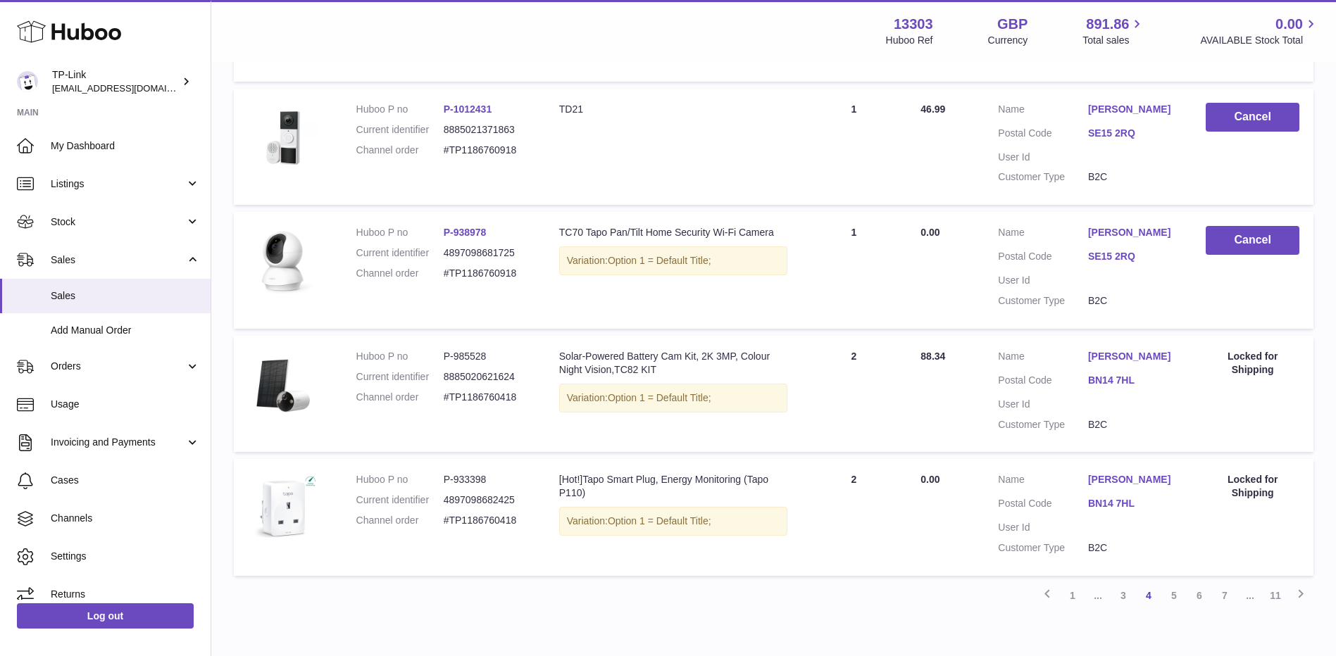
scroll to position [870, 0]
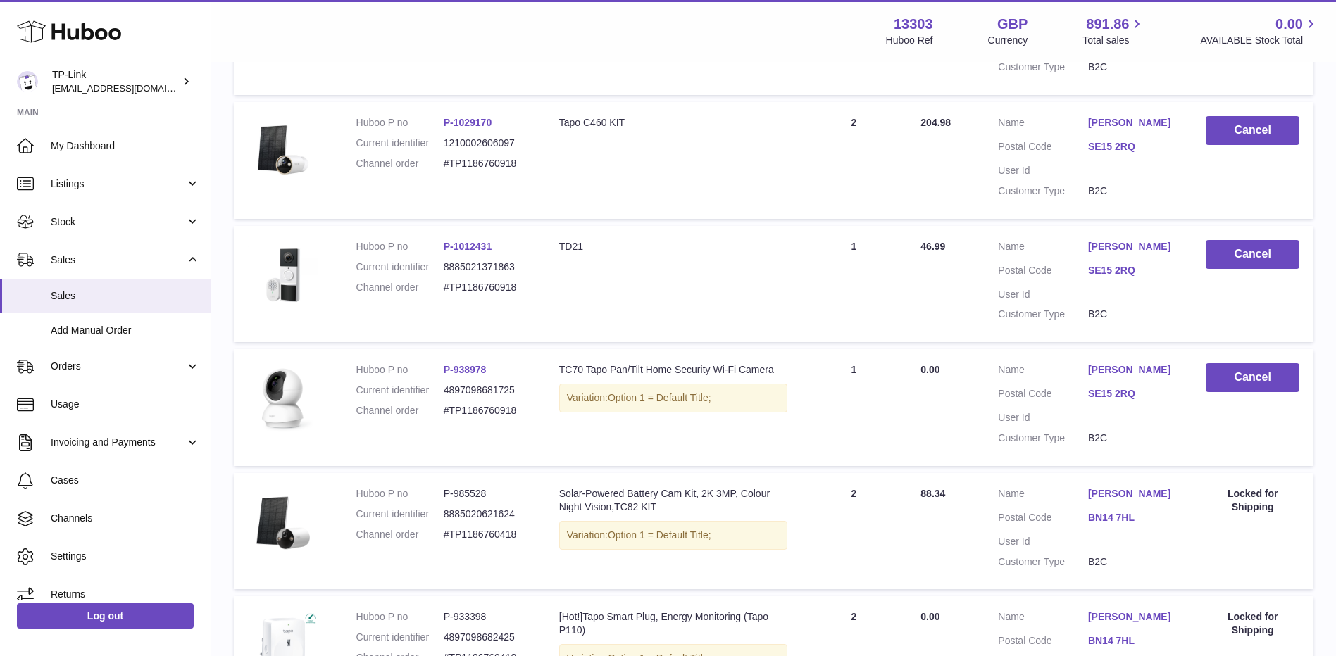
click at [919, 408] on td "Total Paid 0.00" at bounding box center [944, 407] width 77 height 117
drag, startPoint x: 444, startPoint y: 290, endPoint x: 524, endPoint y: 292, distance: 79.6
click at [524, 292] on dd "#TP1186760918" at bounding box center [487, 287] width 87 height 13
copy dd "#TP1186760918"
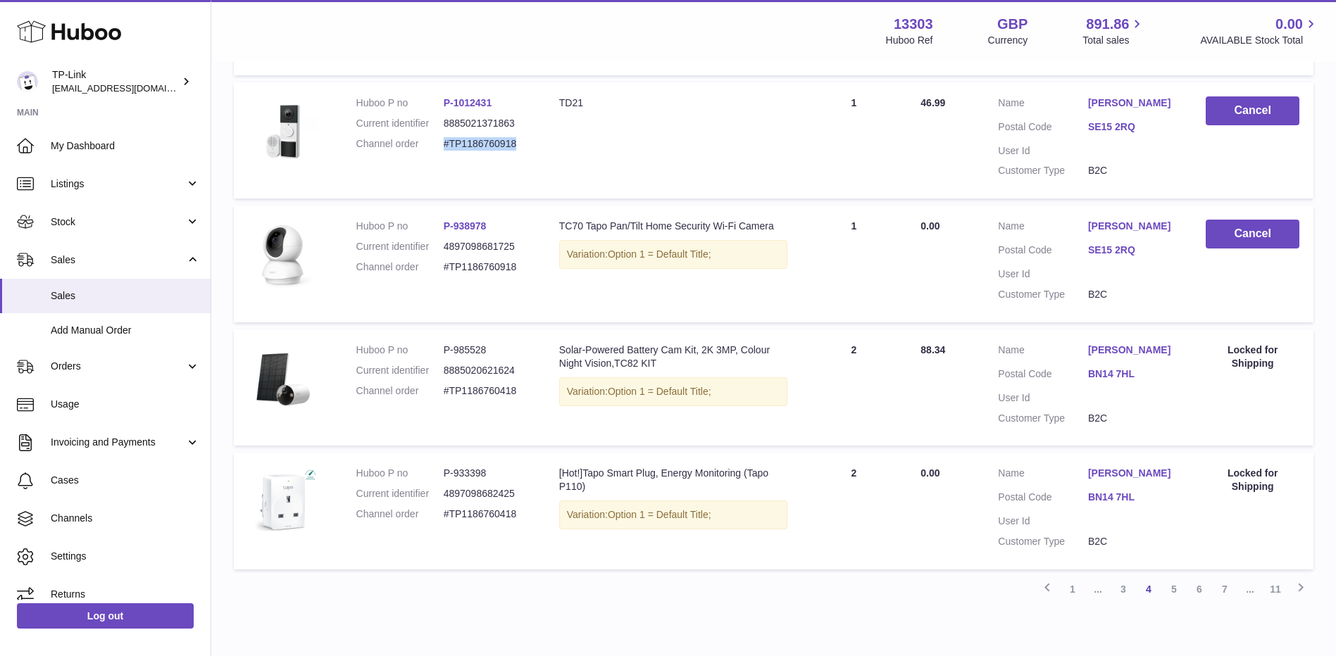
scroll to position [1081, 0]
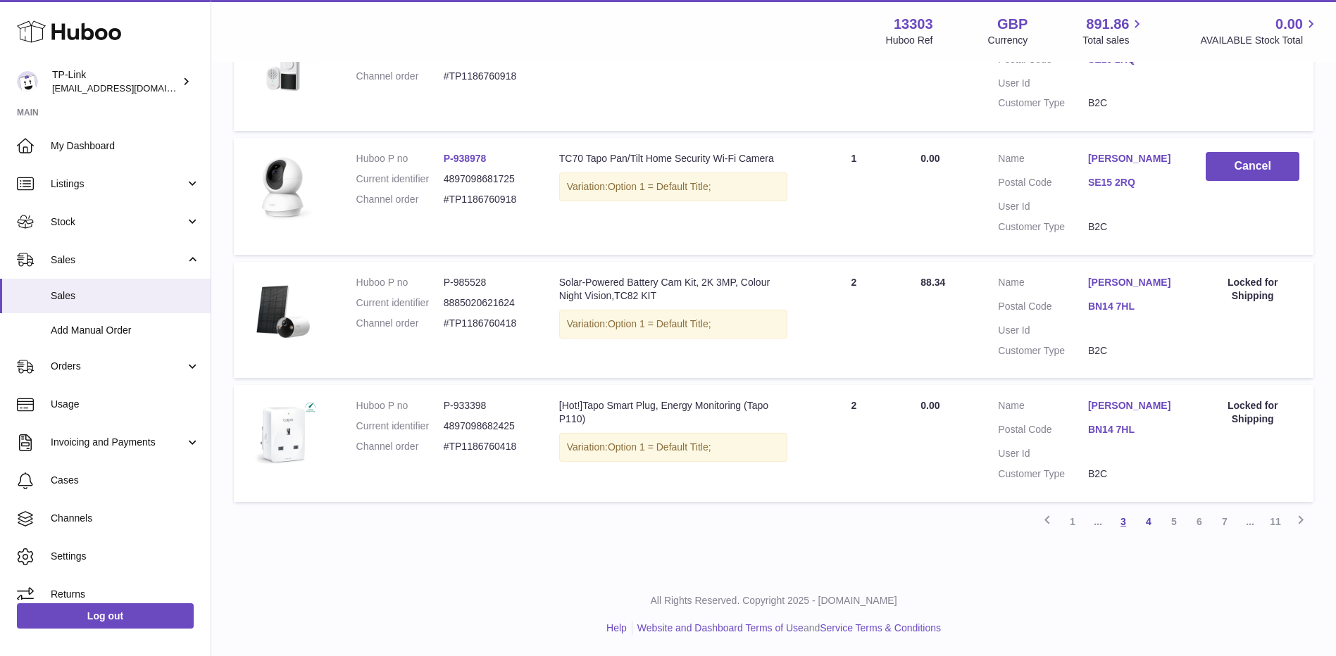
click at [1125, 523] on link "3" at bounding box center [1122, 521] width 25 height 25
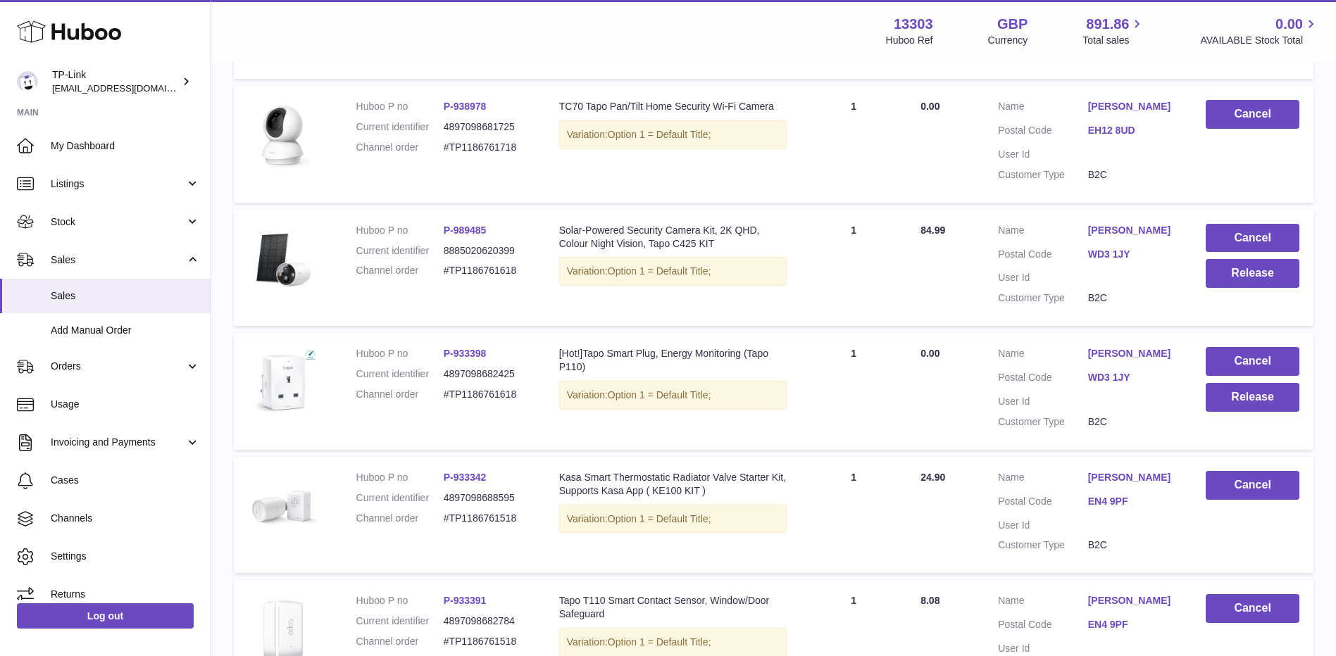
scroll to position [627, 0]
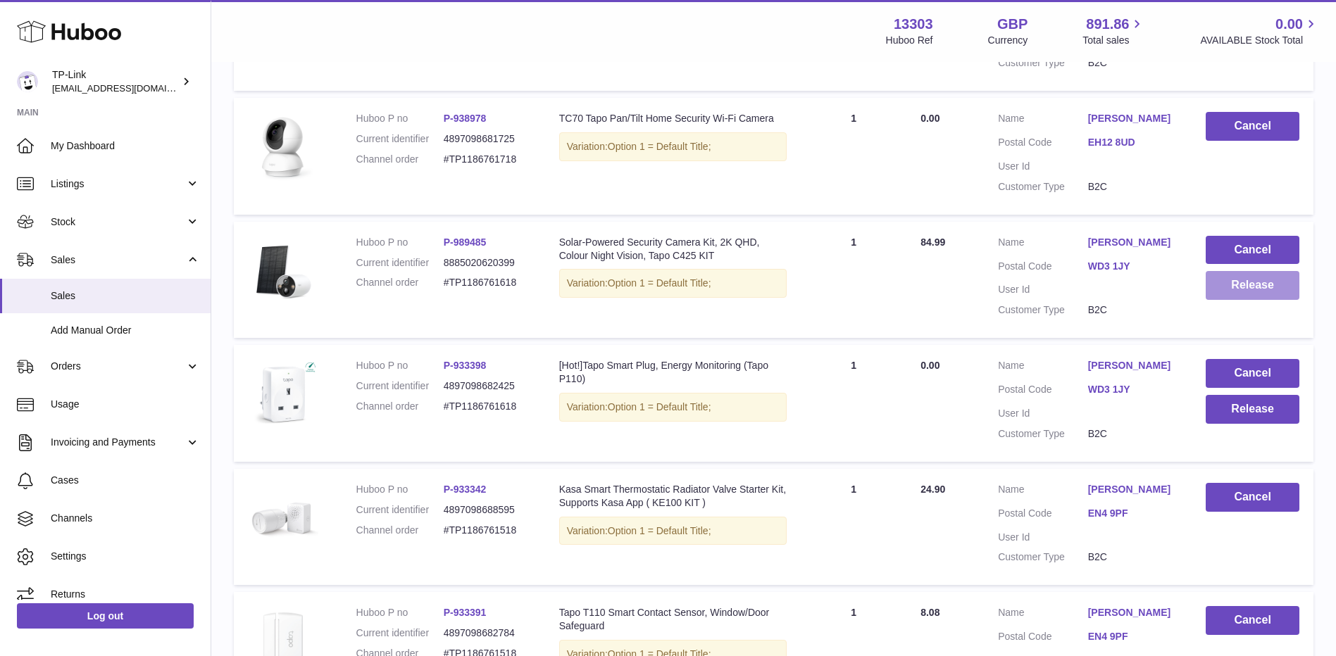
click at [1251, 280] on button "Release" at bounding box center [1252, 285] width 94 height 29
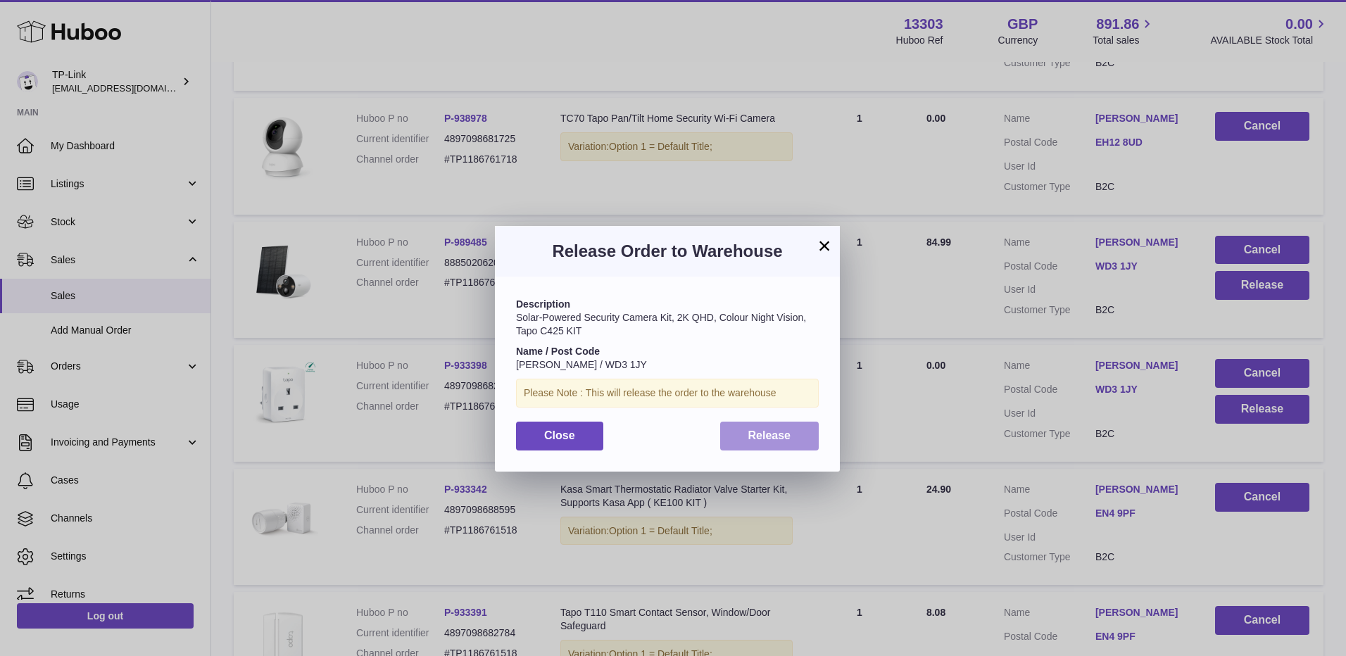
click at [760, 431] on span "Release" at bounding box center [769, 436] width 43 height 12
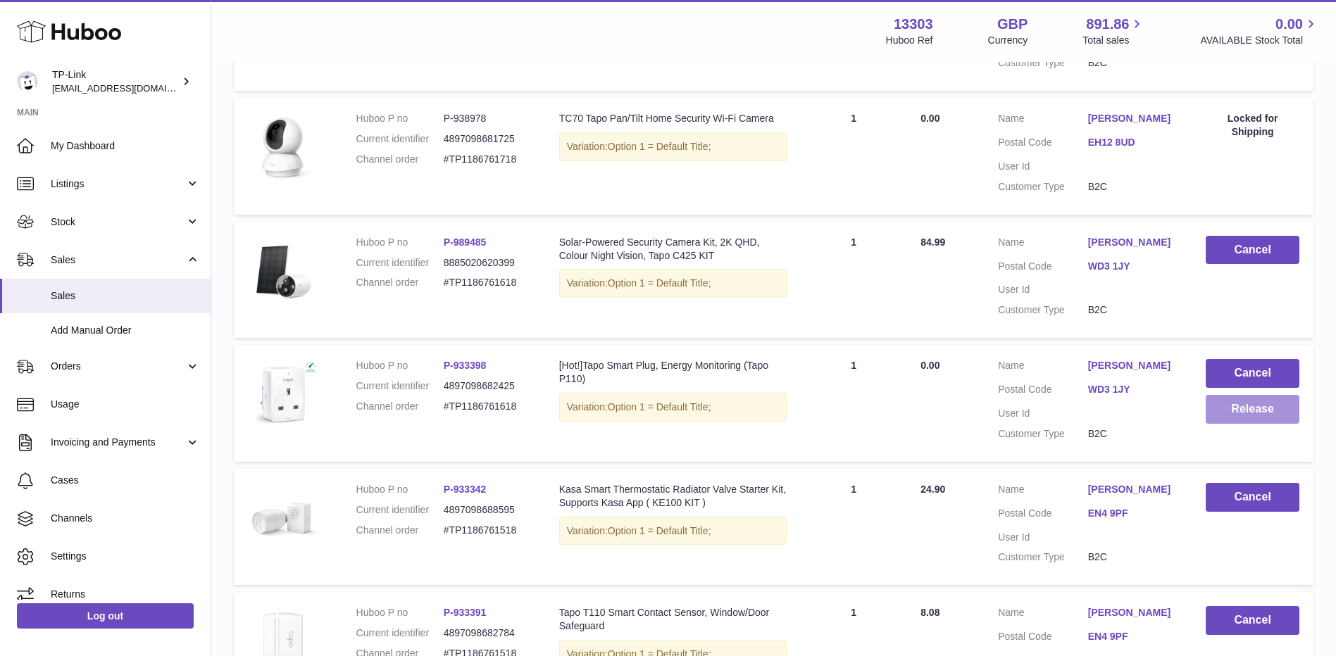
click at [1254, 410] on button "Release" at bounding box center [1252, 409] width 94 height 29
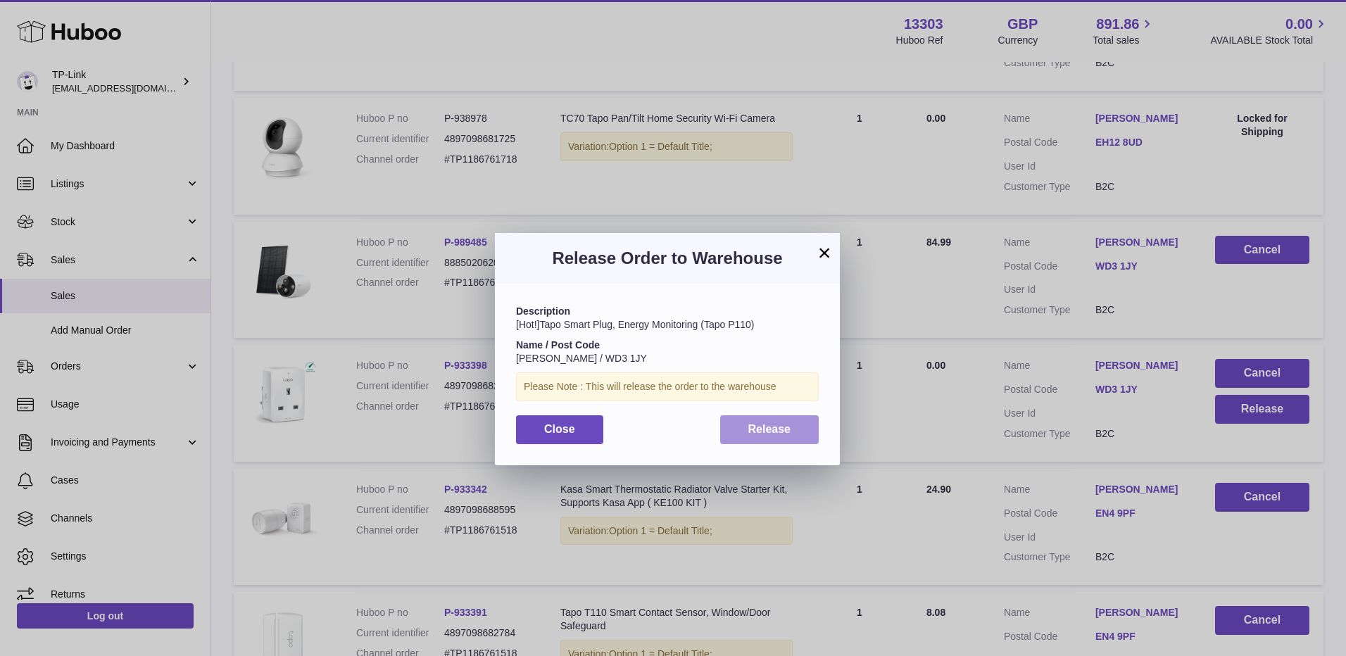
click at [777, 424] on span "Release" at bounding box center [769, 429] width 43 height 12
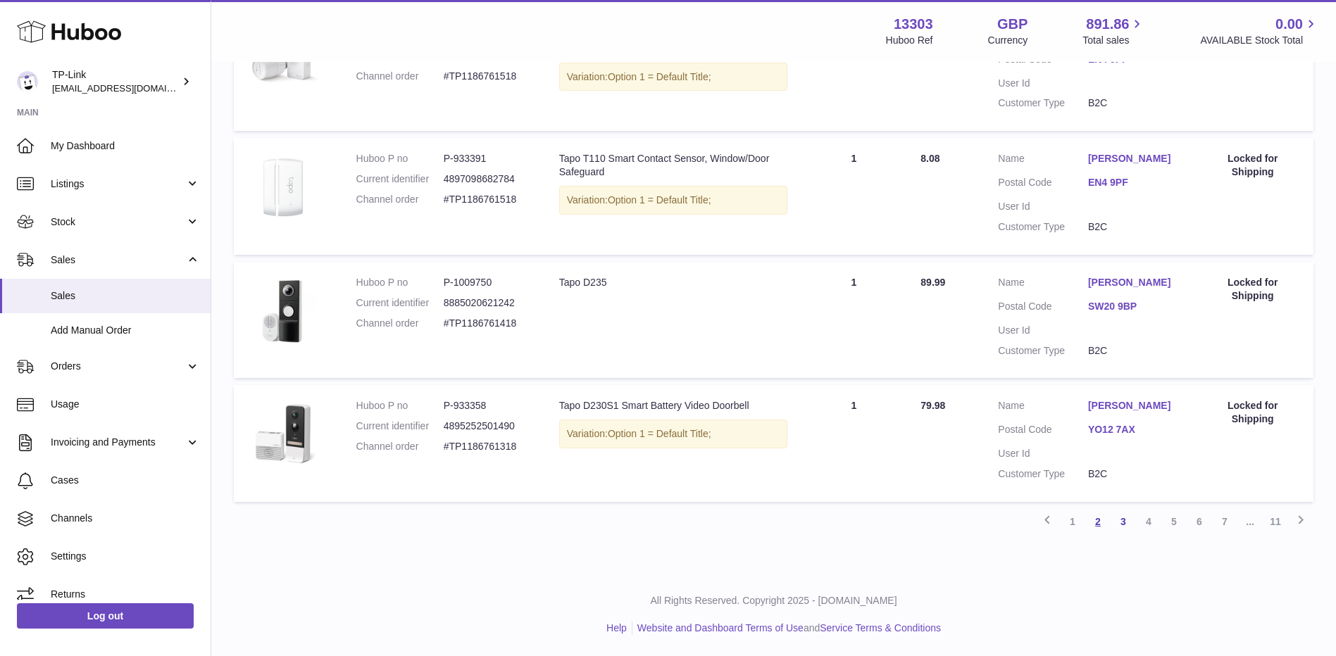
click at [1097, 521] on link "2" at bounding box center [1097, 521] width 25 height 25
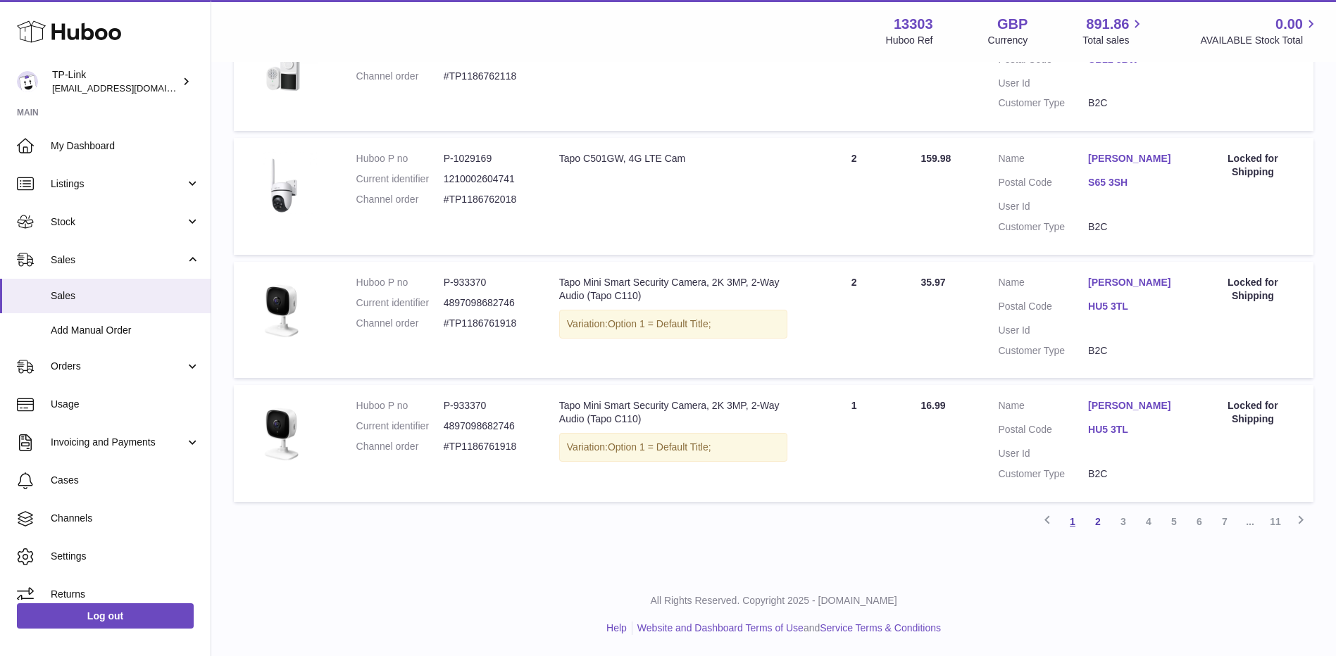
click at [1067, 526] on link "1" at bounding box center [1072, 521] width 25 height 25
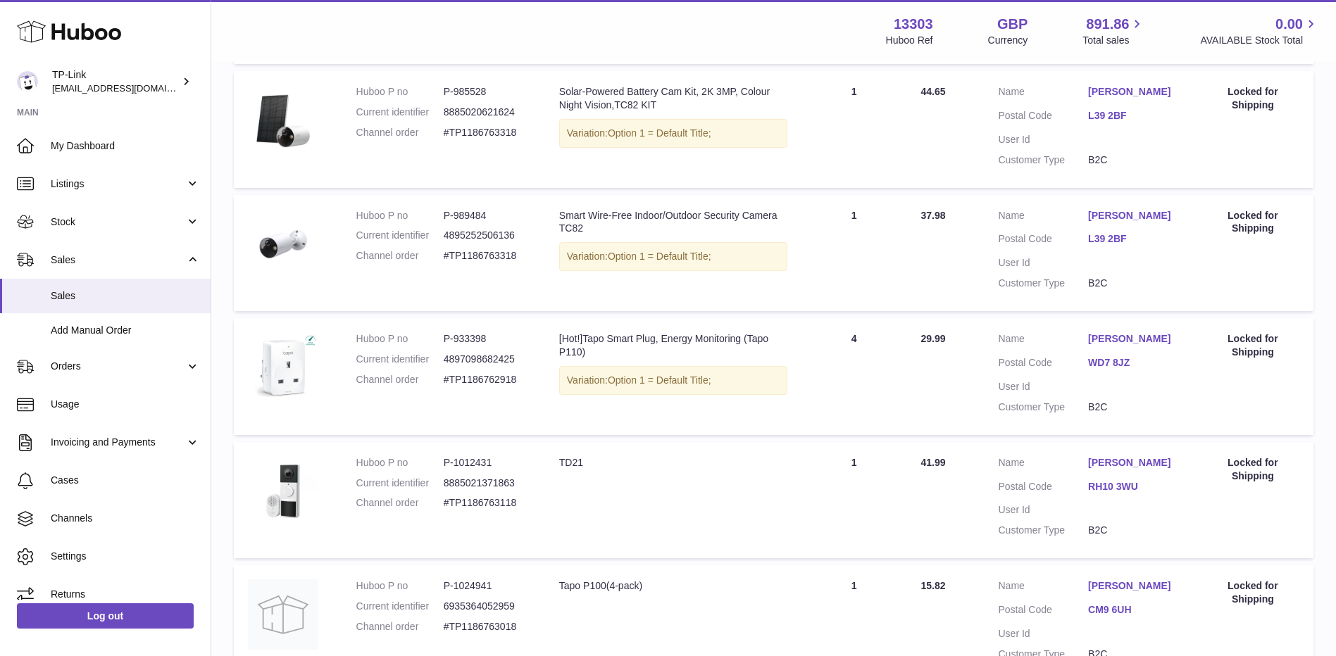
scroll to position [377, 0]
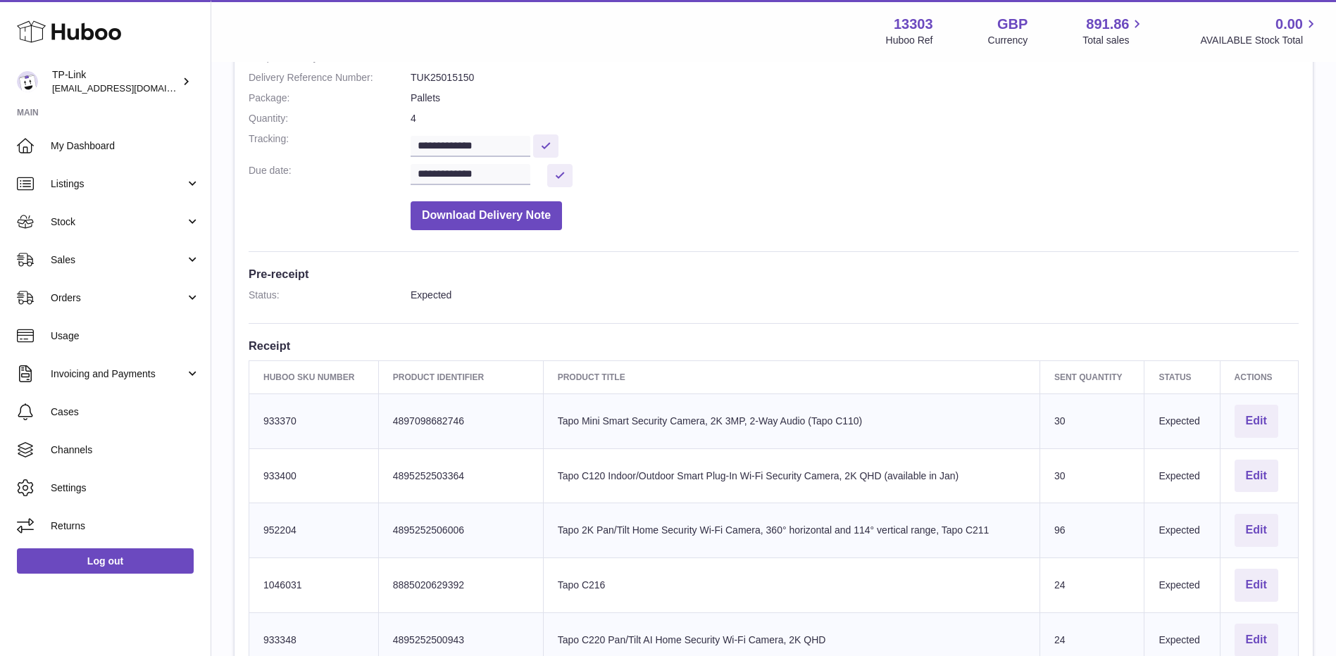
scroll to position [211, 0]
